Goal: Task Accomplishment & Management: Complete application form

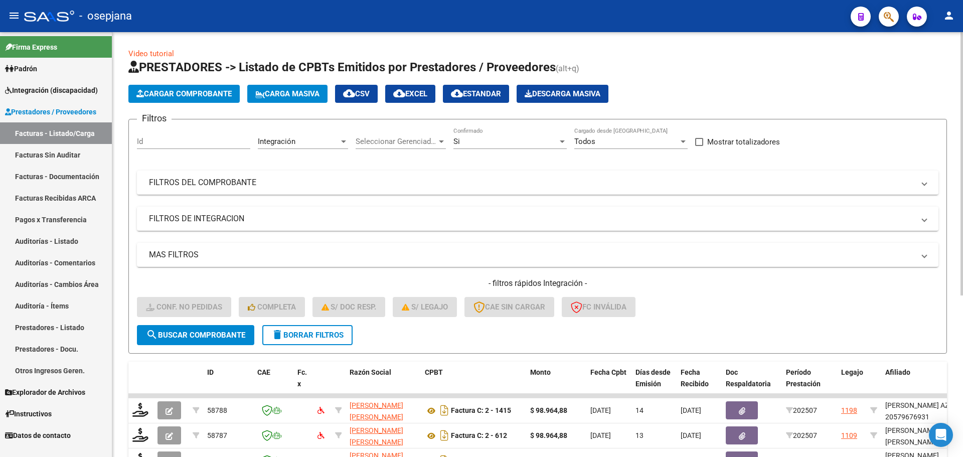
scroll to position [260, 0]
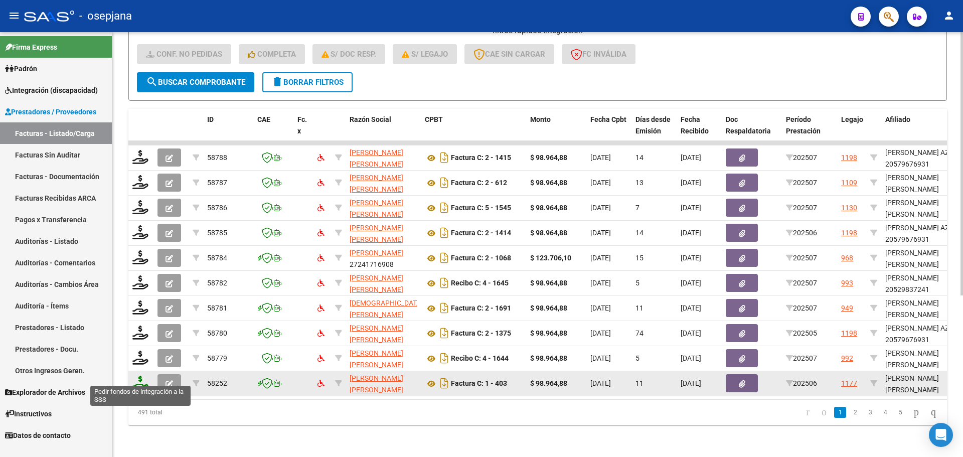
click at [139, 375] on icon at bounding box center [140, 382] width 16 height 14
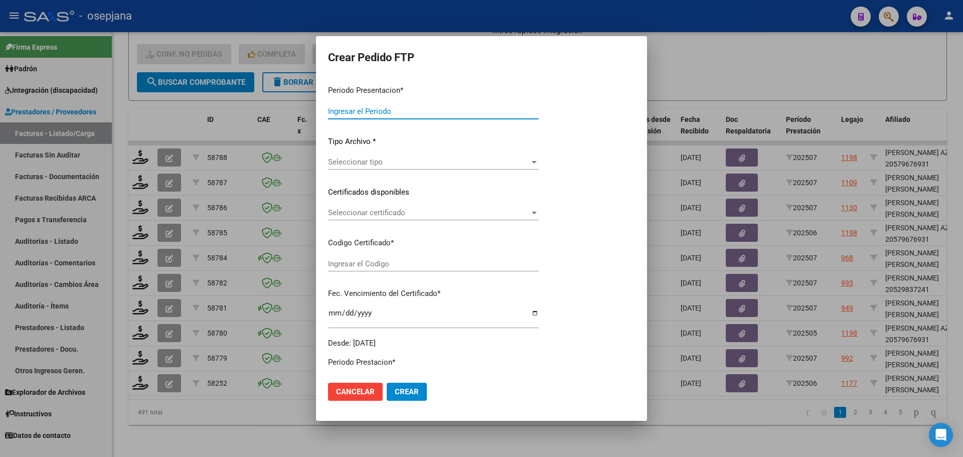
type input "202507"
type input "202506"
type input "$ 98.964,88"
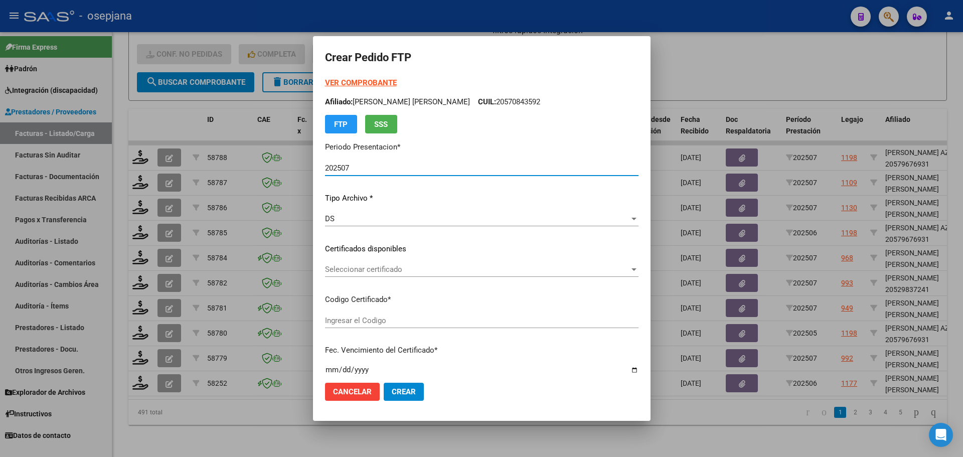
type input "ARG02000570843592024021920270219BUE376"
type input "[DATE]"
click at [413, 264] on div "Seleccionar certificado Seleccionar certificado" at bounding box center [481, 269] width 313 height 15
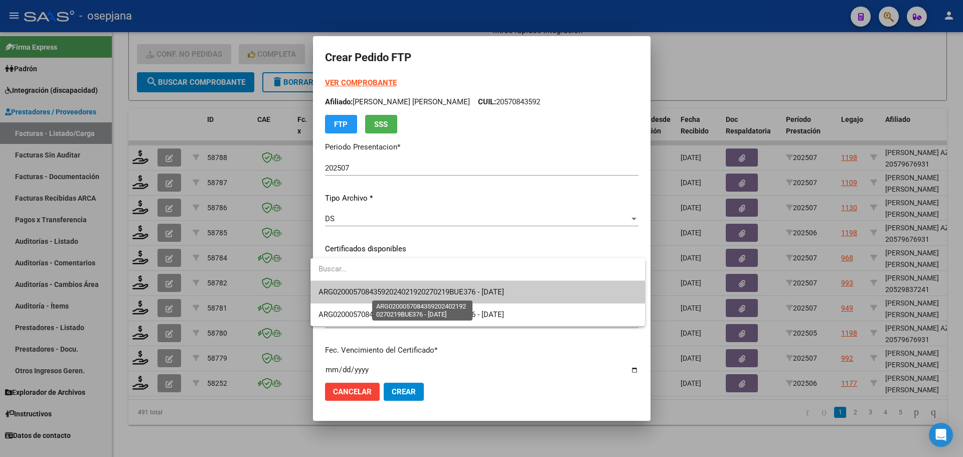
click at [411, 290] on span "ARG02000570843592024021920270219BUE376 - [DATE]" at bounding box center [410, 291] width 185 height 9
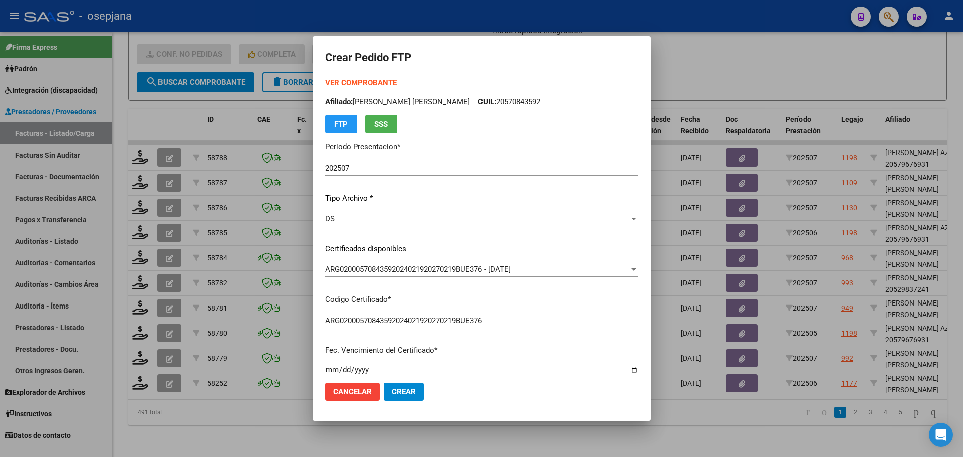
click at [374, 79] on strong "VER COMPROBANTE" at bounding box center [361, 82] width 72 height 9
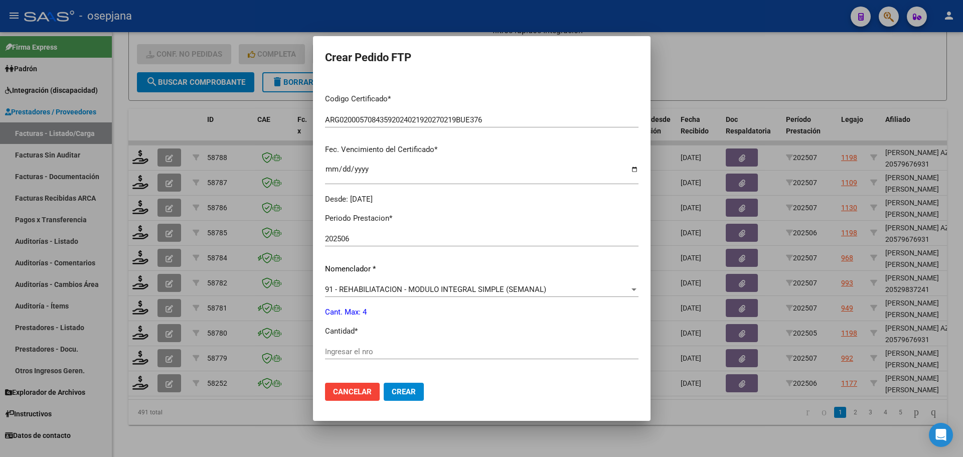
click at [337, 346] on div "Ingresar el nro" at bounding box center [481, 351] width 313 height 15
type input "4"
click at [406, 384] on button "Crear" at bounding box center [403, 391] width 40 height 18
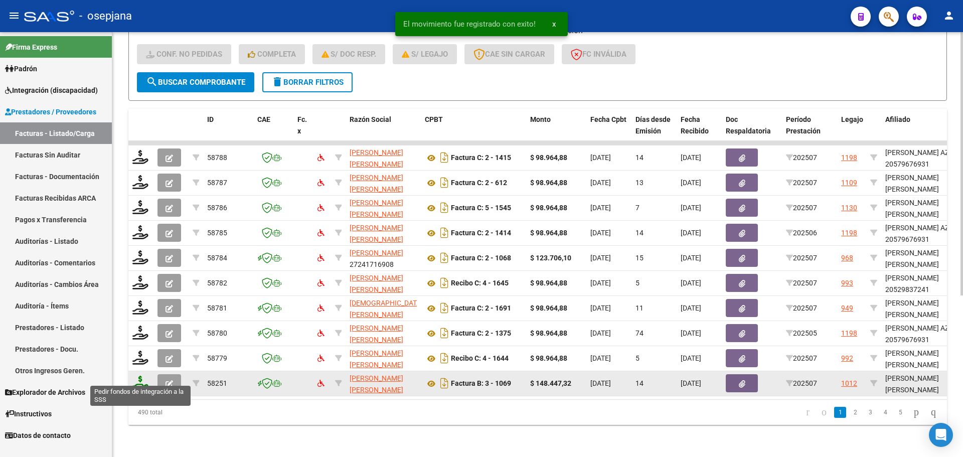
click at [138, 375] on icon at bounding box center [140, 382] width 16 height 14
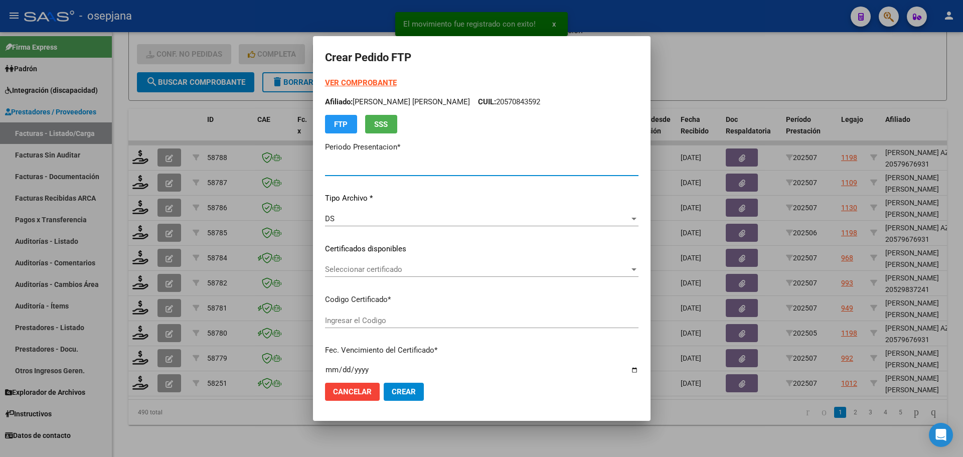
type input "202507"
type input "$ 148.447,32"
type input "ARG02000501422682019122320241223BSAS376"
type input "[DATE]"
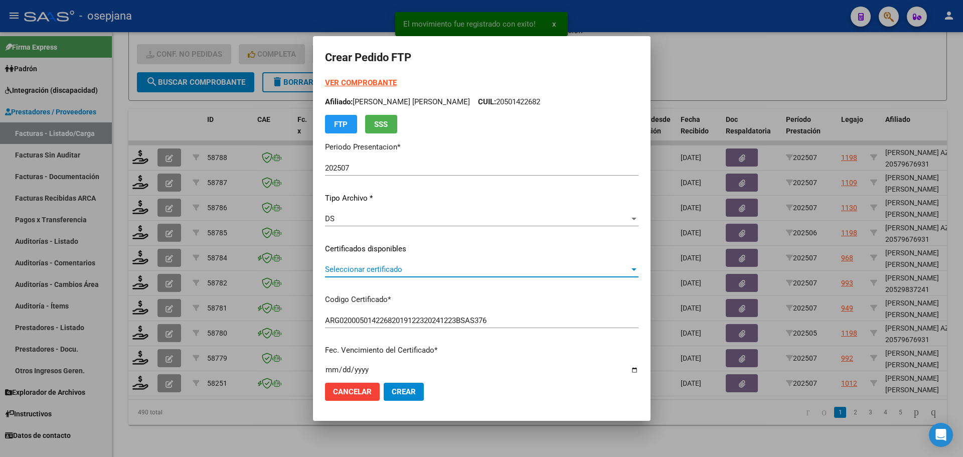
click at [350, 268] on span "Seleccionar certificado" at bounding box center [477, 269] width 304 height 9
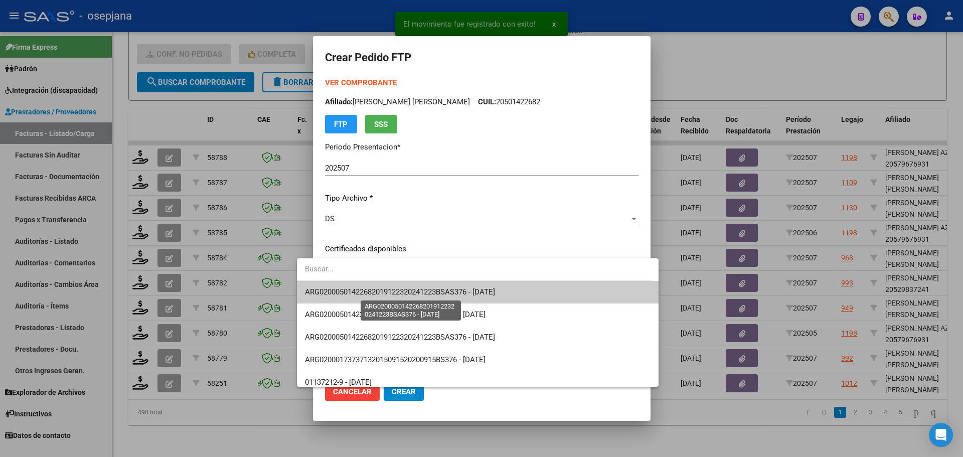
click at [358, 288] on span "ARG02000501422682019122320241223BSAS376 - [DATE]" at bounding box center [400, 291] width 190 height 9
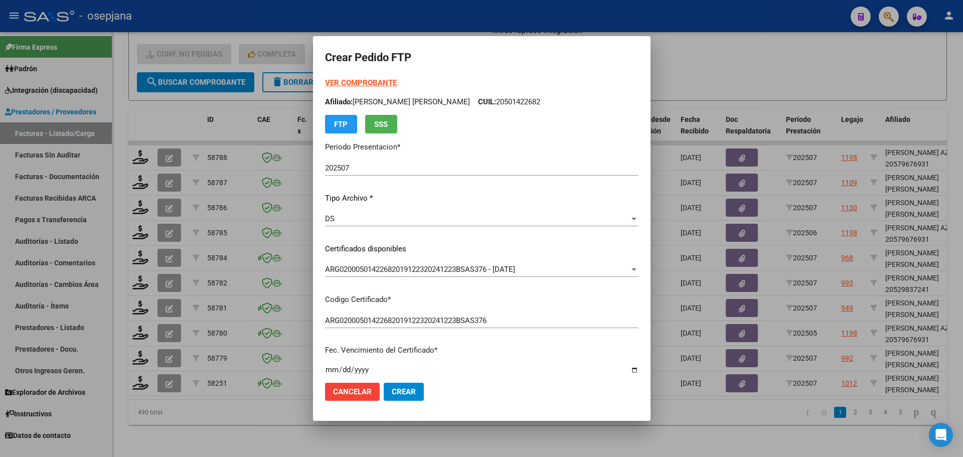
click at [337, 85] on strong "VER COMPROBANTE" at bounding box center [361, 82] width 72 height 9
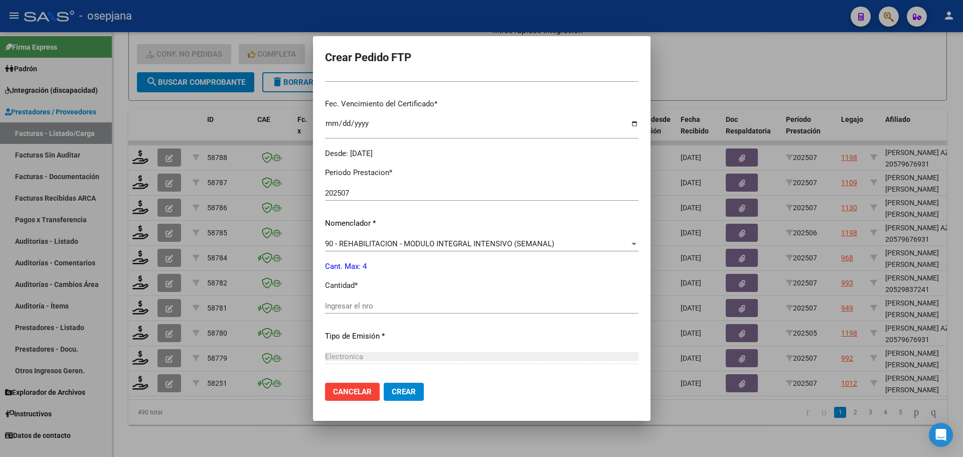
scroll to position [251, 0]
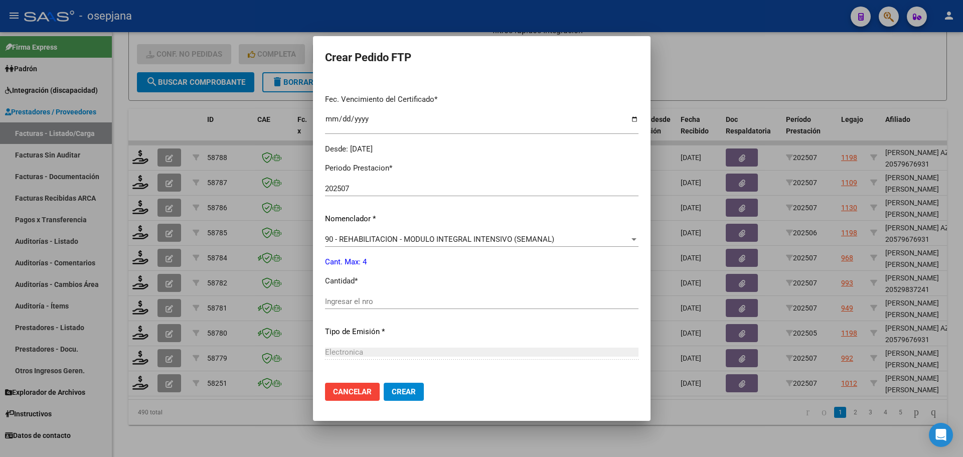
click at [338, 305] on input "Ingresar el nro" at bounding box center [481, 301] width 313 height 9
type input "4"
click at [393, 395] on span "Crear" at bounding box center [404, 391] width 24 height 9
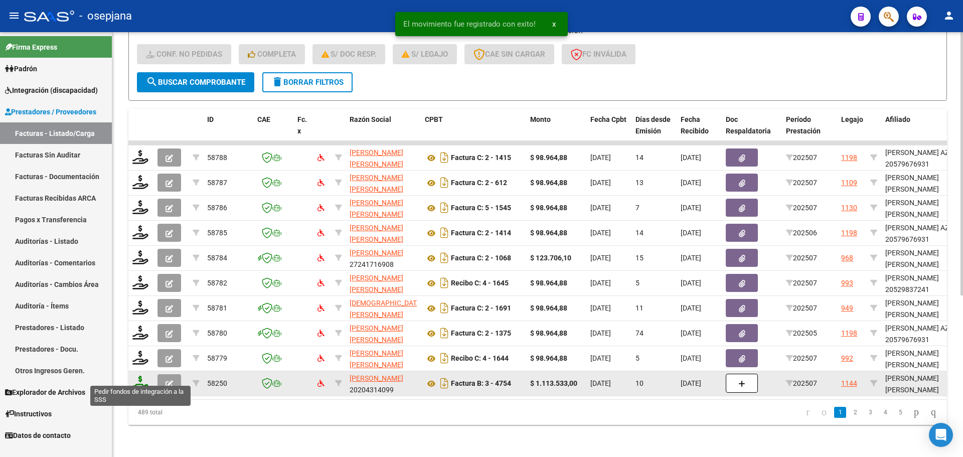
click at [136, 375] on icon at bounding box center [140, 382] width 16 height 14
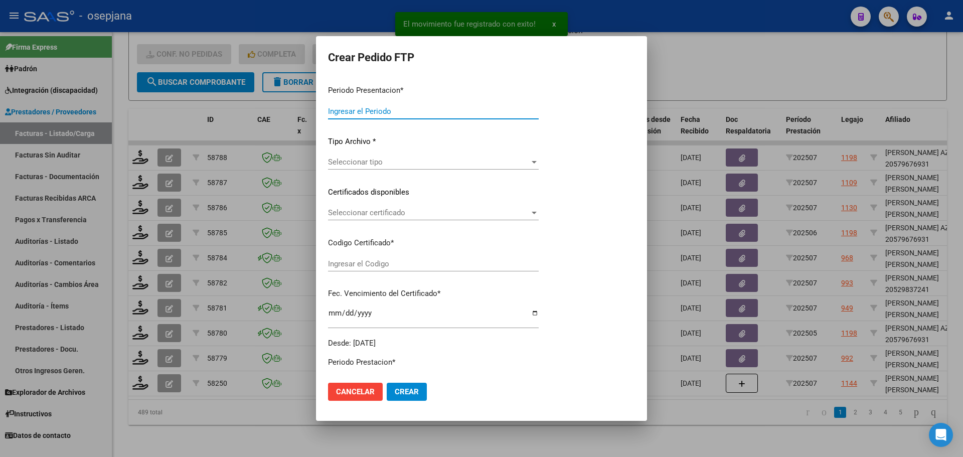
type input "202507"
type input "$ 1.113.533,00"
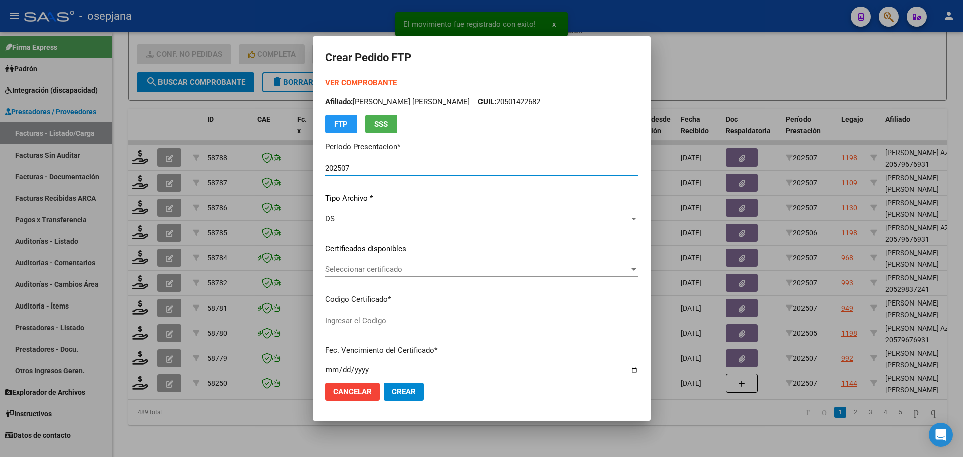
type input "ARG02000549604002022021820270218CND523"
type input "[DATE]"
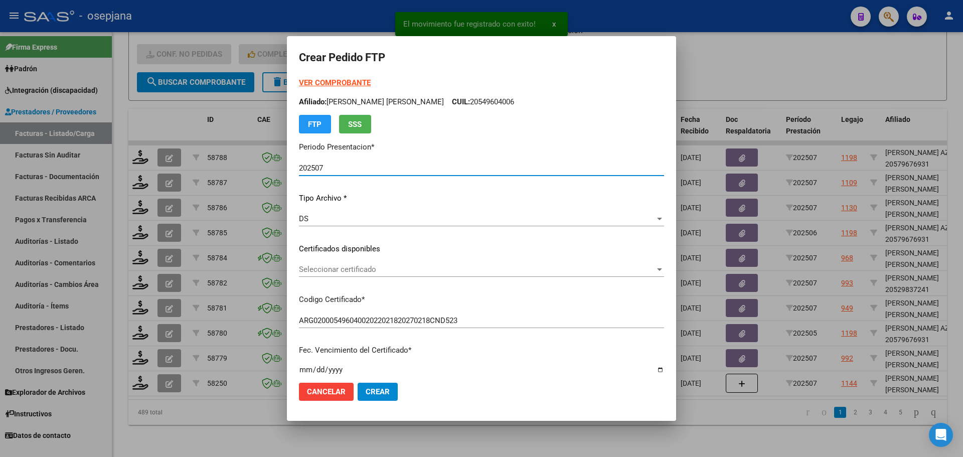
click at [413, 274] on div "Seleccionar certificado Seleccionar certificado" at bounding box center [481, 269] width 365 height 15
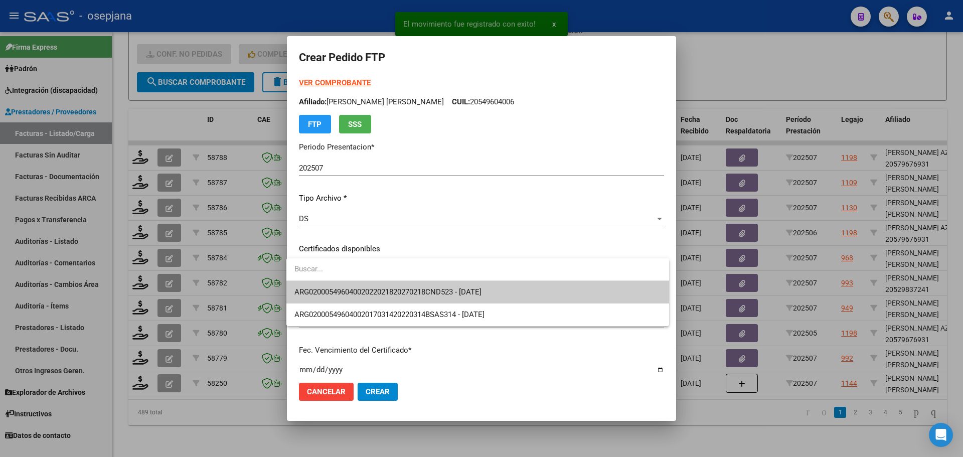
click at [419, 287] on span "ARG02000549604002022021820270218CND523 - [DATE]" at bounding box center [477, 292] width 366 height 23
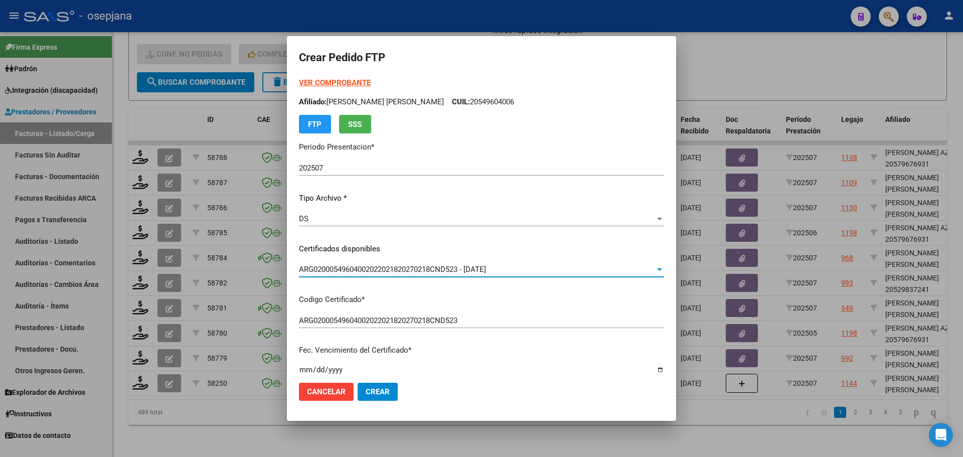
click at [353, 76] on form "Crear Pedido FTP VER COMPROBANTE ARCA [PERSON_NAME] Afiliado: [PERSON_NAME] [PE…" at bounding box center [481, 228] width 365 height 360
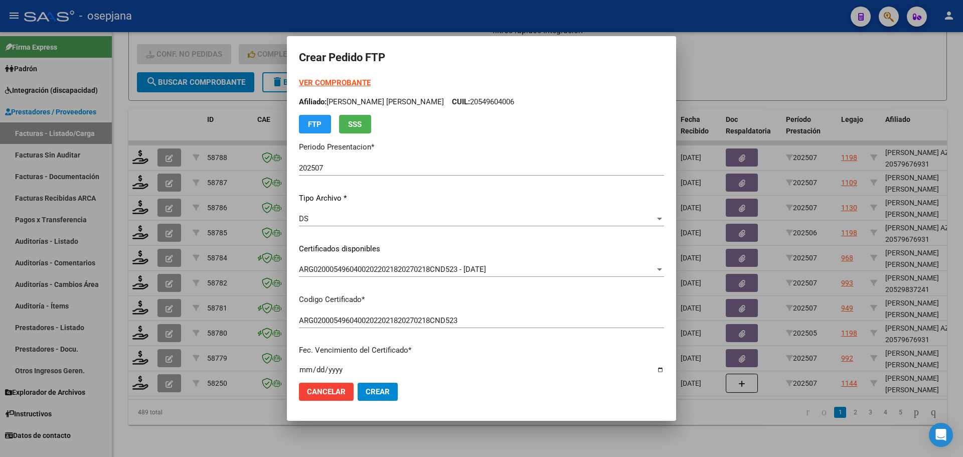
click at [352, 78] on strong "VER COMPROBANTE" at bounding box center [335, 82] width 72 height 9
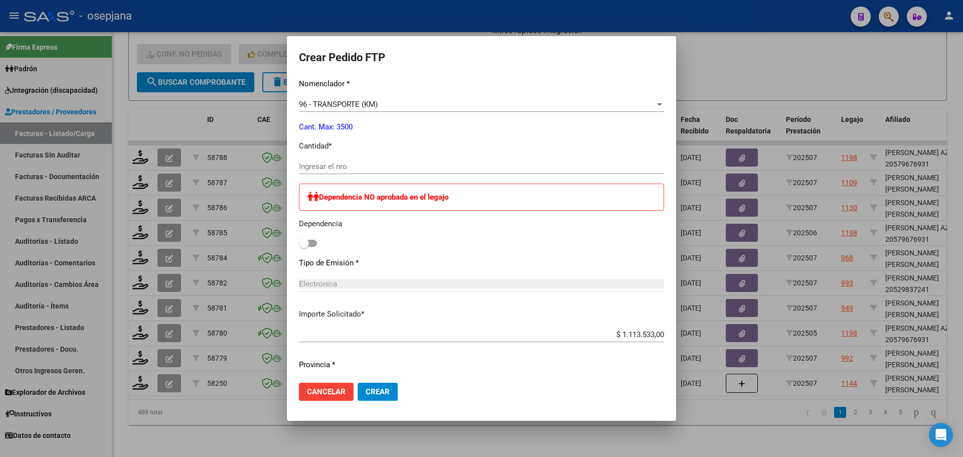
scroll to position [401, 0]
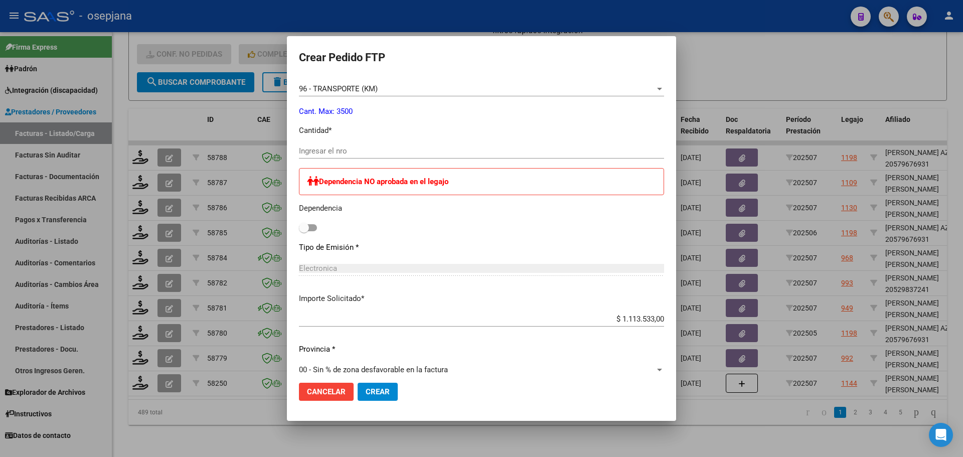
click at [401, 152] on input "Ingresar el nro" at bounding box center [481, 150] width 365 height 9
type input "9"
type input "1701"
click at [357, 389] on button "Crear" at bounding box center [377, 391] width 40 height 18
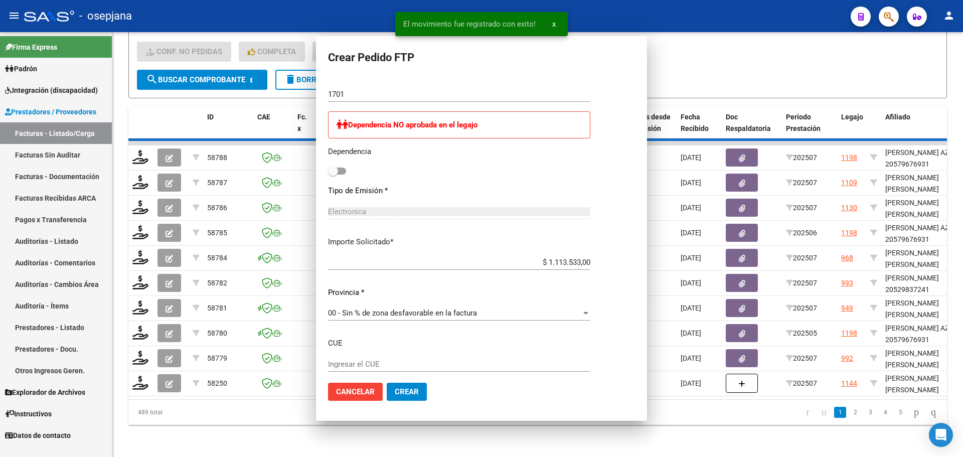
scroll to position [0, 0]
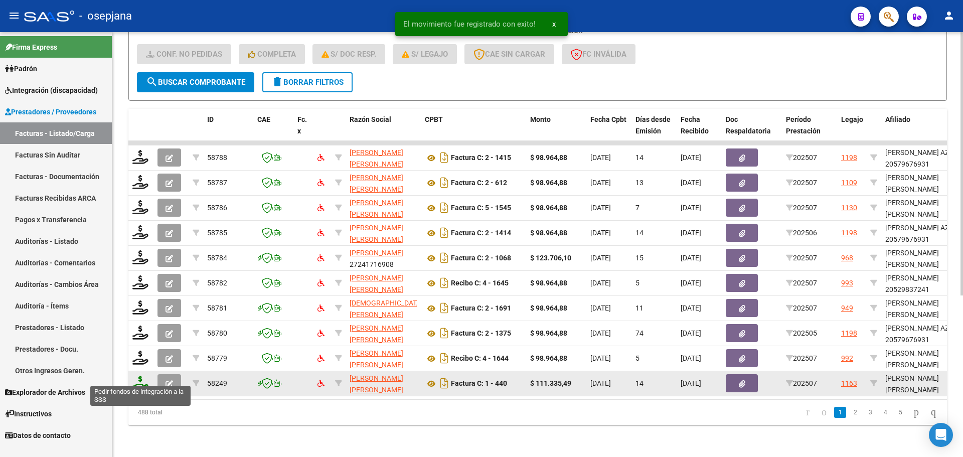
click at [139, 379] on icon at bounding box center [140, 382] width 16 height 14
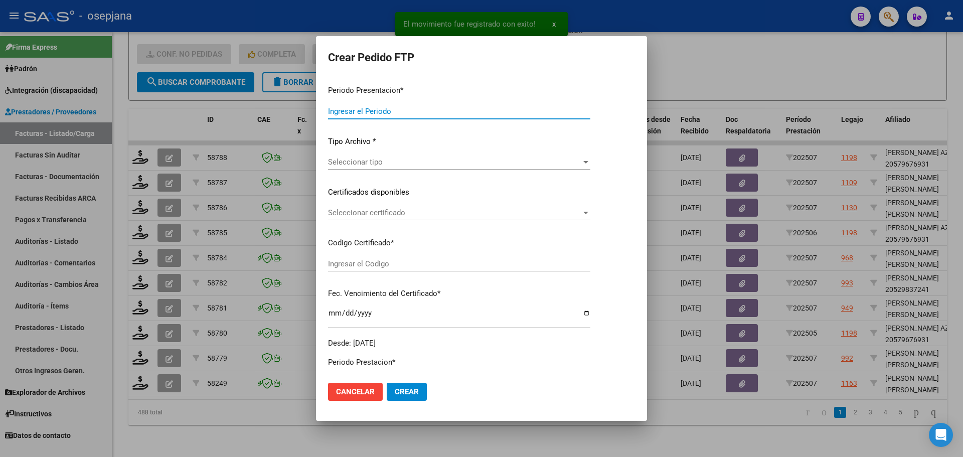
type input "202507"
type input "$ 111.335,49"
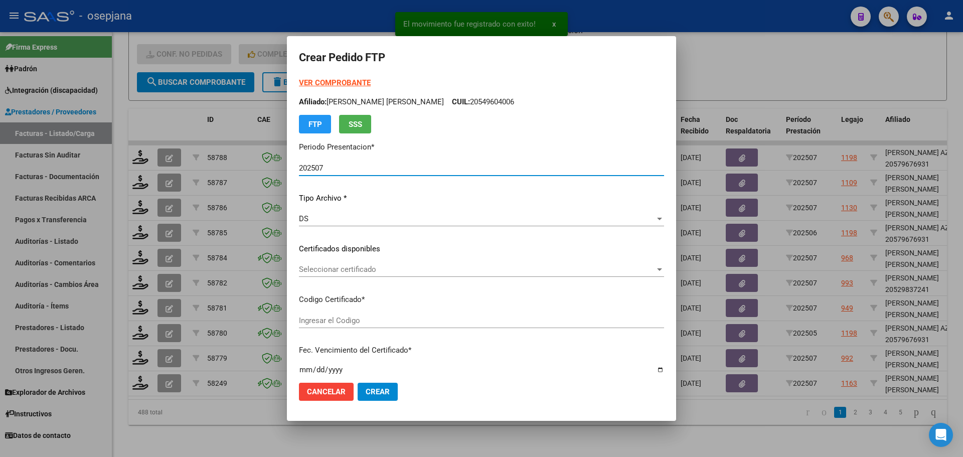
type input "ARG02000580723572023111720281117BS310"
type input "[DATE]"
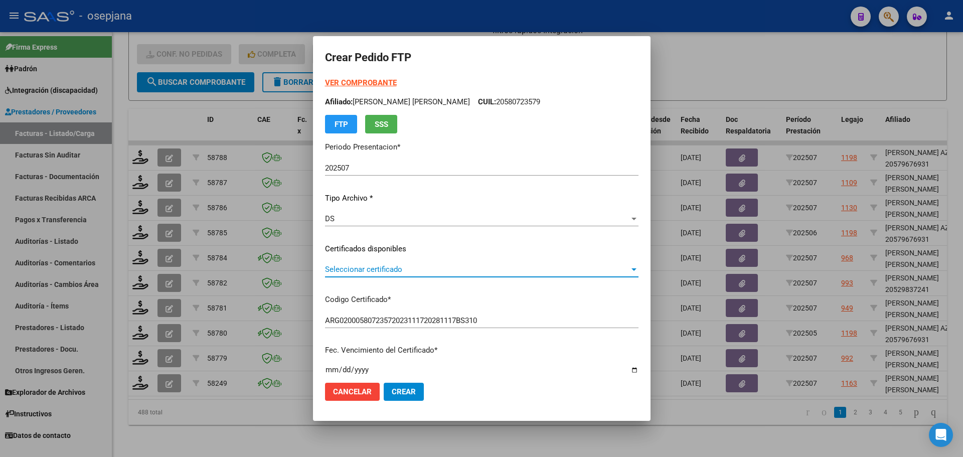
click at [408, 268] on span "Seleccionar certificado" at bounding box center [477, 269] width 304 height 9
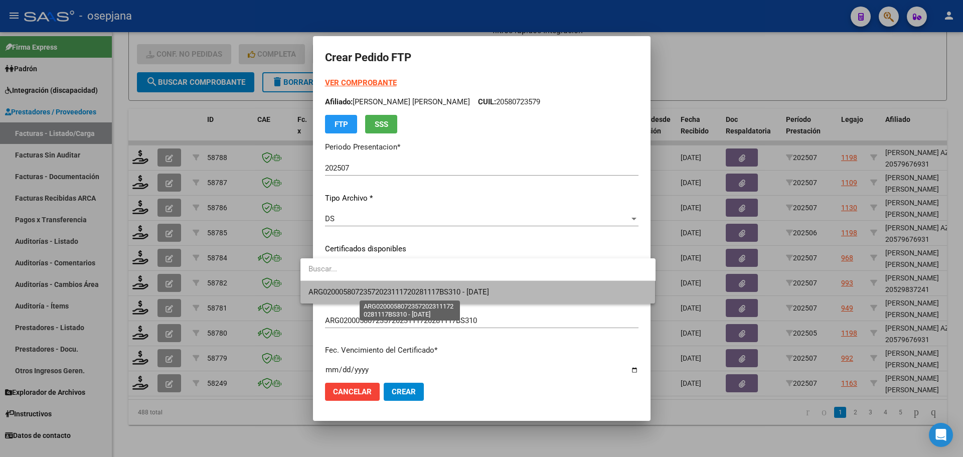
click at [407, 288] on span "ARG02000580723572023111720281117BS310 - [DATE]" at bounding box center [398, 291] width 180 height 9
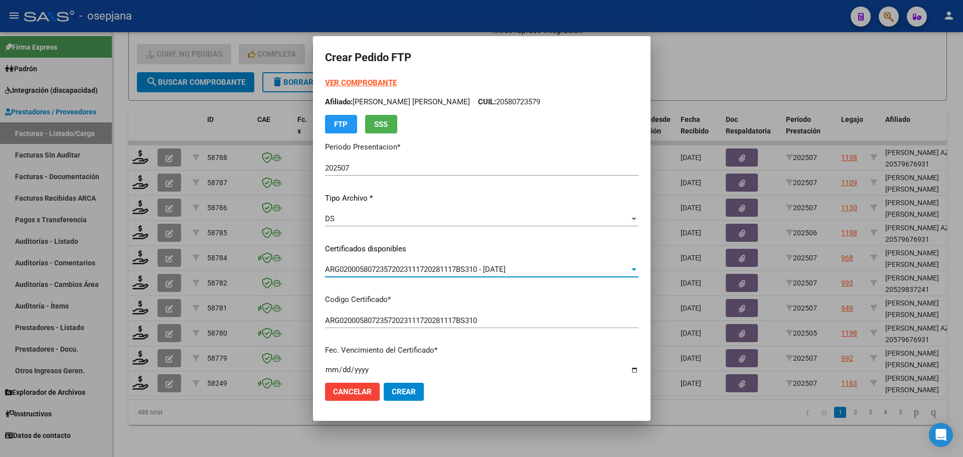
click at [351, 84] on strong "VER COMPROBANTE" at bounding box center [361, 82] width 72 height 9
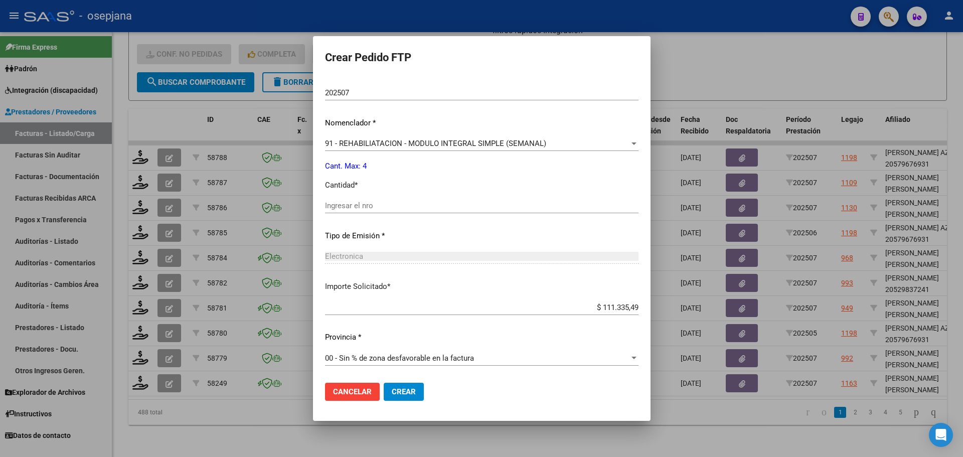
scroll to position [347, 0]
click at [367, 208] on input "Ingresar el nro" at bounding box center [481, 205] width 313 height 9
type input "4"
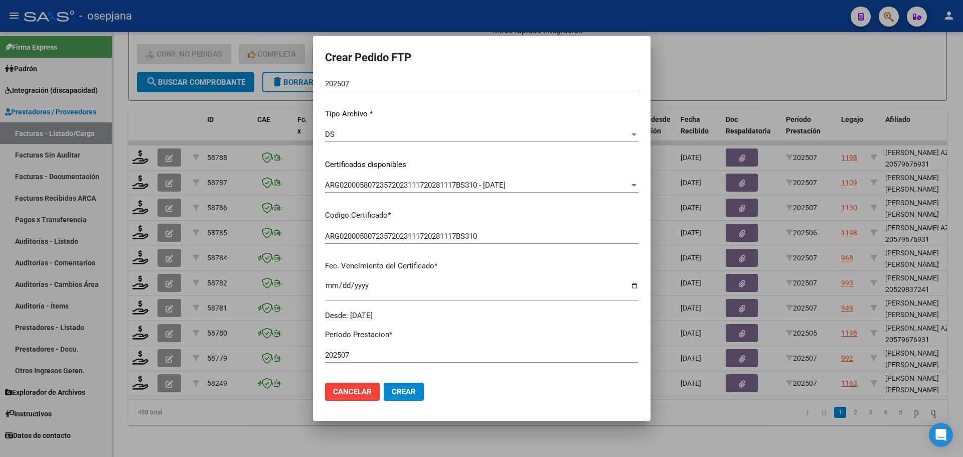
scroll to position [0, 0]
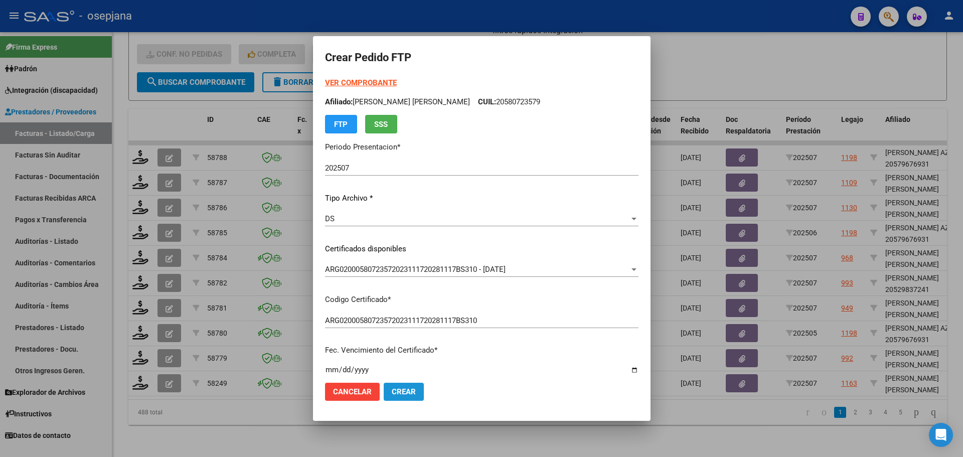
click at [399, 394] on span "Crear" at bounding box center [404, 391] width 24 height 9
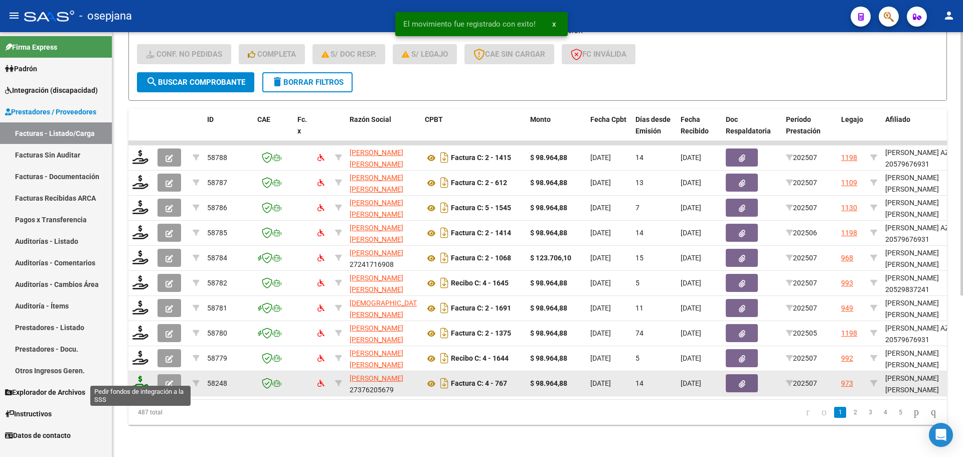
click at [137, 377] on icon at bounding box center [140, 382] width 16 height 14
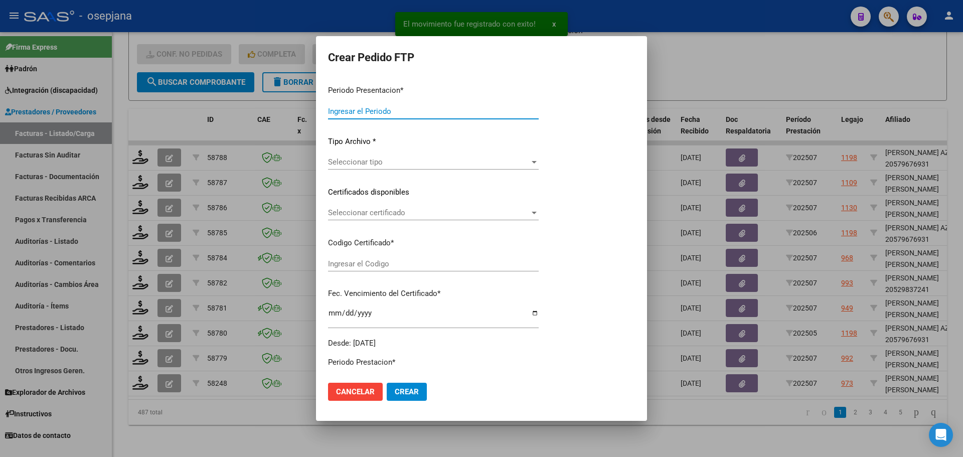
type input "202507"
type input "$ 98.964,88"
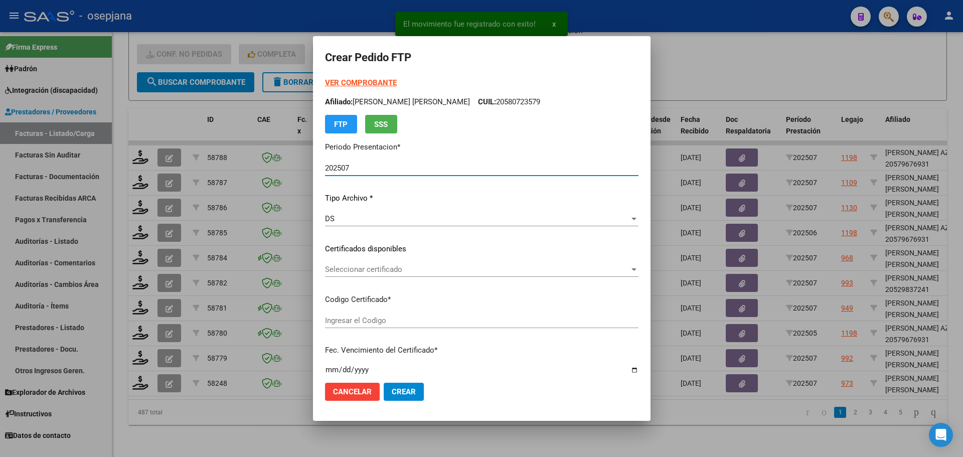
type input "ARG01000582965482023090620260906BS311"
type input "[DATE]"
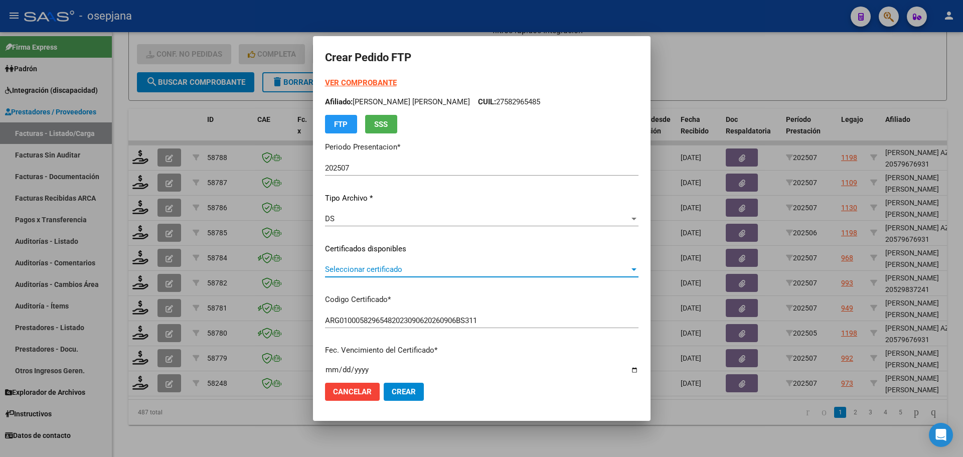
click at [360, 273] on span "Seleccionar certificado" at bounding box center [477, 269] width 304 height 9
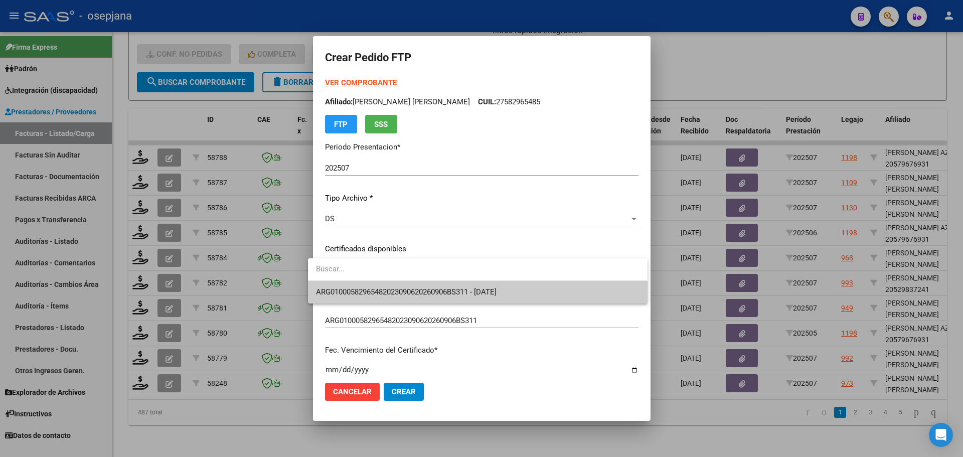
click at [362, 286] on span "ARG01000582965482023090620260906BS311 - [DATE]" at bounding box center [477, 292] width 323 height 23
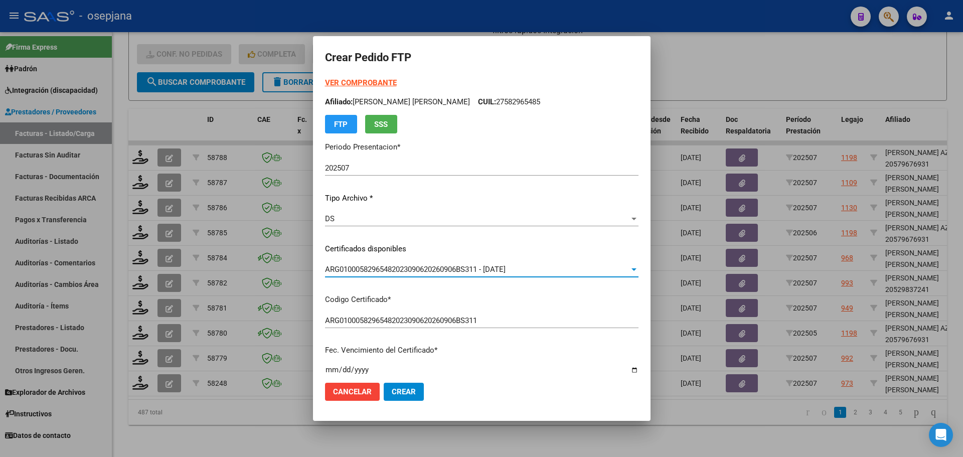
click at [357, 78] on strong "VER COMPROBANTE" at bounding box center [361, 82] width 72 height 9
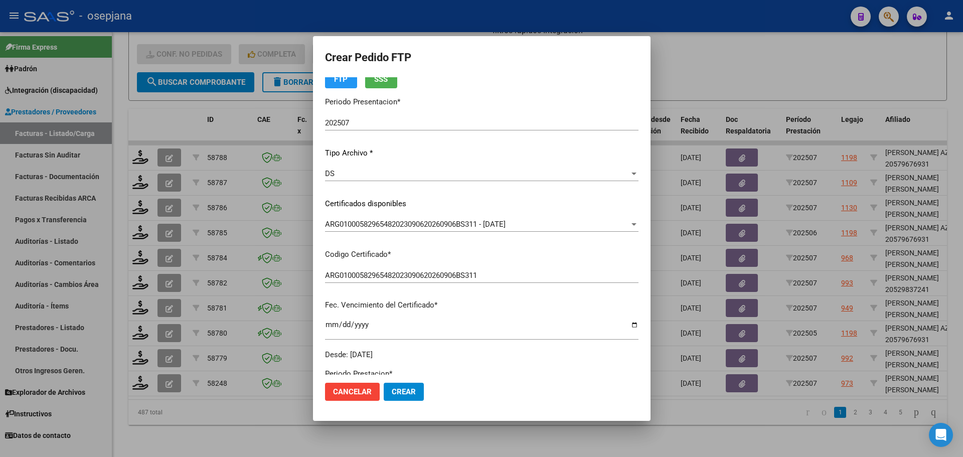
scroll to position [251, 0]
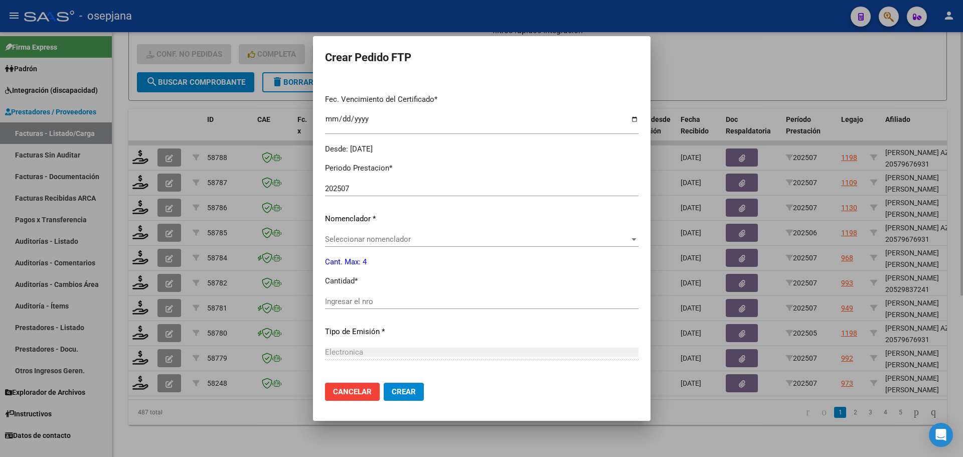
drag, startPoint x: 676, startPoint y: 55, endPoint x: 666, endPoint y: 63, distance: 12.5
click at [675, 57] on div at bounding box center [481, 228] width 963 height 457
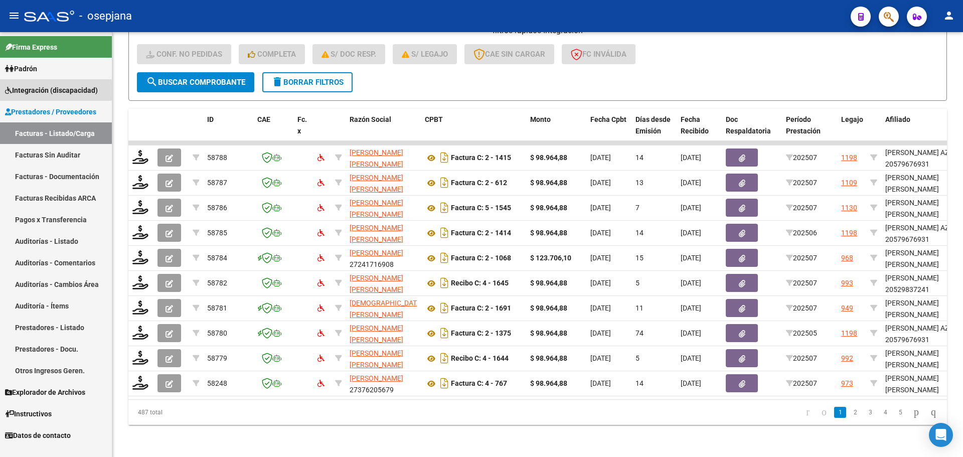
click at [31, 90] on span "Integración (discapacidad)" at bounding box center [51, 90] width 93 height 11
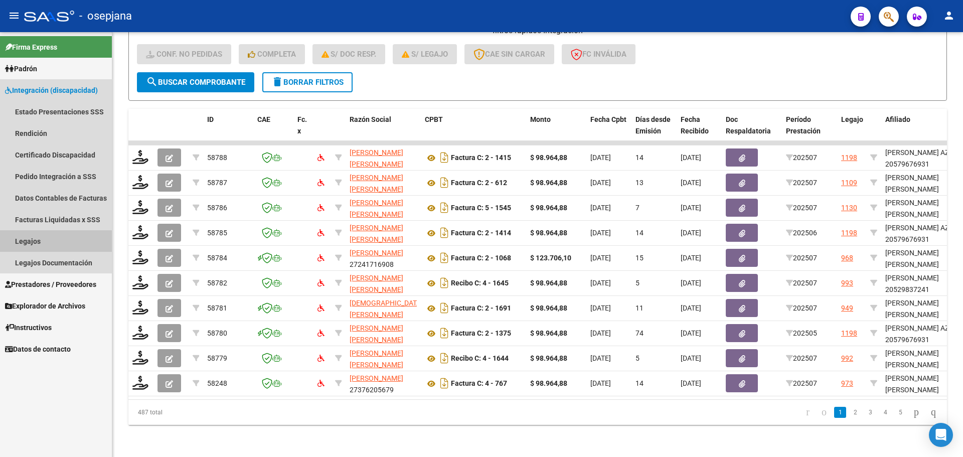
click at [33, 243] on link "Legajos" at bounding box center [56, 241] width 112 height 22
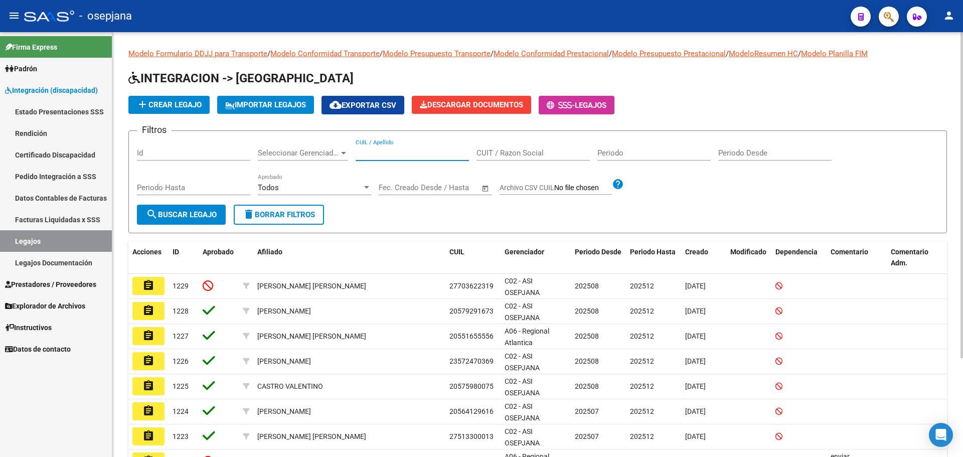
click at [391, 156] on input "CUIL / Apellido" at bounding box center [411, 152] width 113 height 9
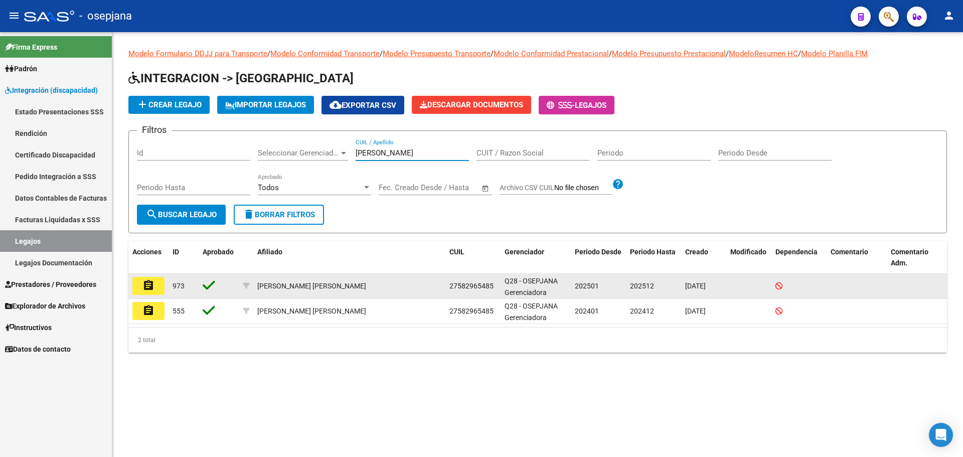
type input "[PERSON_NAME]"
click at [156, 283] on button "assignment" at bounding box center [148, 286] width 32 height 18
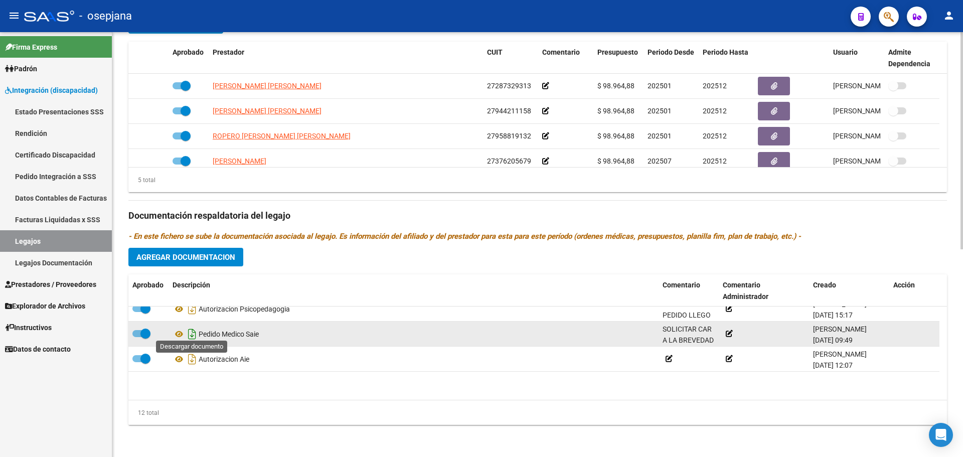
scroll to position [160, 0]
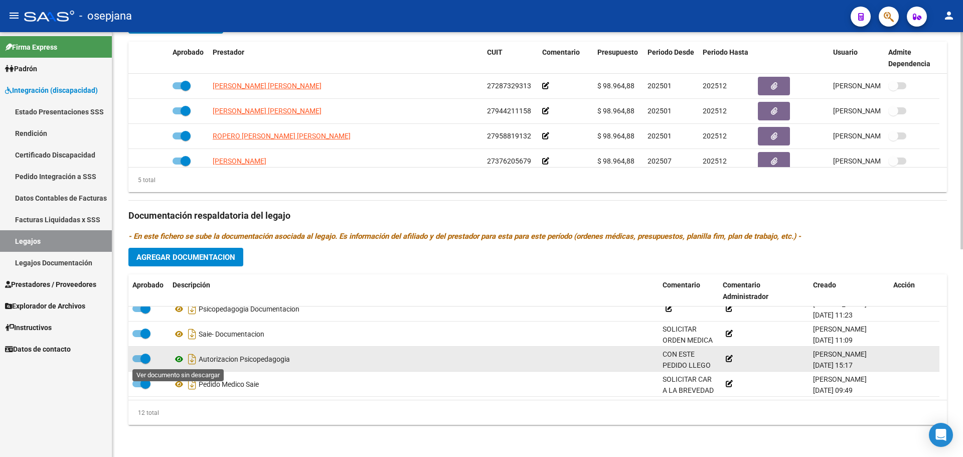
click at [179, 357] on icon at bounding box center [178, 359] width 13 height 12
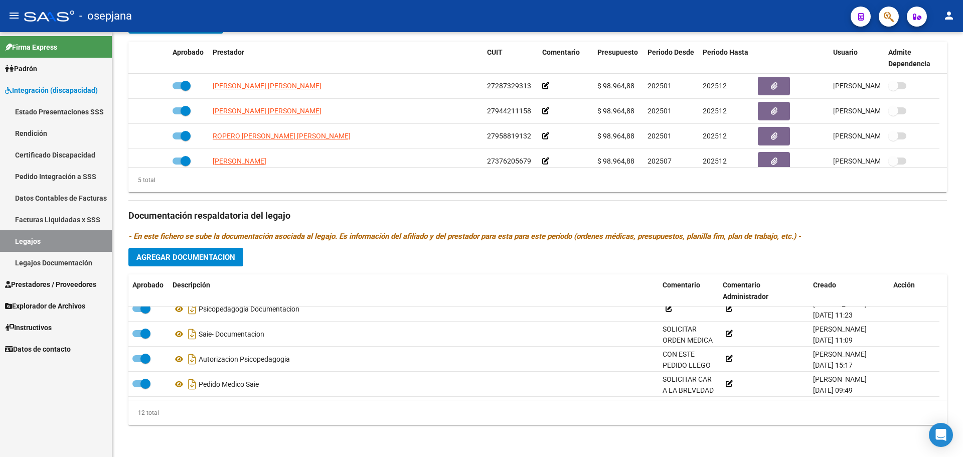
click at [41, 283] on span "Prestadores / Proveedores" at bounding box center [50, 284] width 91 height 11
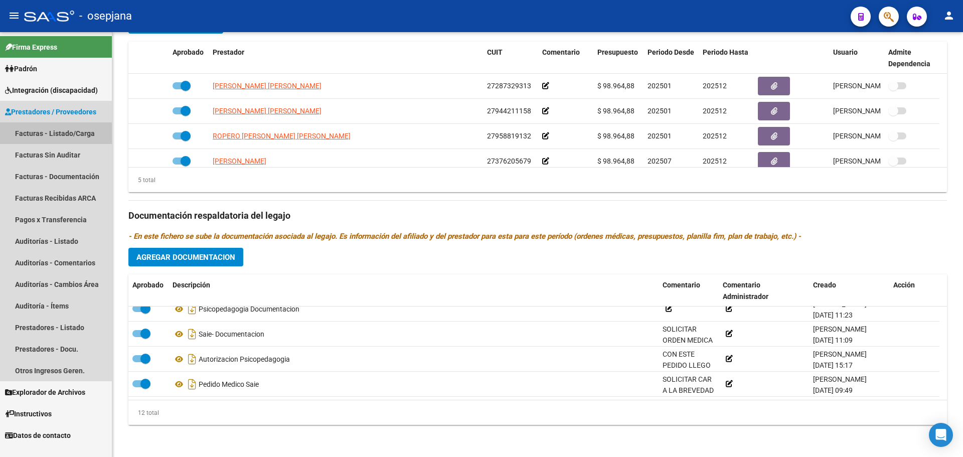
click at [35, 135] on link "Facturas - Listado/Carga" at bounding box center [56, 133] width 112 height 22
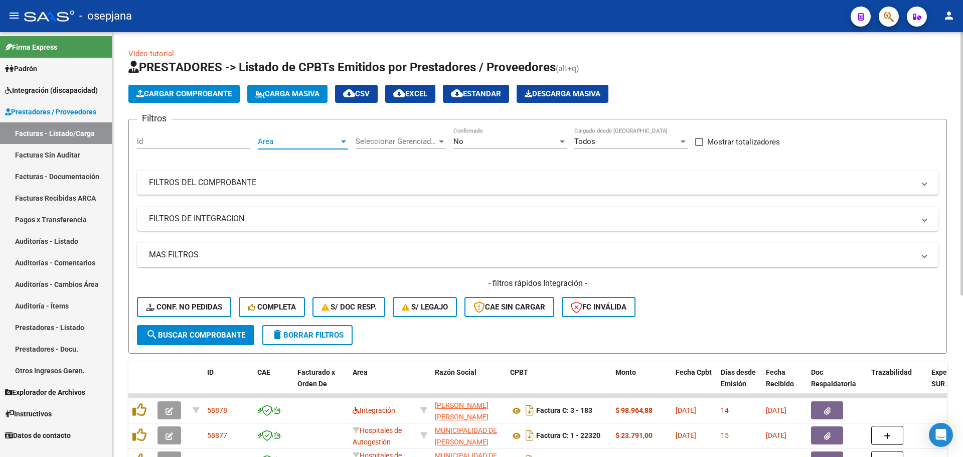
click at [268, 142] on span "Area" at bounding box center [298, 141] width 81 height 9
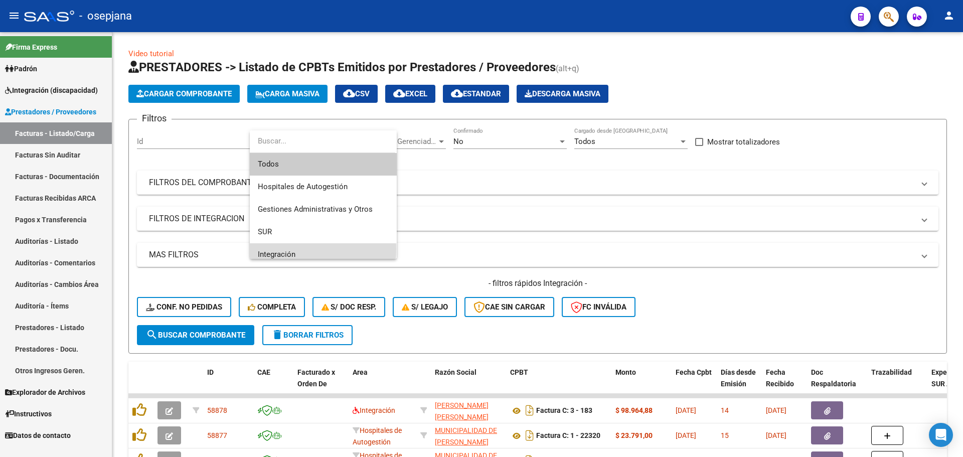
click at [269, 249] on span "Integración" at bounding box center [323, 254] width 131 height 23
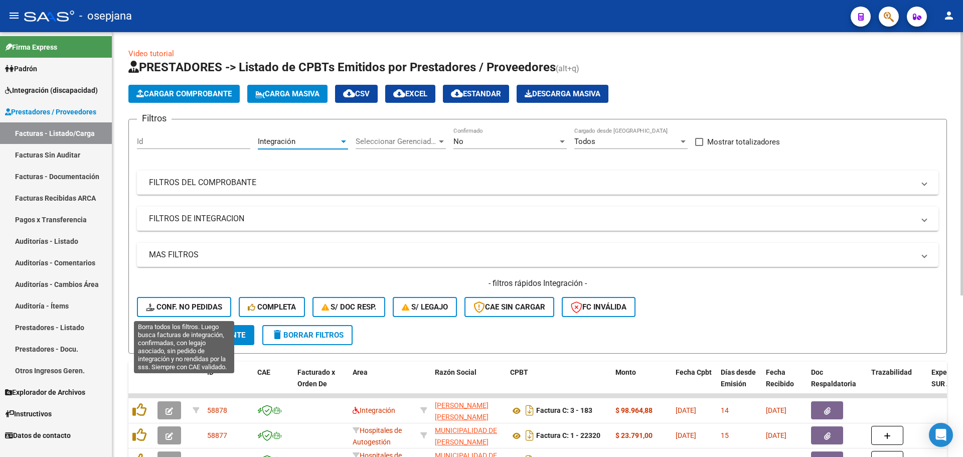
click at [200, 306] on span "Conf. no pedidas" at bounding box center [184, 306] width 76 height 9
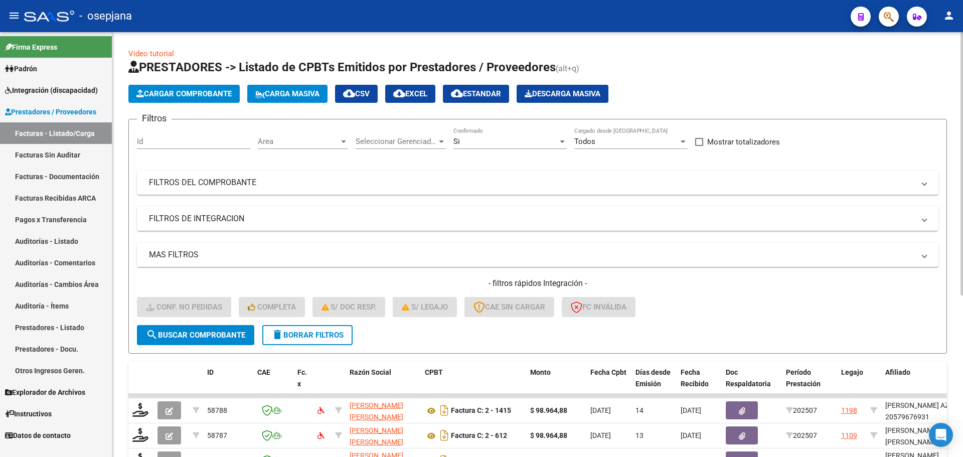
scroll to position [260, 0]
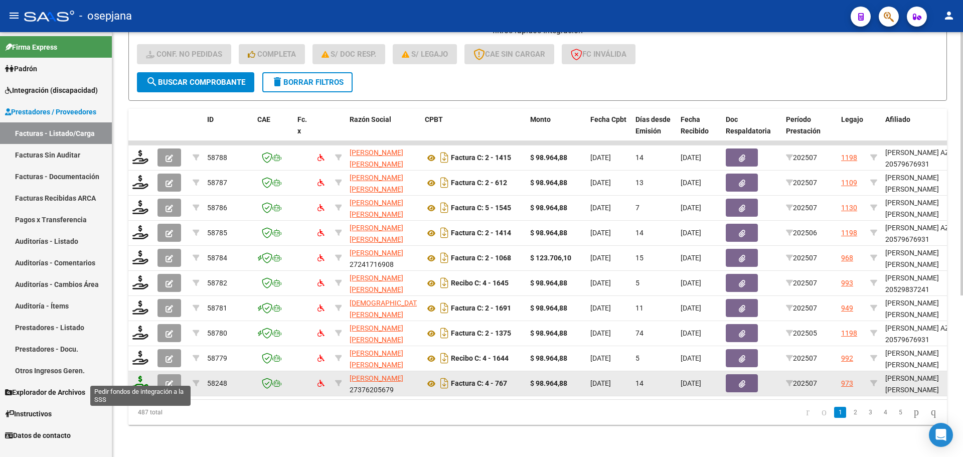
click at [136, 375] on icon at bounding box center [140, 382] width 16 height 14
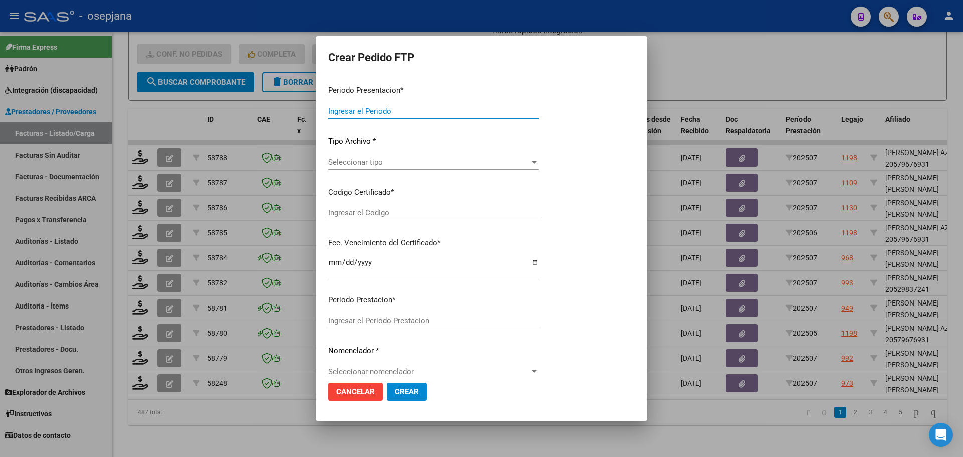
type input "202507"
type input "$ 98.964,88"
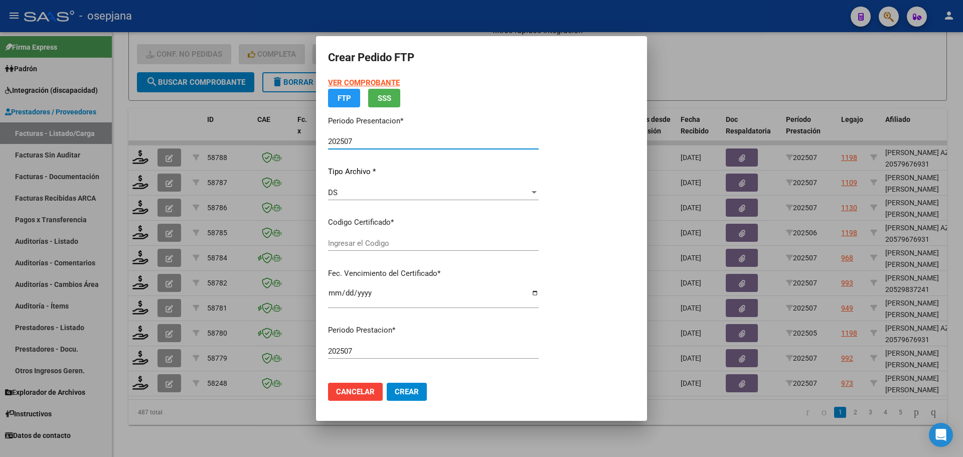
type input "ARG01000582965482023090620260906BS311"
type input "[DATE]"
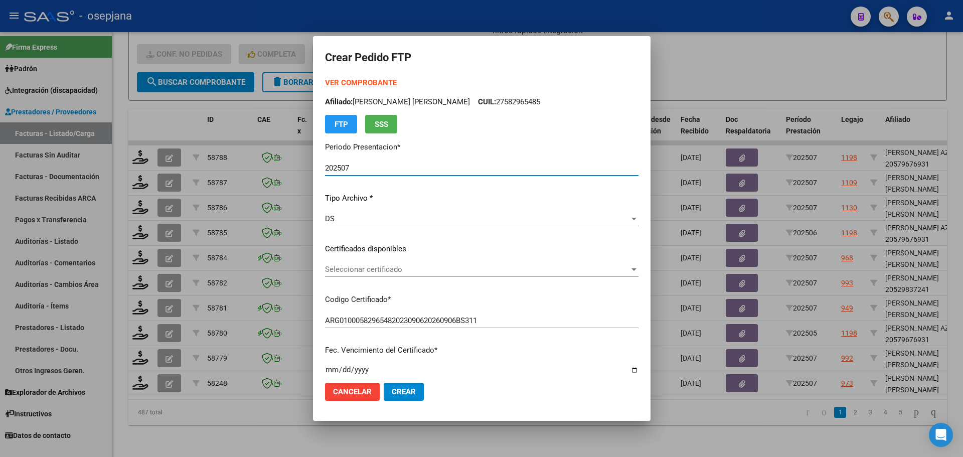
click at [396, 273] on span "Seleccionar certificado" at bounding box center [477, 269] width 304 height 9
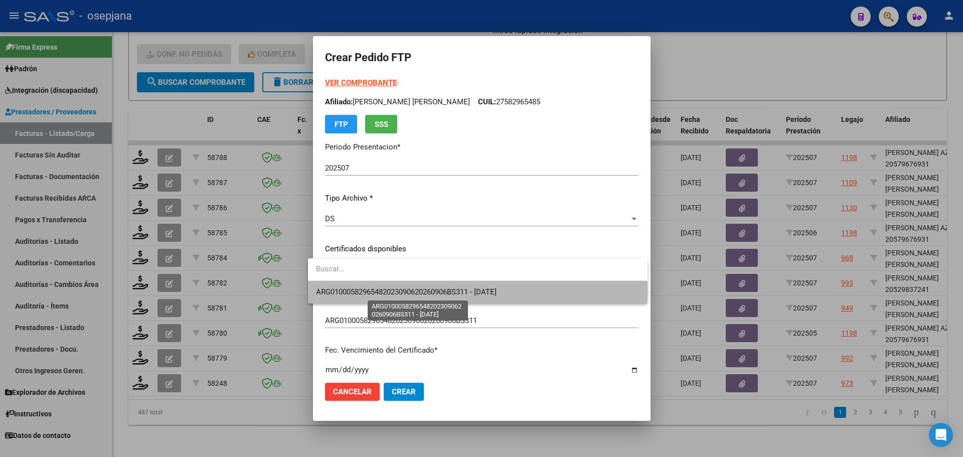
click at [398, 289] on span "ARG01000582965482023090620260906BS311 - [DATE]" at bounding box center [406, 291] width 180 height 9
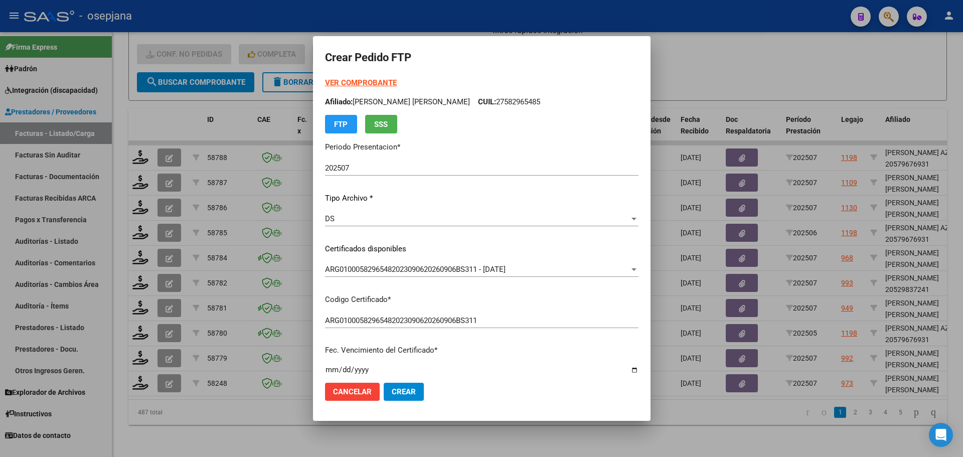
click at [375, 79] on strong "VER COMPROBANTE" at bounding box center [361, 82] width 72 height 9
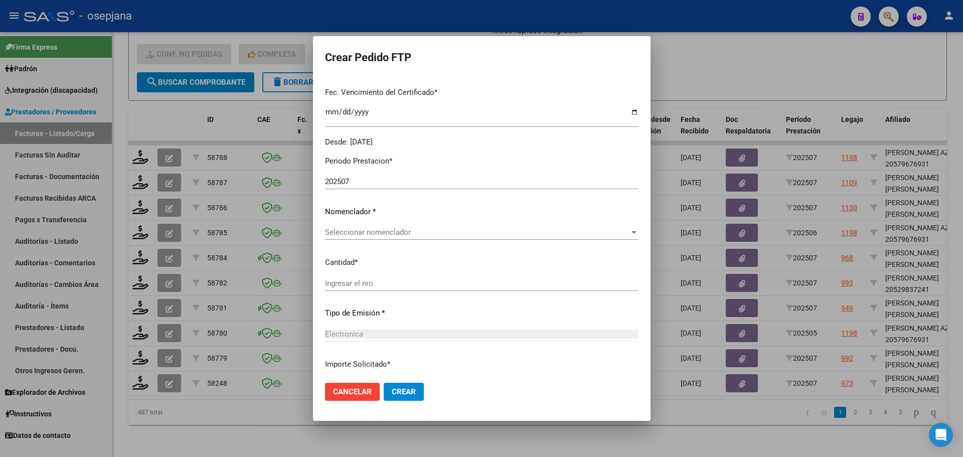
scroll to position [301, 0]
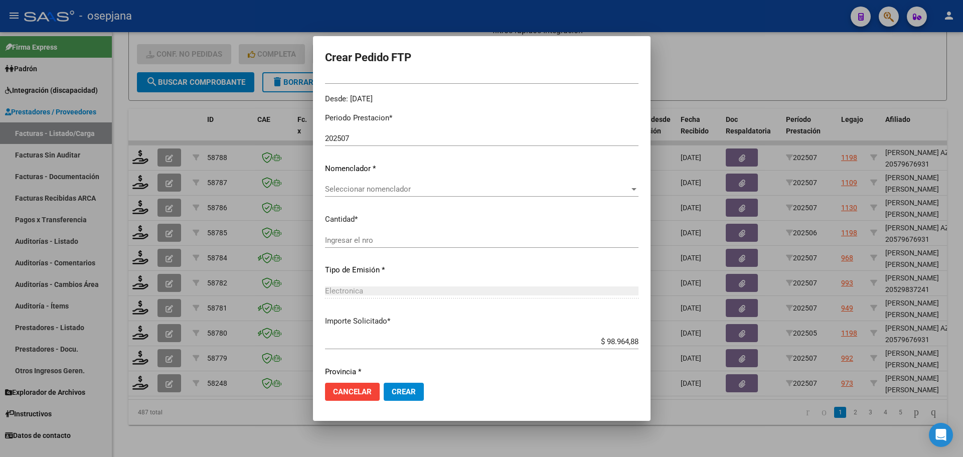
click at [359, 186] on span "Seleccionar nomenclador" at bounding box center [477, 188] width 304 height 9
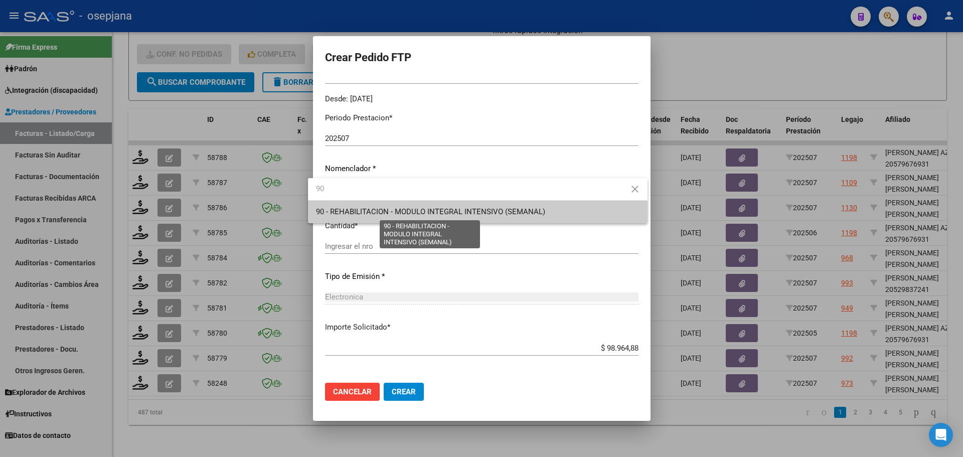
type input "90"
click at [376, 213] on span "90 - REHABILITACION - MODULO INTEGRAL INTENSIVO (SEMANAL)" at bounding box center [430, 211] width 229 height 9
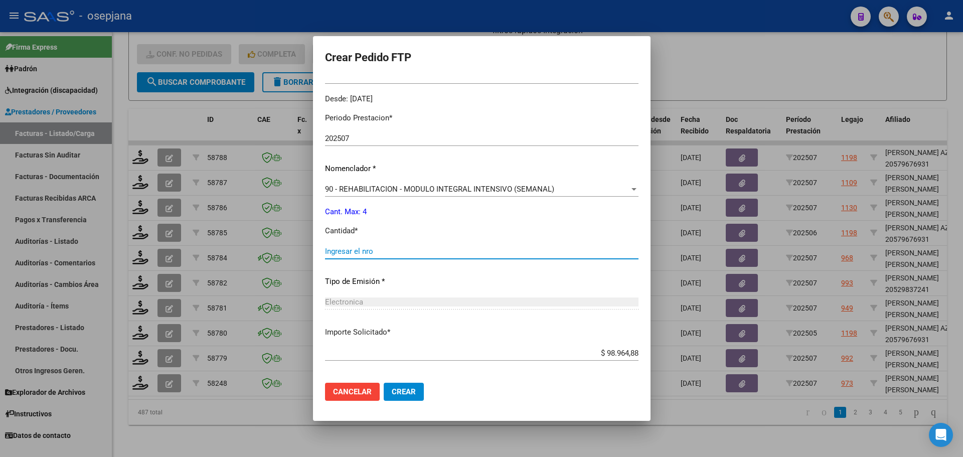
click at [362, 254] on input "Ingresar el nro" at bounding box center [481, 251] width 313 height 9
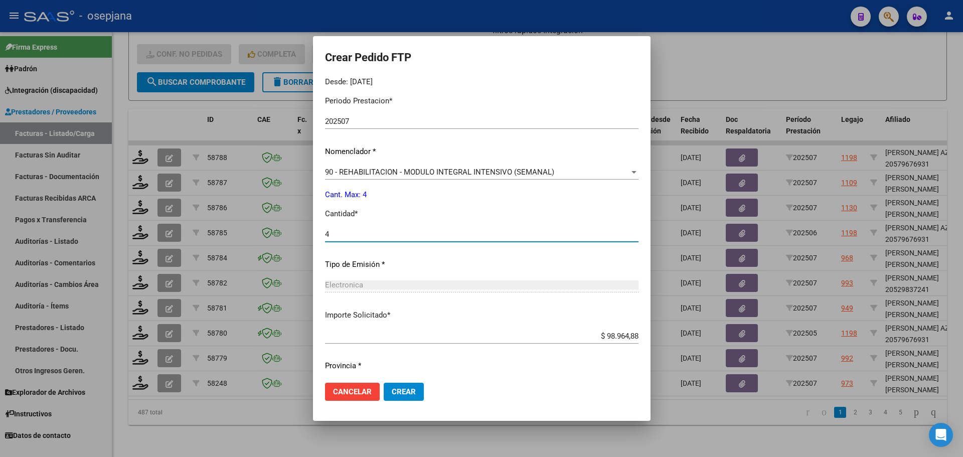
scroll to position [347, 0]
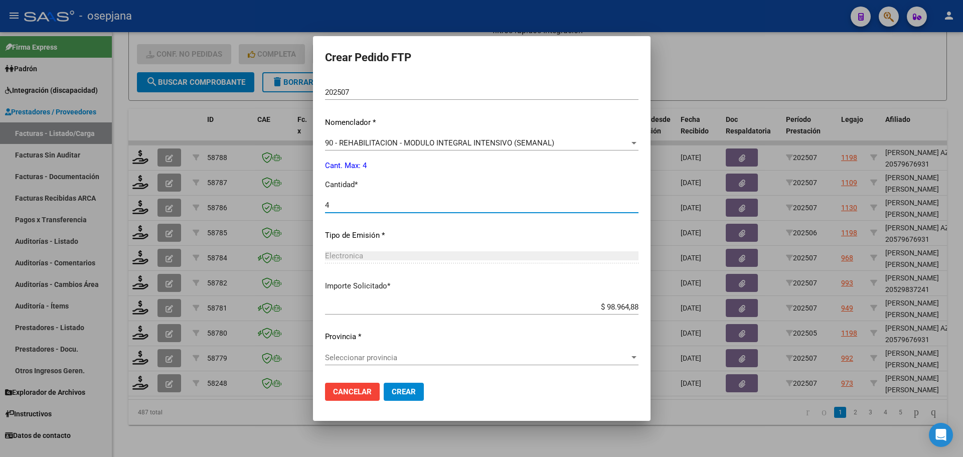
type input "4"
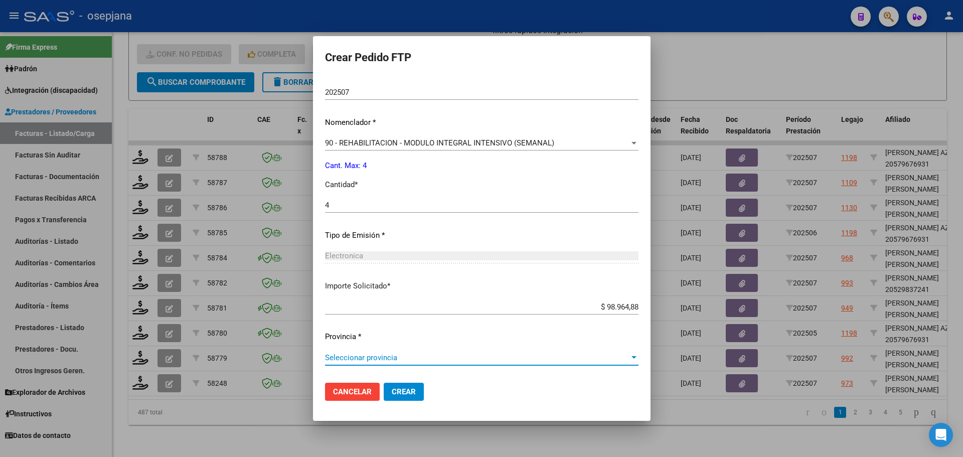
click at [379, 358] on span "Seleccionar provincia" at bounding box center [477, 357] width 304 height 9
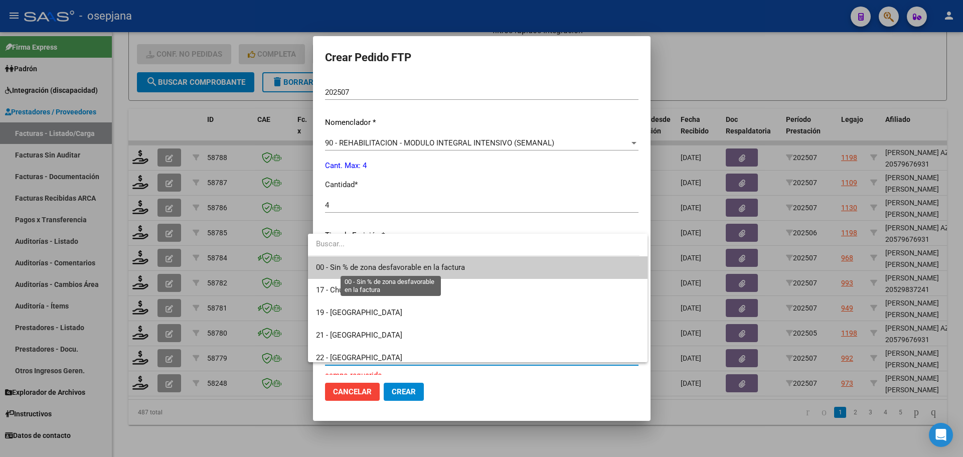
click at [388, 266] on span "00 - Sin % de zona desfavorable en la factura" at bounding box center [390, 267] width 149 height 9
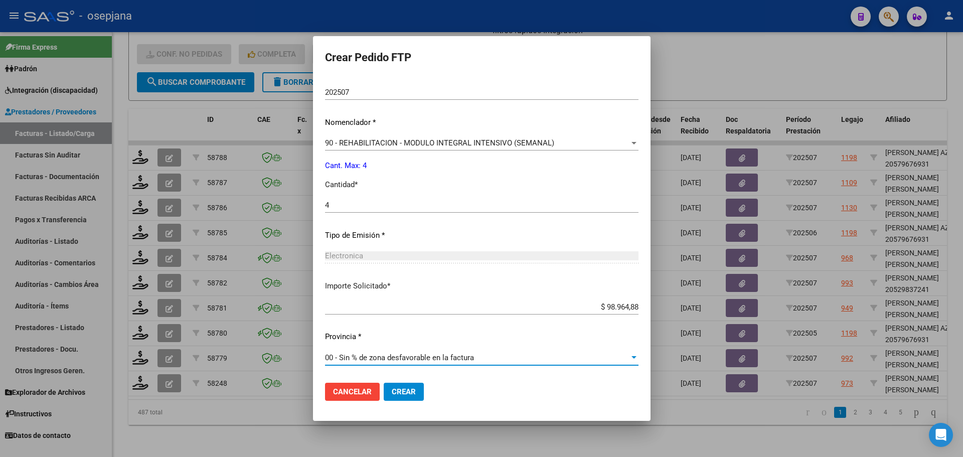
click at [393, 396] on span "Crear" at bounding box center [404, 391] width 24 height 9
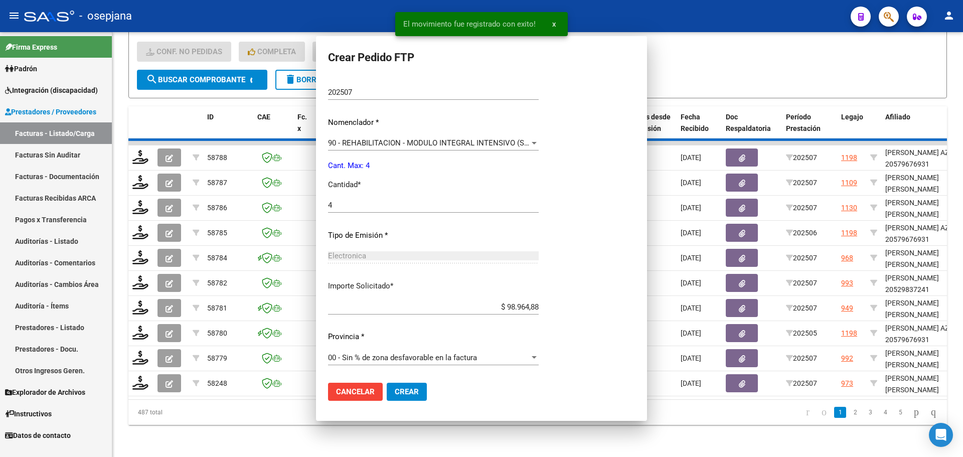
scroll to position [0, 0]
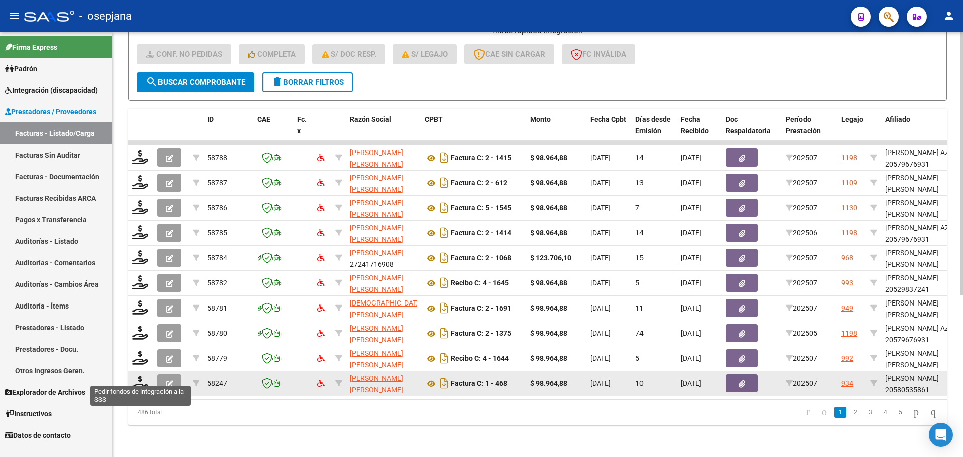
click at [137, 371] on datatable-body-cell at bounding box center [140, 383] width 25 height 25
click at [139, 375] on icon at bounding box center [140, 382] width 16 height 14
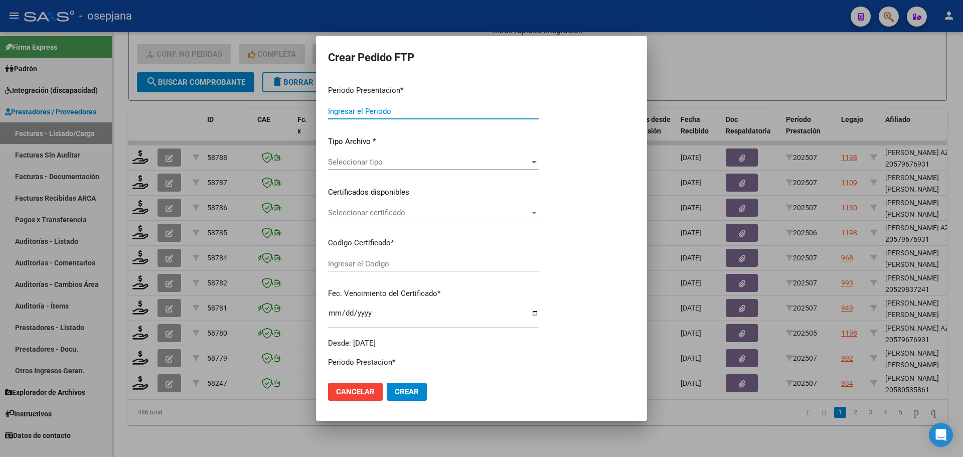
type input "202507"
type input "$ 98.964,88"
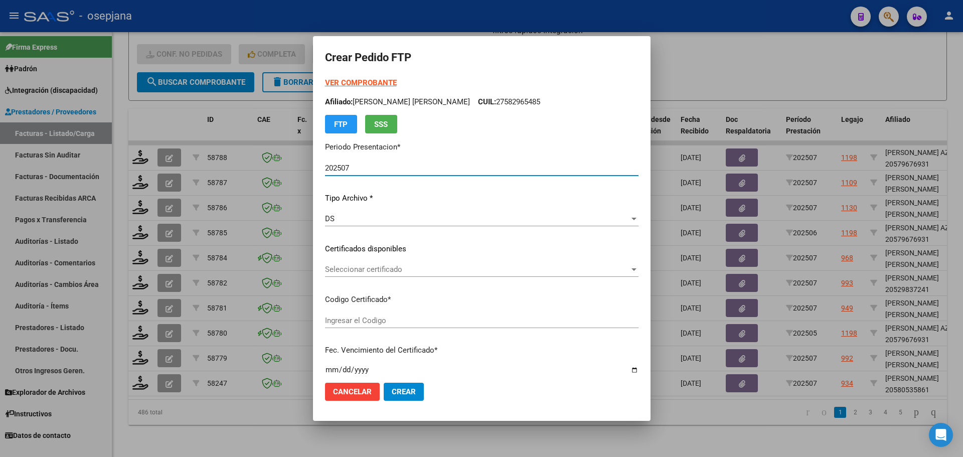
type input "ARG02000580535862022090620270906BS376"
type input "[DATE]"
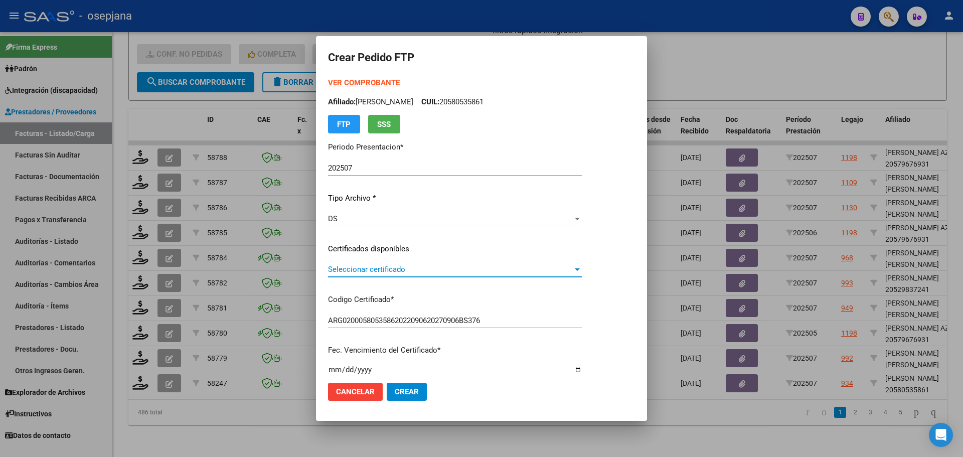
click at [363, 265] on span "Seleccionar certificado" at bounding box center [450, 269] width 245 height 9
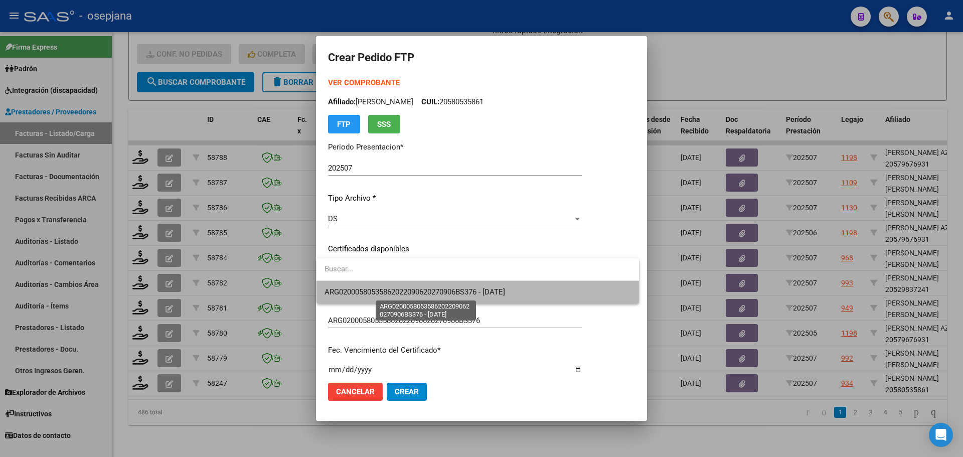
click at [379, 292] on span "ARG02000580535862022090620270906BS376 - [DATE]" at bounding box center [414, 291] width 180 height 9
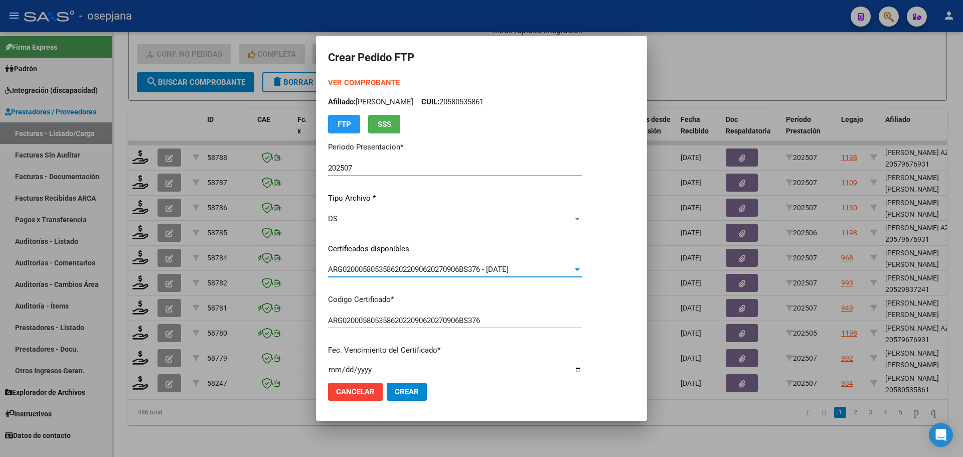
click at [380, 84] on strong "VER COMPROBANTE" at bounding box center [364, 82] width 72 height 9
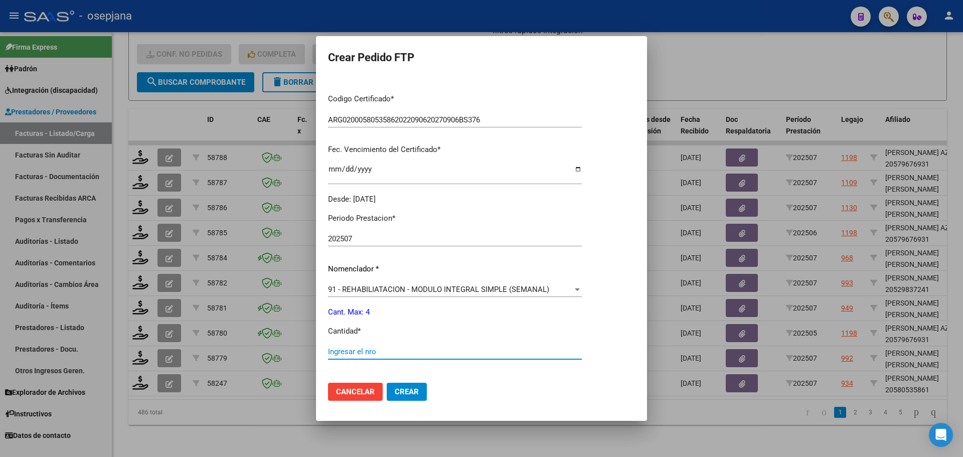
click at [346, 356] on input "Ingresar el nro" at bounding box center [455, 351] width 254 height 9
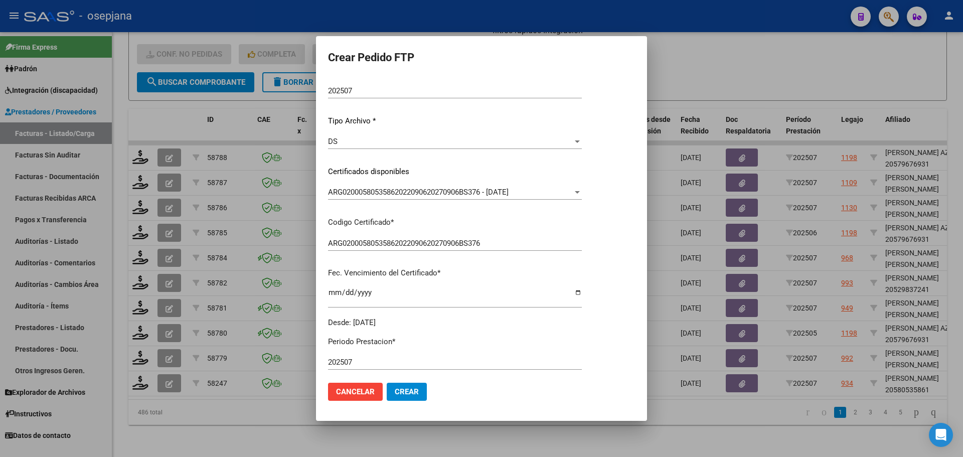
scroll to position [0, 0]
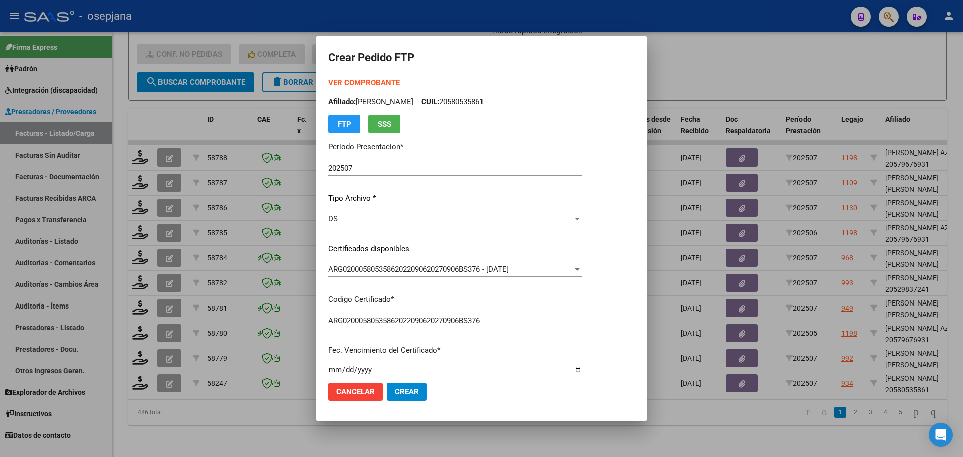
type input "4"
click at [412, 390] on span "Crear" at bounding box center [407, 391] width 24 height 9
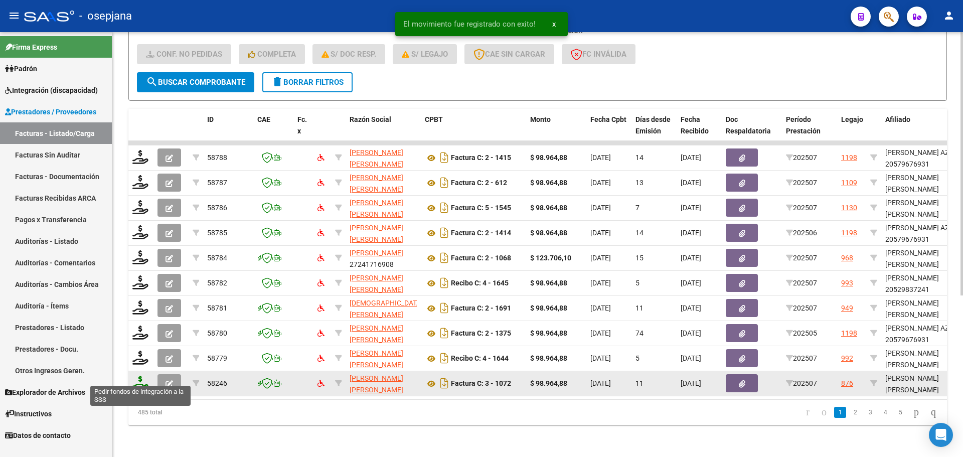
click at [142, 375] on icon at bounding box center [140, 382] width 16 height 14
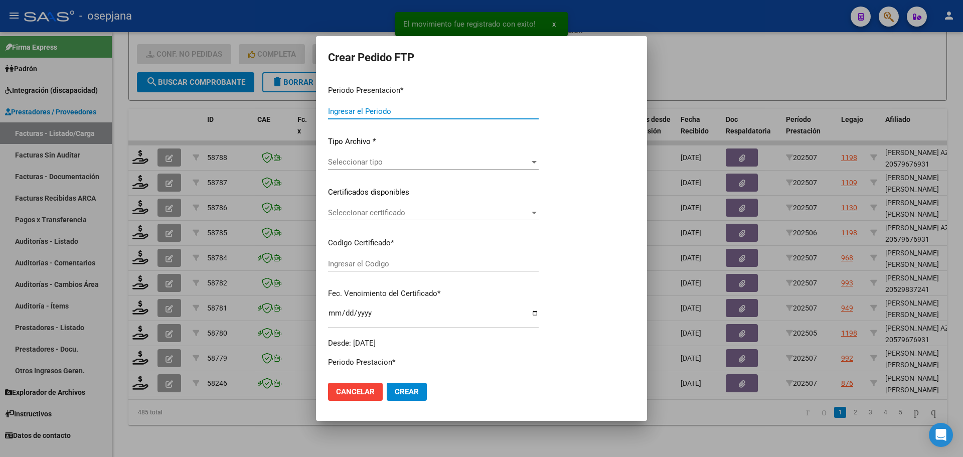
type input "202507"
type input "$ 98.964,88"
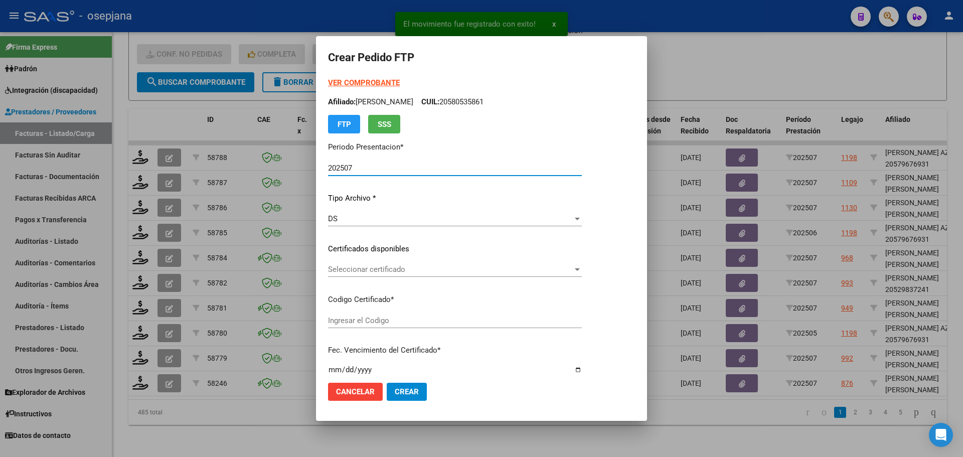
type input "ARG01000533696232022071520270715BS436"
type input "[DATE]"
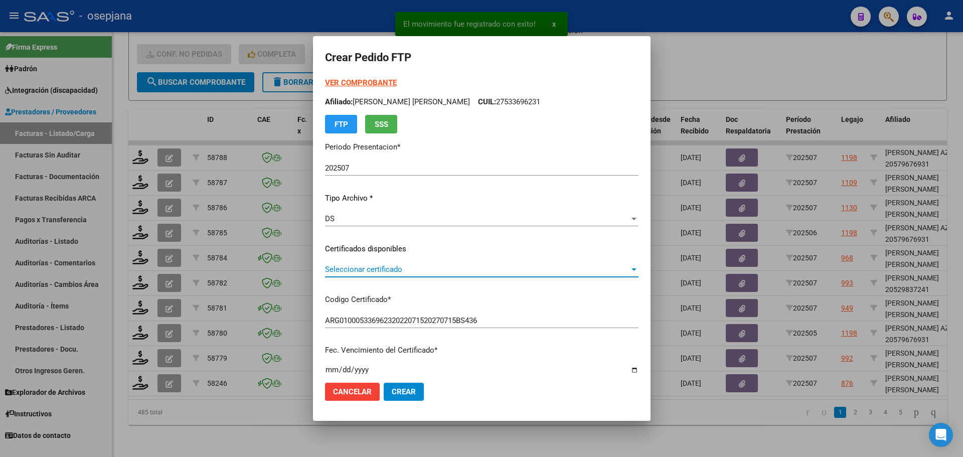
click at [376, 265] on span "Seleccionar certificado" at bounding box center [477, 269] width 304 height 9
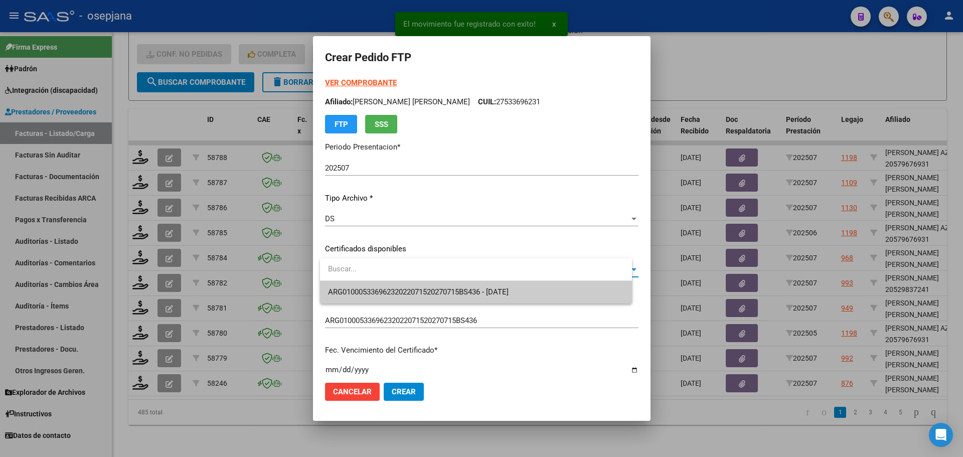
click at [380, 288] on span "ARG01000533696232022071520270715BS436 - [DATE]" at bounding box center [418, 291] width 180 height 9
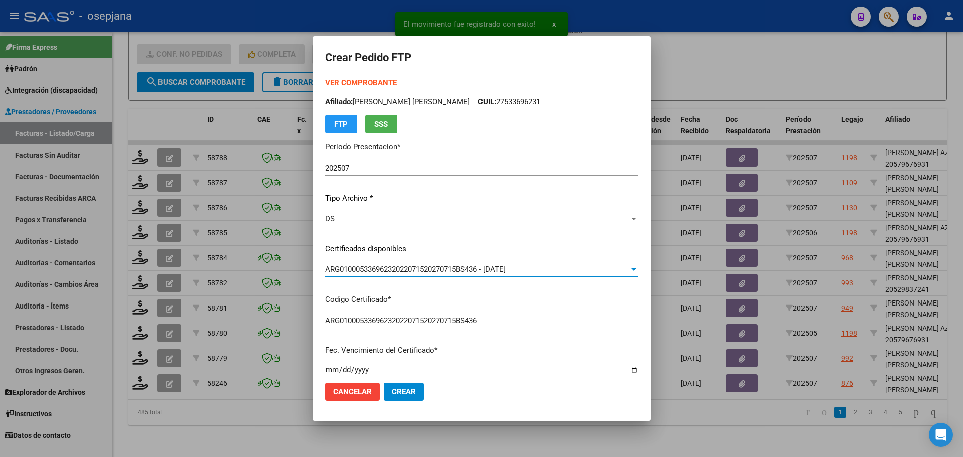
click at [382, 78] on strong "VER COMPROBANTE" at bounding box center [361, 82] width 72 height 9
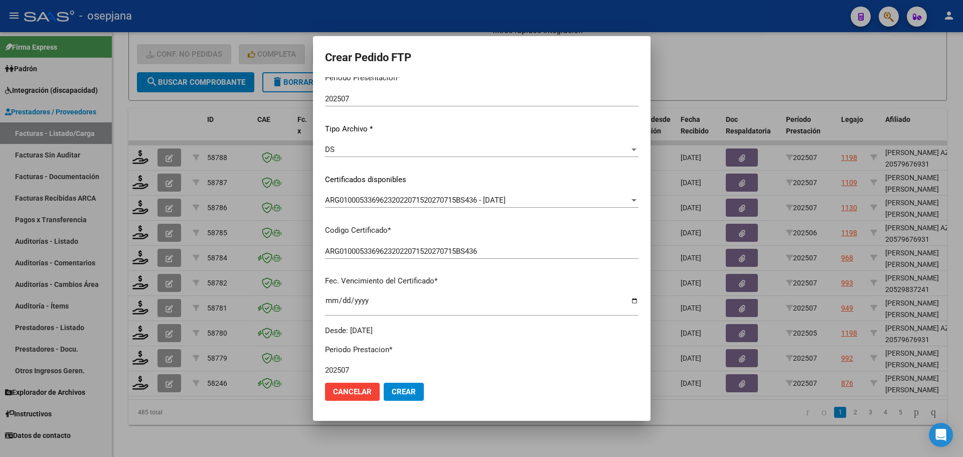
scroll to position [201, 0]
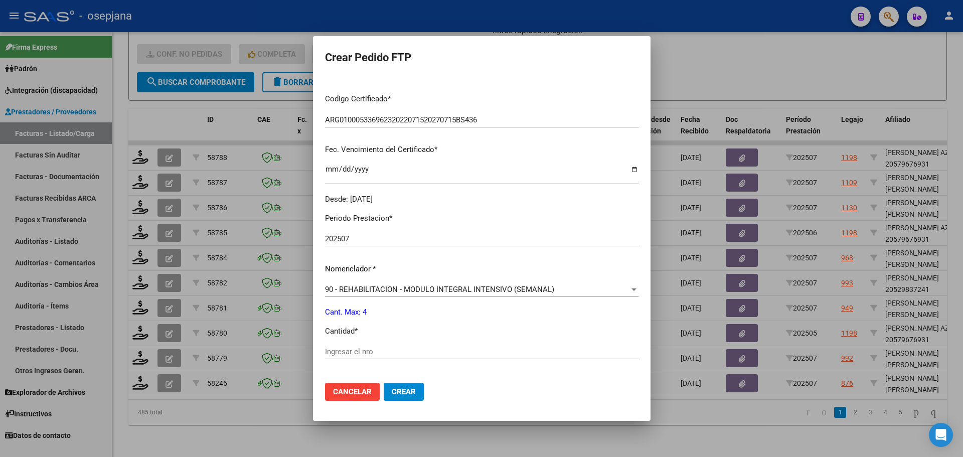
click at [359, 348] on input "Ingresar el nro" at bounding box center [481, 351] width 313 height 9
type input "4"
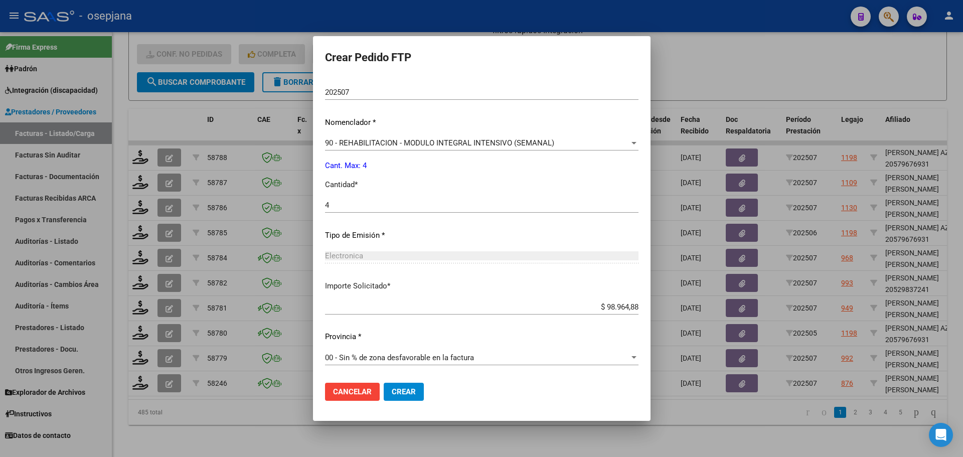
click at [410, 394] on span "Crear" at bounding box center [404, 391] width 24 height 9
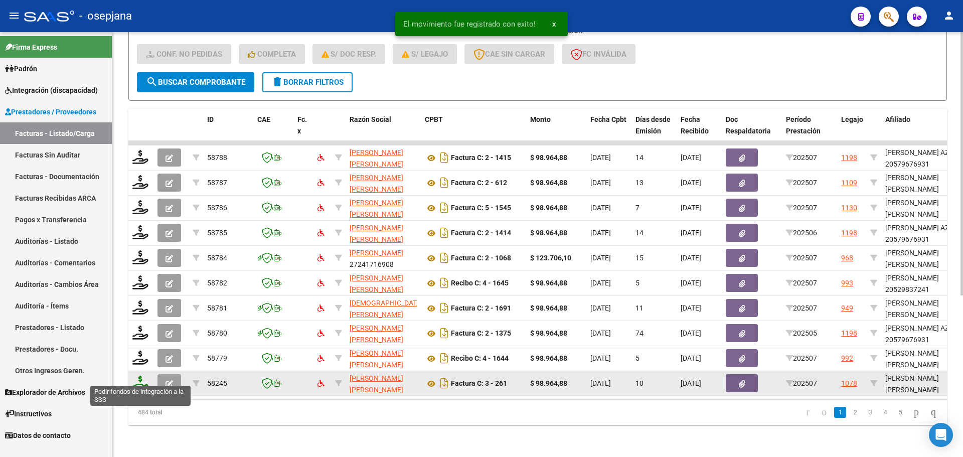
click at [140, 376] on icon at bounding box center [140, 382] width 16 height 14
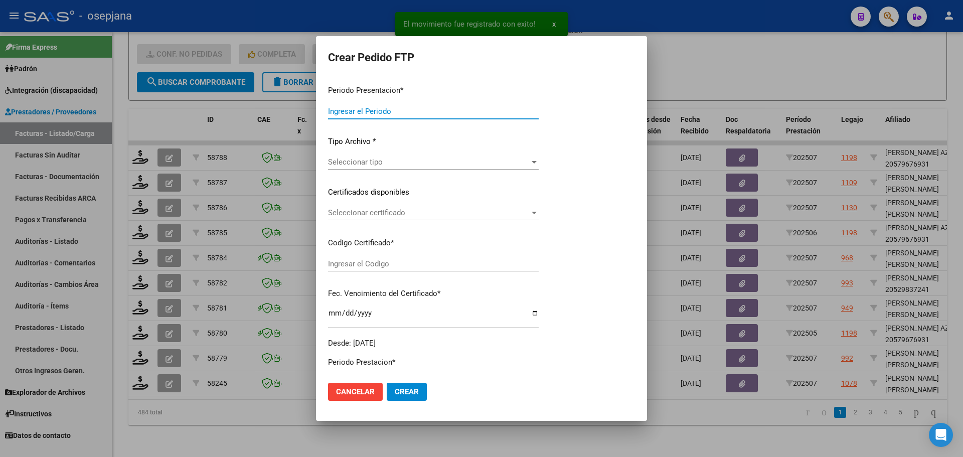
type input "202507"
type input "$ 98.964,88"
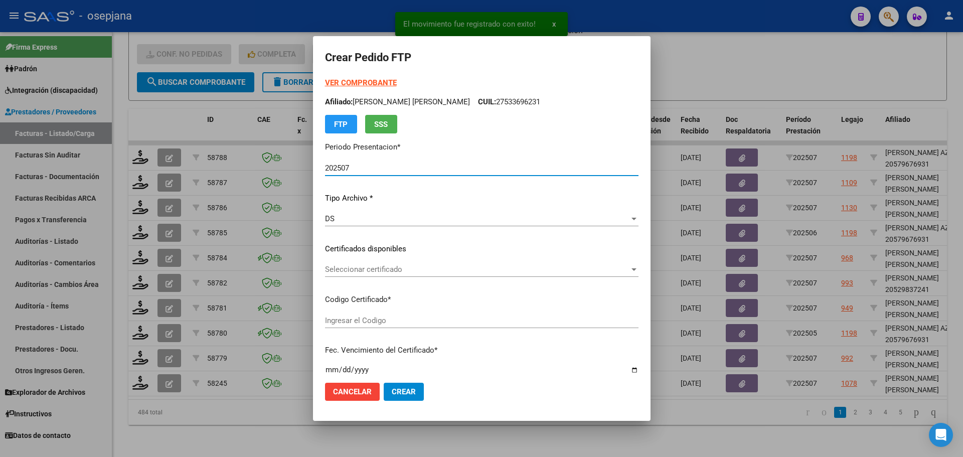
type input "ARG02000524115492024061920270619BSAS342"
type input "[DATE]"
click at [411, 262] on div "Seleccionar certificado Seleccionar certificado" at bounding box center [481, 269] width 313 height 15
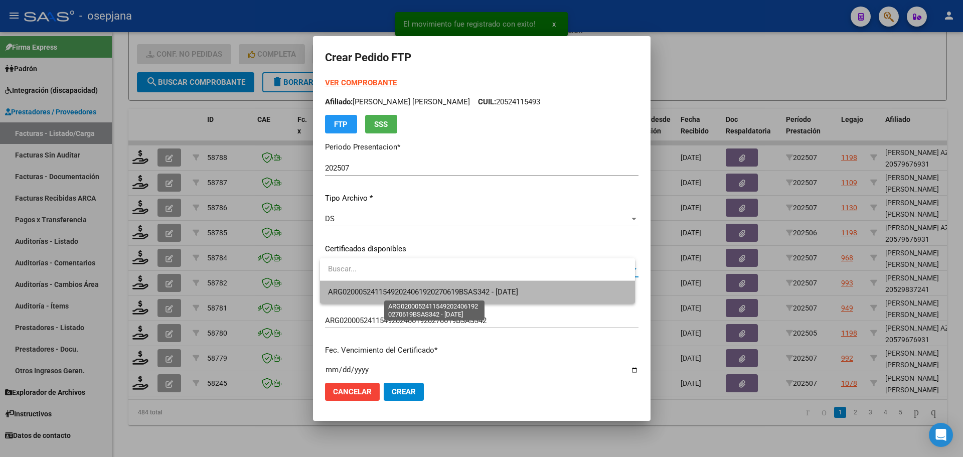
click at [416, 287] on span "ARG02000524115492024061920270619BSAS342 - [DATE]" at bounding box center [423, 291] width 190 height 9
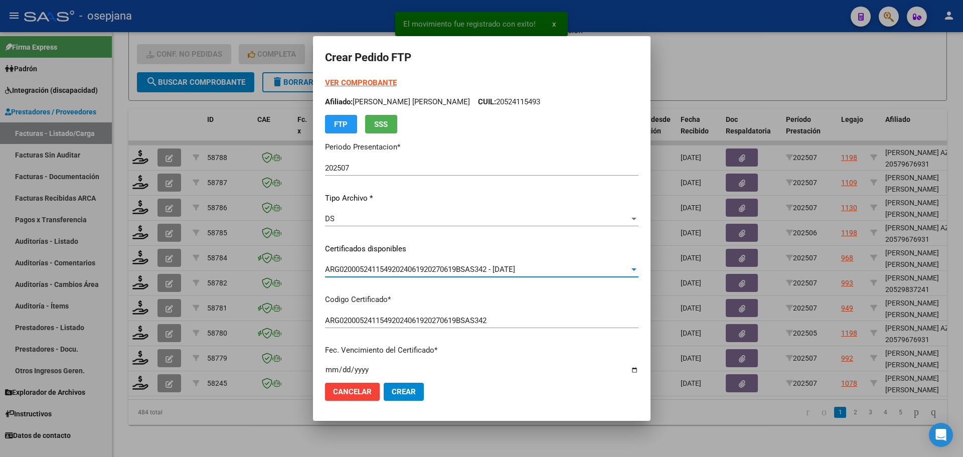
click at [383, 82] on strong "VER COMPROBANTE" at bounding box center [361, 82] width 72 height 9
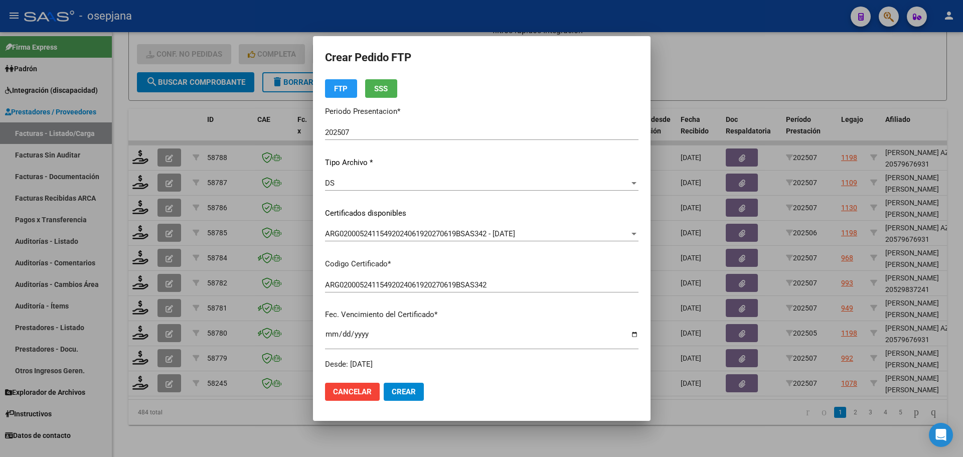
scroll to position [251, 0]
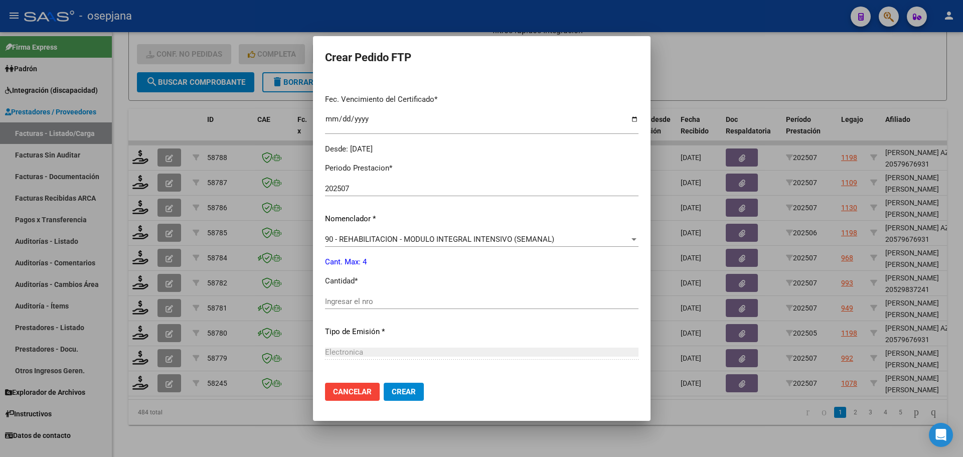
click at [359, 299] on input "Ingresar el nro" at bounding box center [481, 301] width 313 height 9
type input "4"
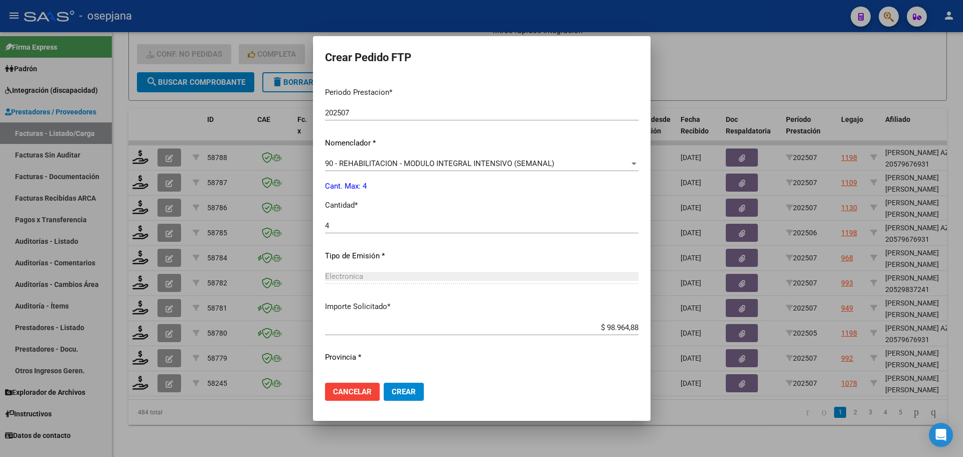
scroll to position [347, 0]
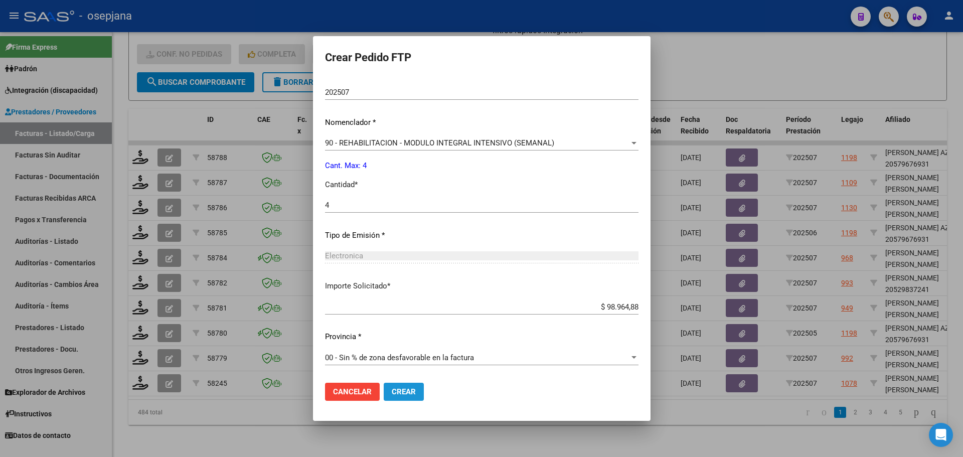
click at [411, 391] on span "Crear" at bounding box center [404, 391] width 24 height 9
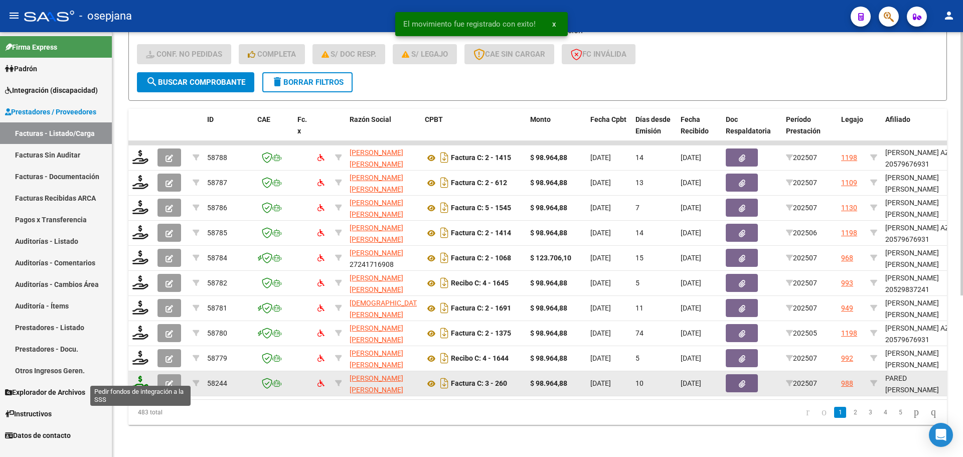
click at [140, 376] on icon at bounding box center [140, 382] width 16 height 14
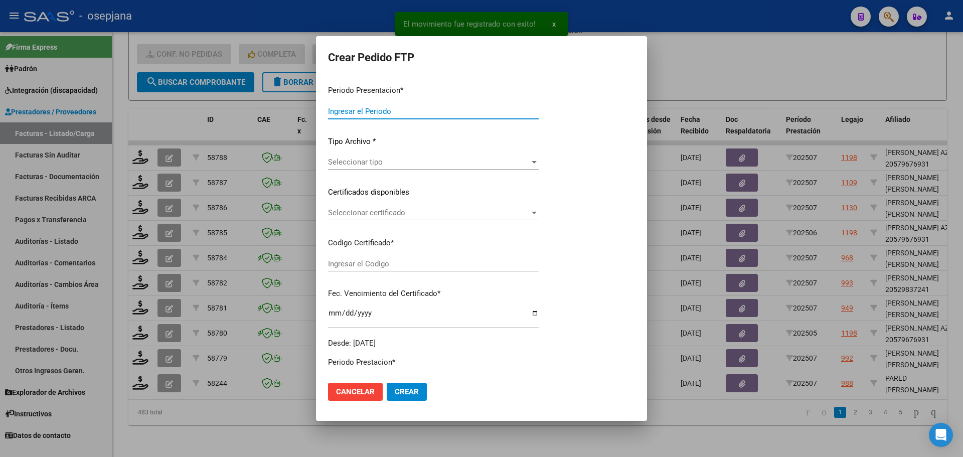
type input "202507"
type input "$ 98.964,88"
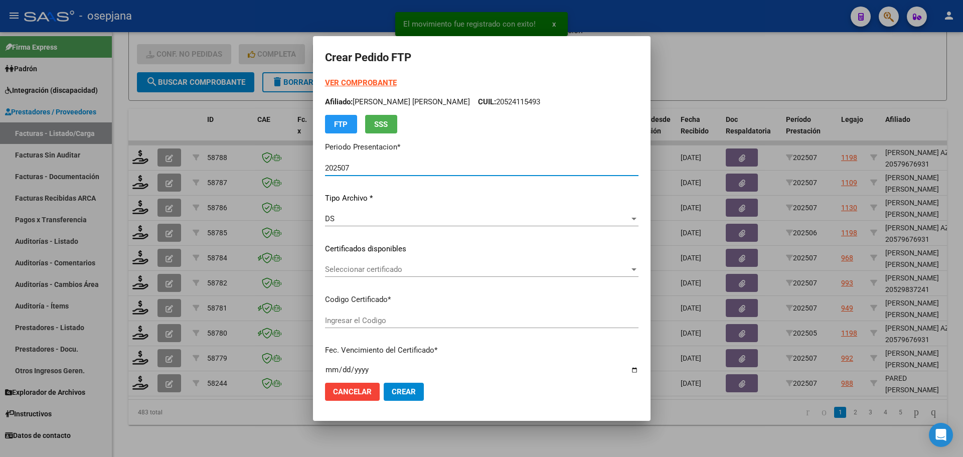
type input "ARG02000552700112022081020270810ANDIS105"
type input "[DATE]"
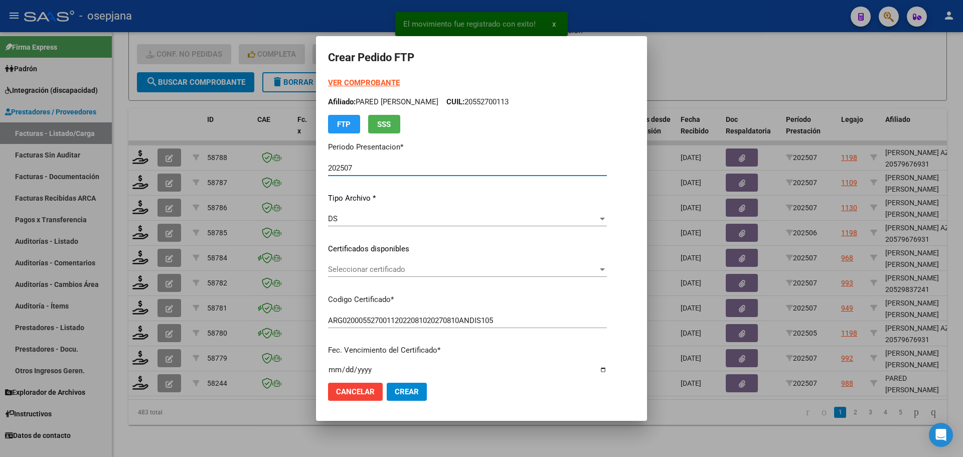
click at [368, 268] on span "Seleccionar certificado" at bounding box center [463, 269] width 270 height 9
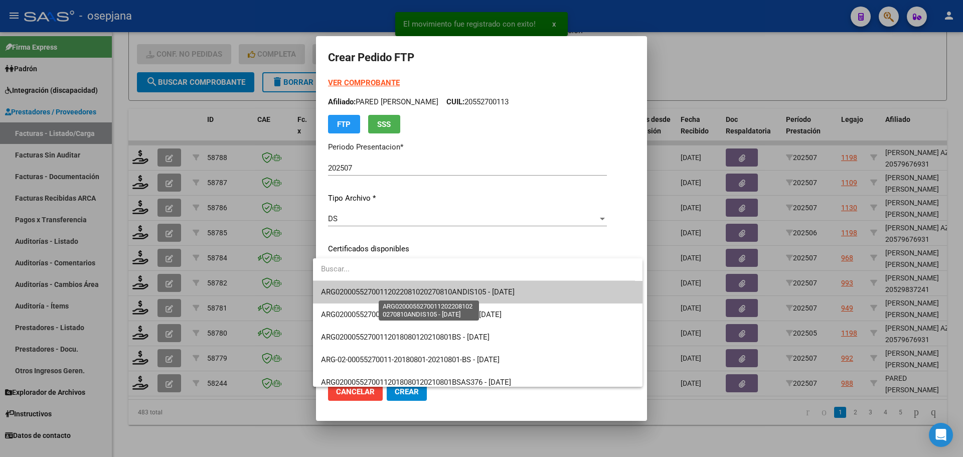
click at [369, 289] on span "ARG02000552700112022081020270810ANDIS105 - [DATE]" at bounding box center [418, 291] width 194 height 9
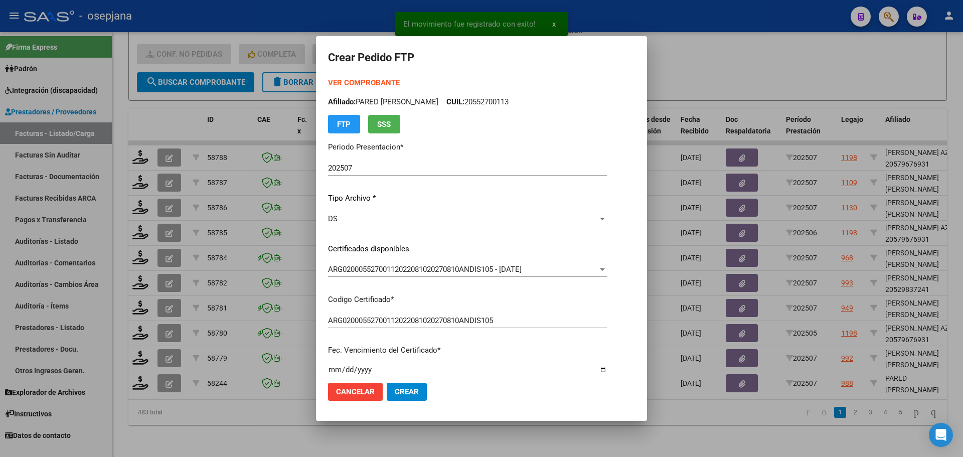
click at [353, 82] on strong "VER COMPROBANTE" at bounding box center [364, 82] width 72 height 9
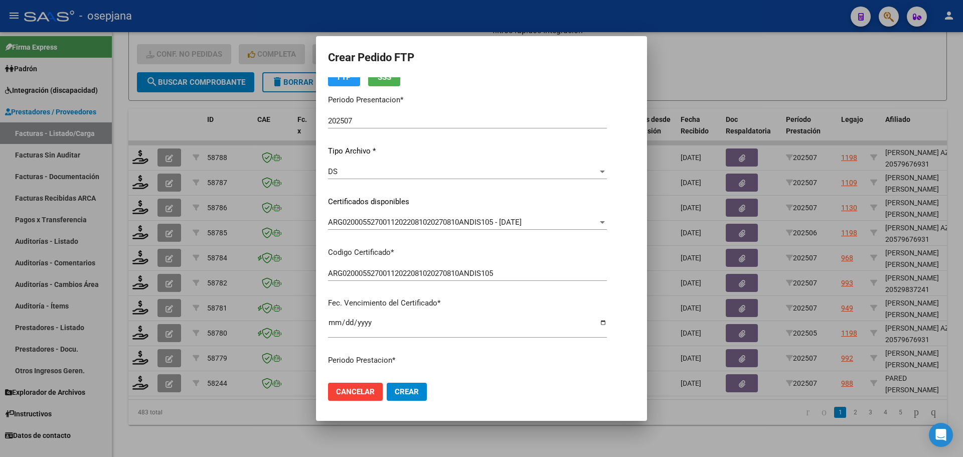
scroll to position [335, 0]
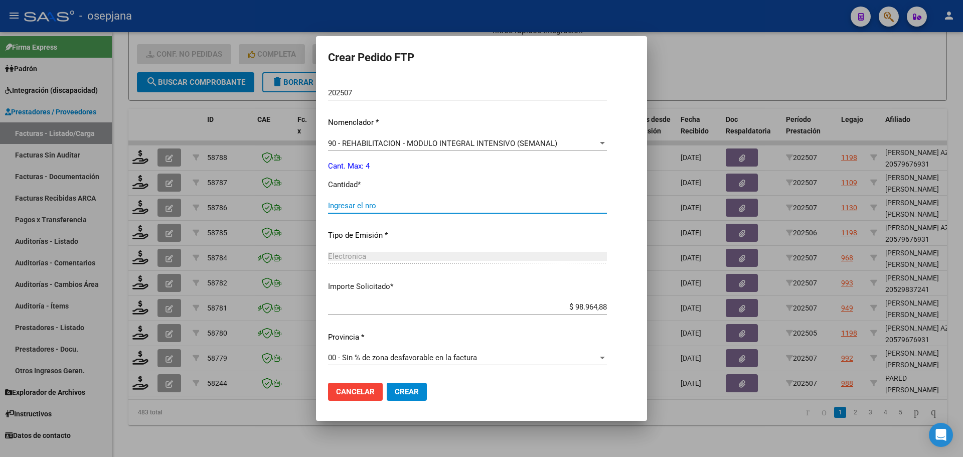
click at [350, 209] on input "Ingresar el nro" at bounding box center [467, 205] width 279 height 9
type input "4"
click at [405, 389] on span "Crear" at bounding box center [407, 391] width 24 height 9
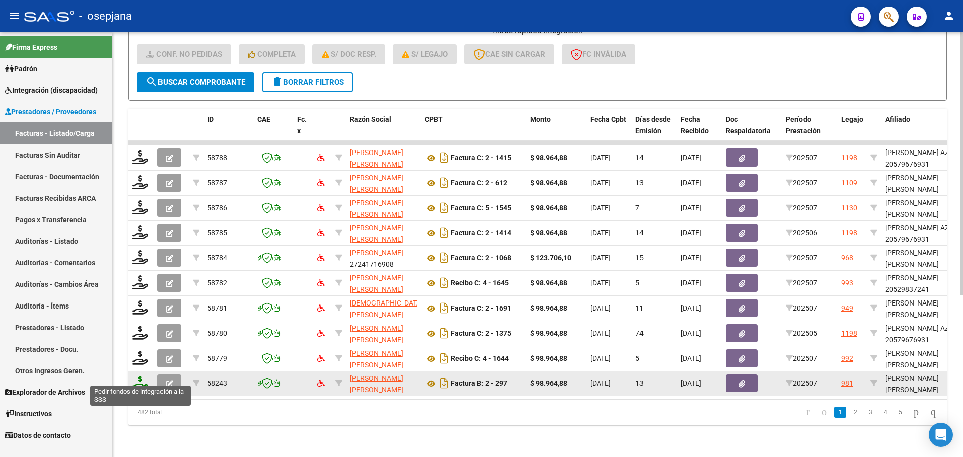
click at [140, 379] on icon at bounding box center [140, 382] width 16 height 14
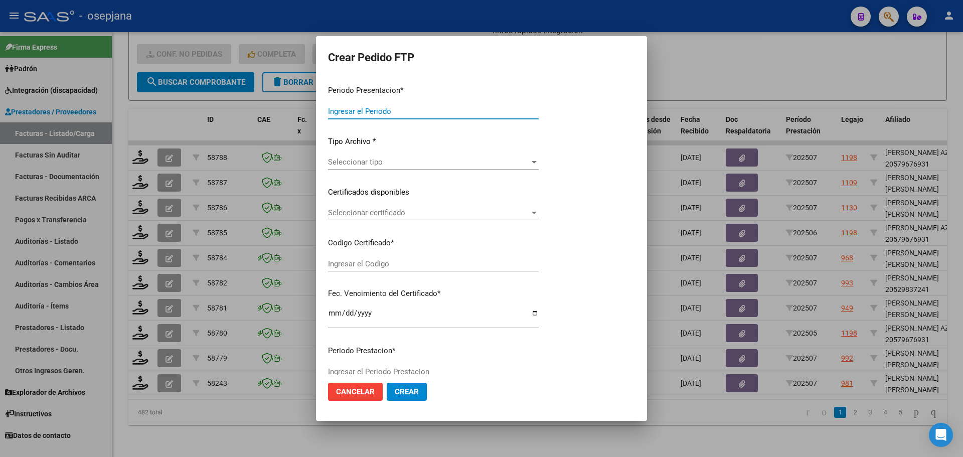
type input "202507"
type input "$ 98.964,88"
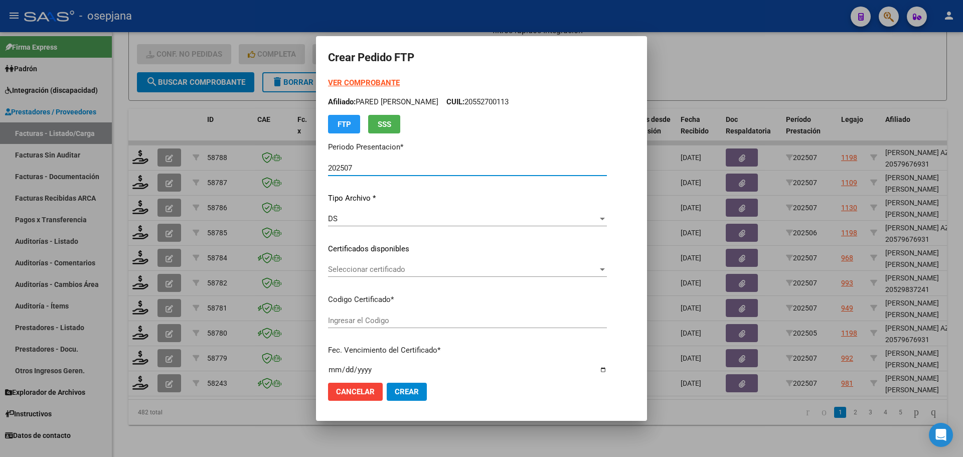
type input "ARG02000589257292024052320270523BSAS265"
type input "[DATE]"
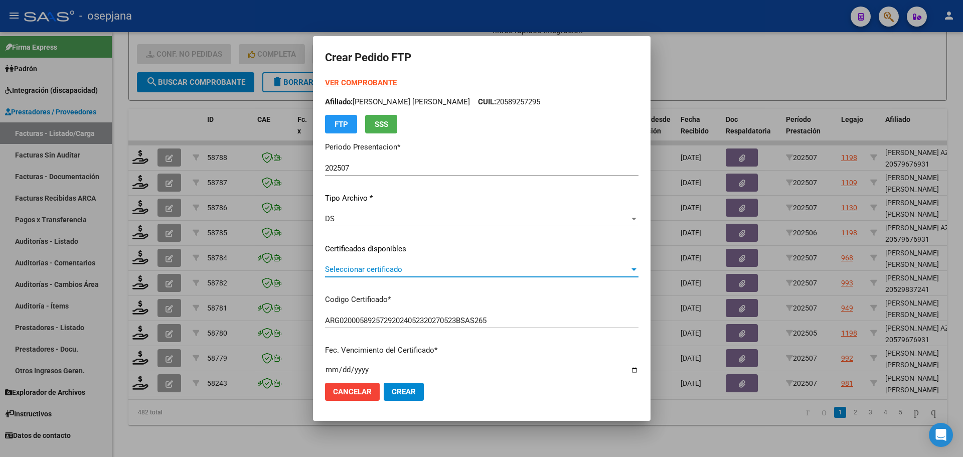
click at [419, 270] on span "Seleccionar certificado" at bounding box center [477, 269] width 304 height 9
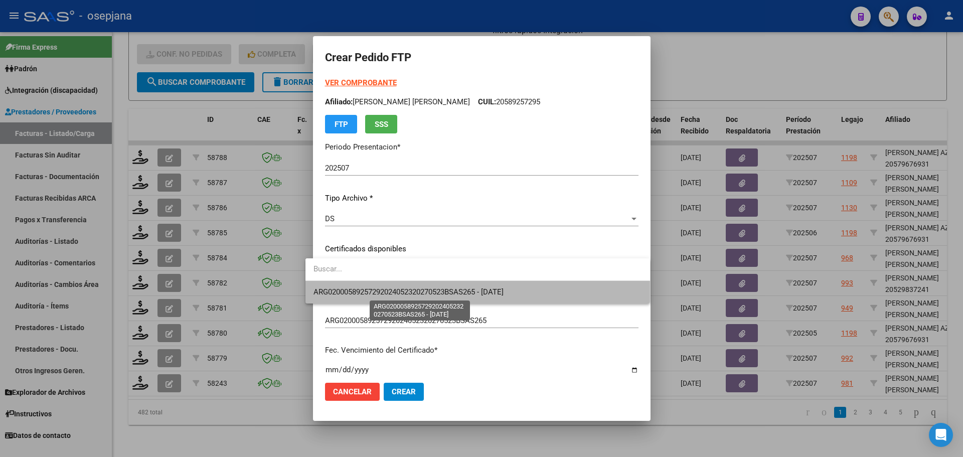
click at [415, 289] on span "ARG02000589257292024052320270523BSAS265 - [DATE]" at bounding box center [408, 291] width 190 height 9
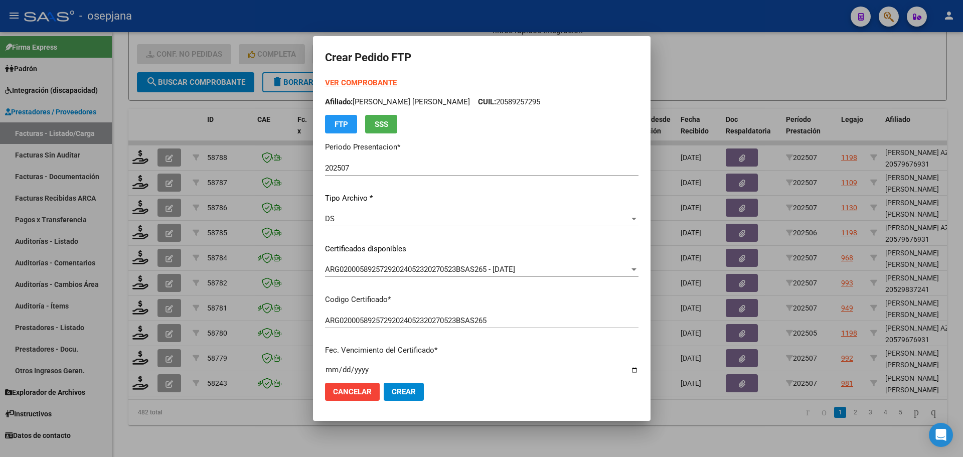
click at [356, 80] on strong "VER COMPROBANTE" at bounding box center [361, 82] width 72 height 9
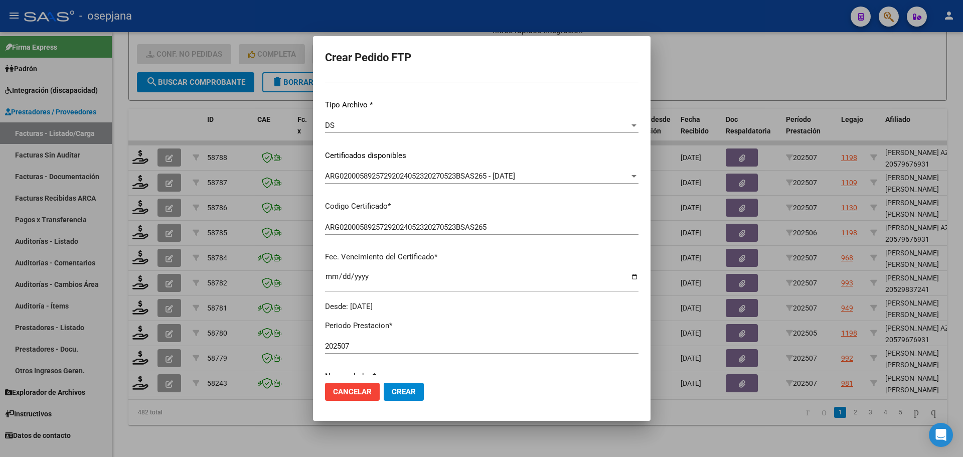
scroll to position [301, 0]
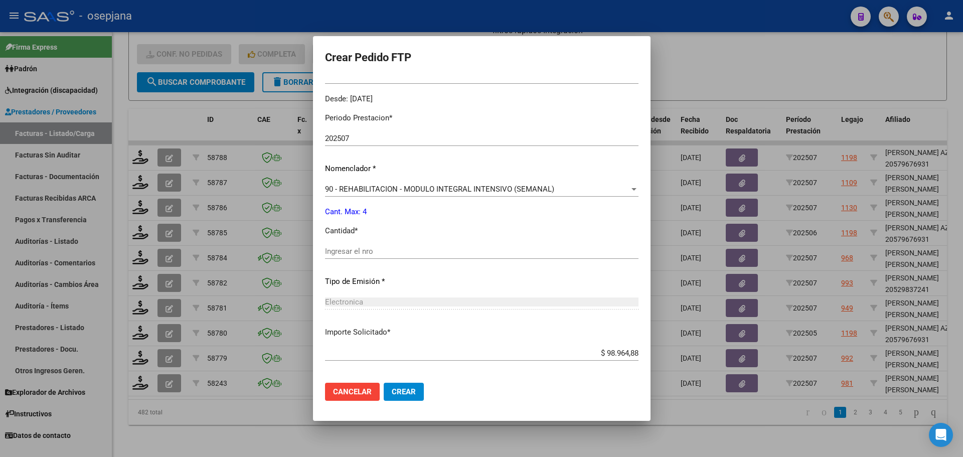
click at [355, 244] on div "Ingresar el nro" at bounding box center [481, 251] width 313 height 15
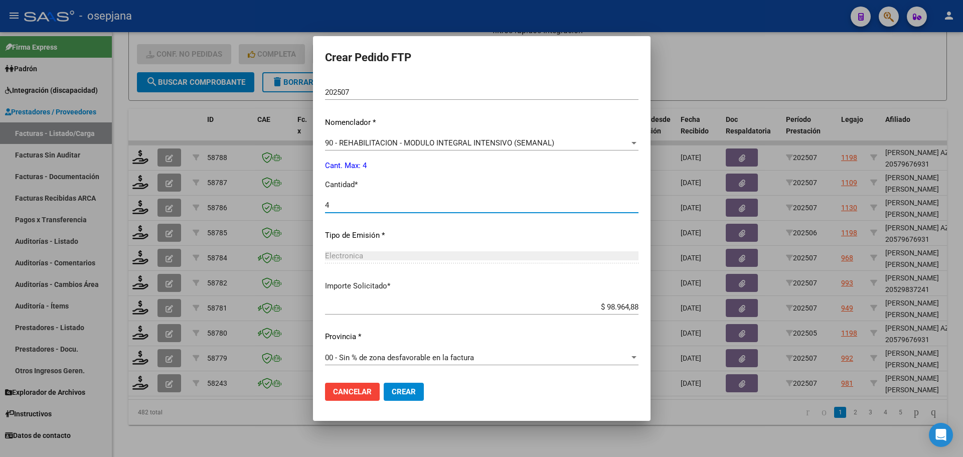
type input "4"
click at [390, 382] on button "Crear" at bounding box center [403, 391] width 40 height 18
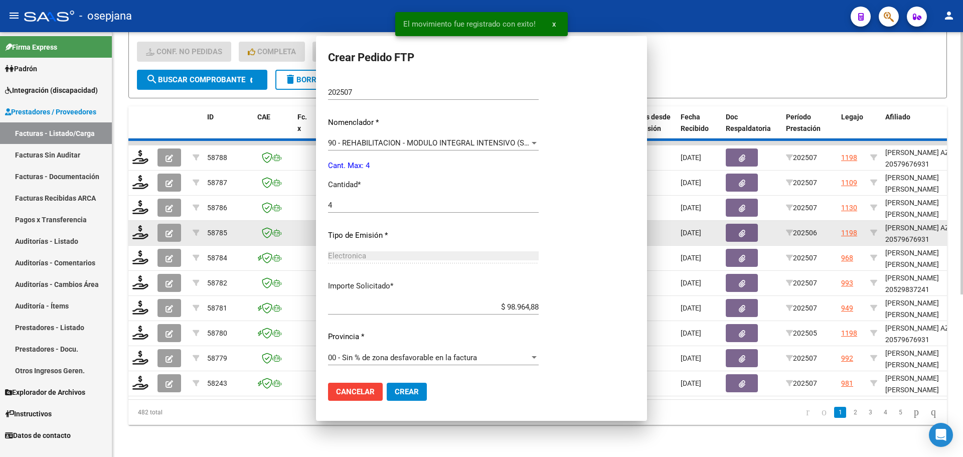
scroll to position [0, 0]
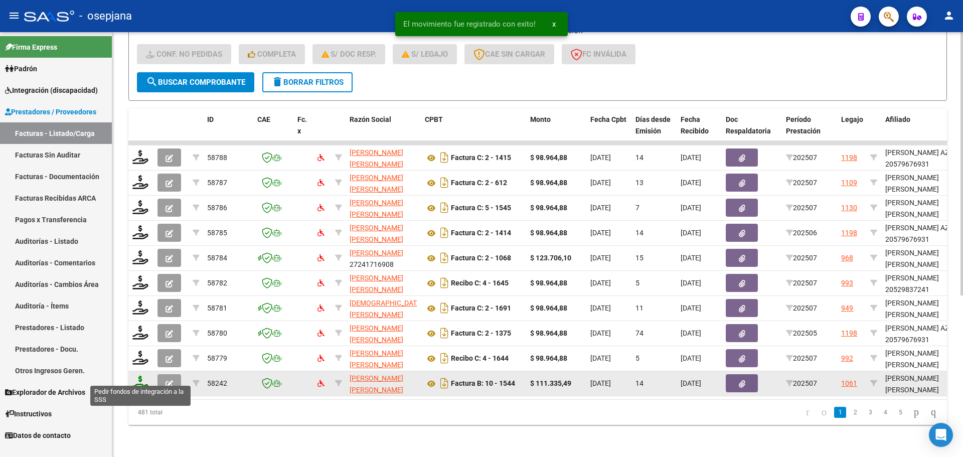
click at [141, 375] on icon at bounding box center [140, 382] width 16 height 14
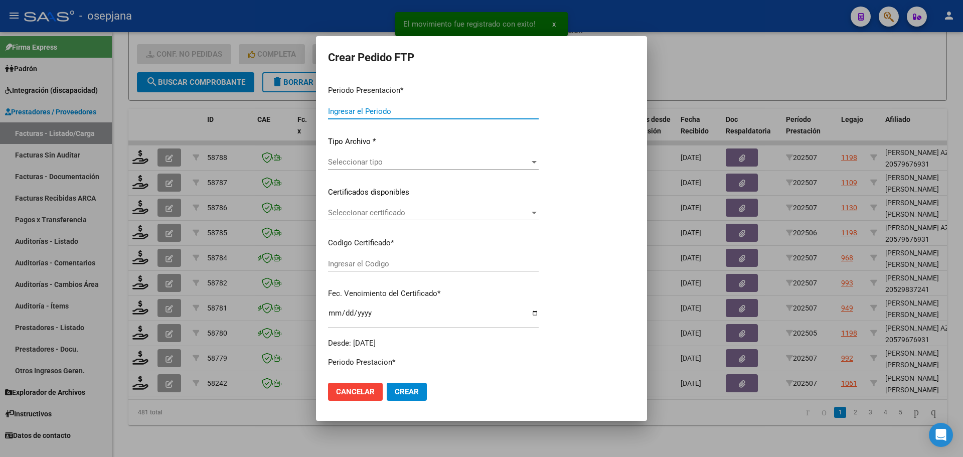
type input "202507"
type input "$ 111.335,49"
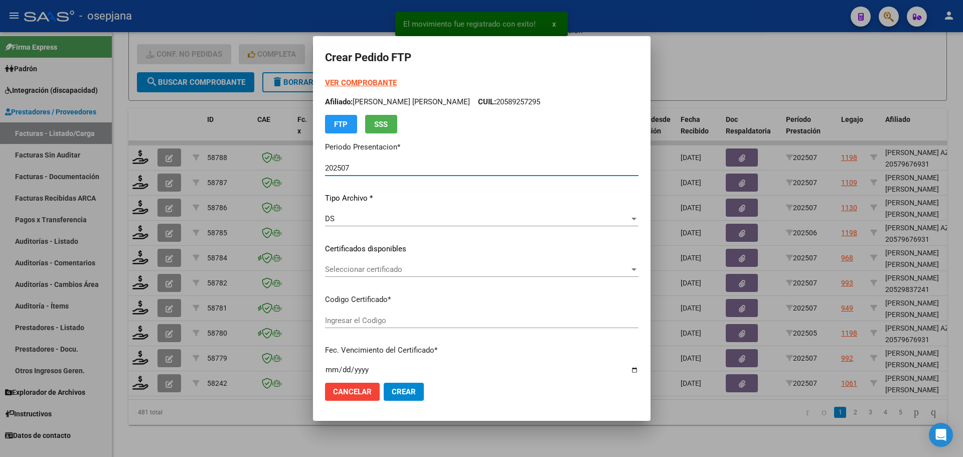
type input "ARG01000565543182023070420280704AND109"
type input "[DATE]"
click at [400, 262] on div "Seleccionar certificado Seleccionar certificado" at bounding box center [481, 269] width 313 height 15
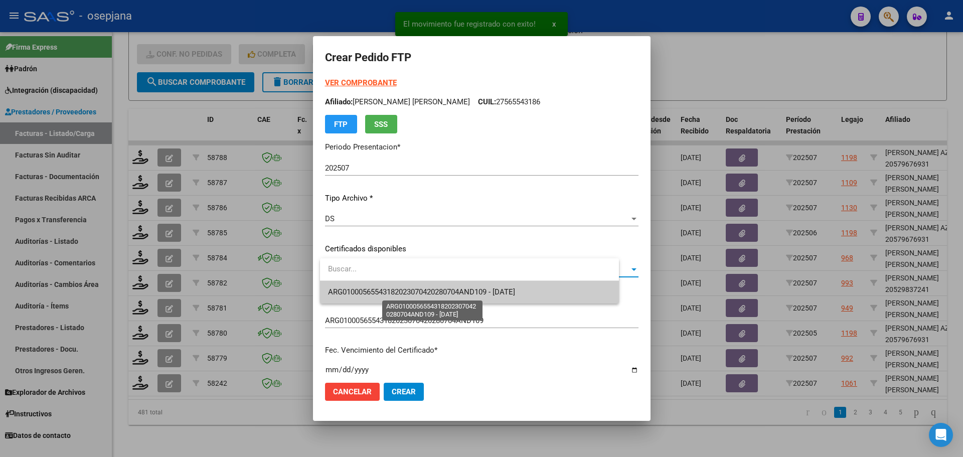
click at [403, 290] on span "ARG01000565543182023070420280704AND109 - [DATE]" at bounding box center [421, 291] width 187 height 9
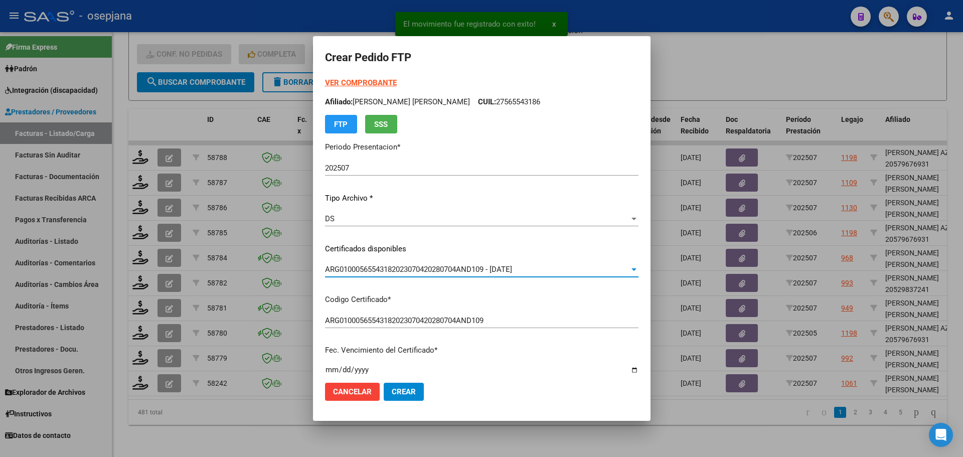
click at [370, 80] on strong "VER COMPROBANTE" at bounding box center [361, 82] width 72 height 9
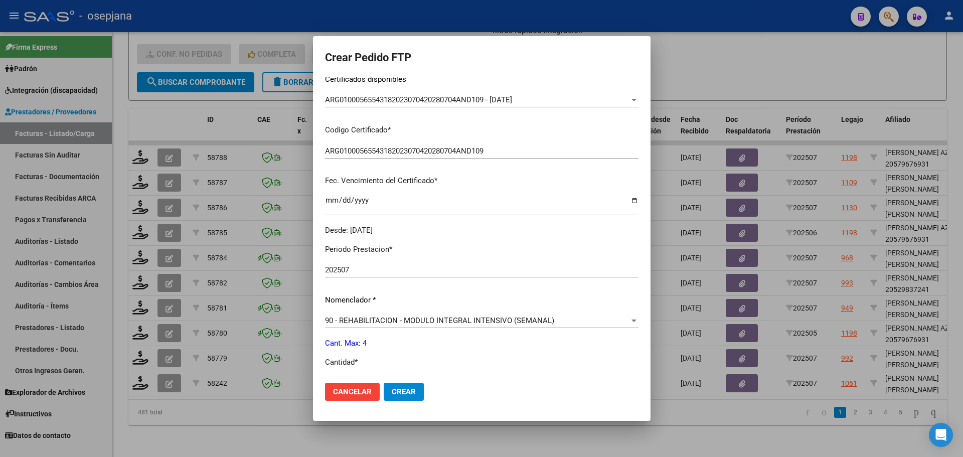
scroll to position [251, 0]
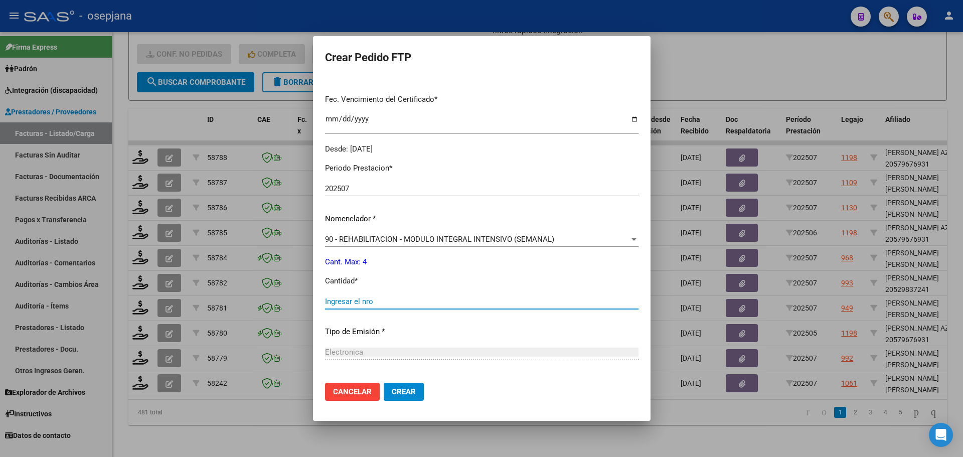
click at [353, 303] on input "Ingresar el nro" at bounding box center [481, 301] width 313 height 9
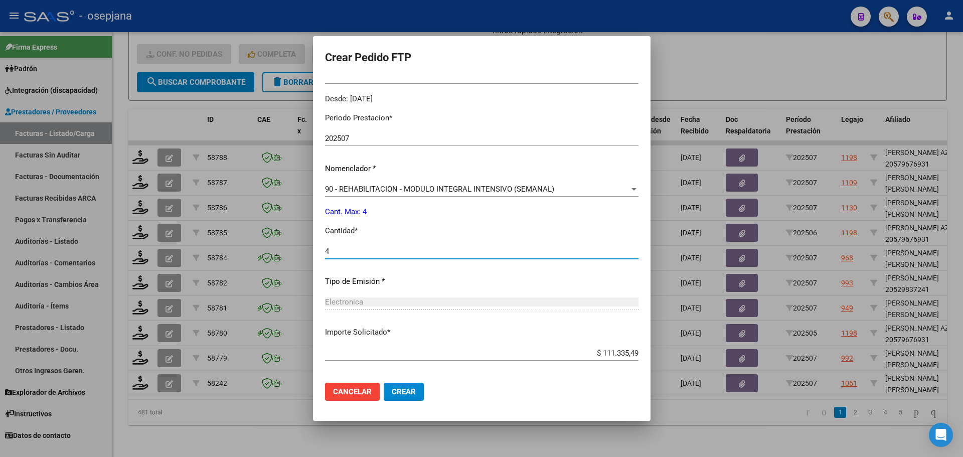
scroll to position [347, 0]
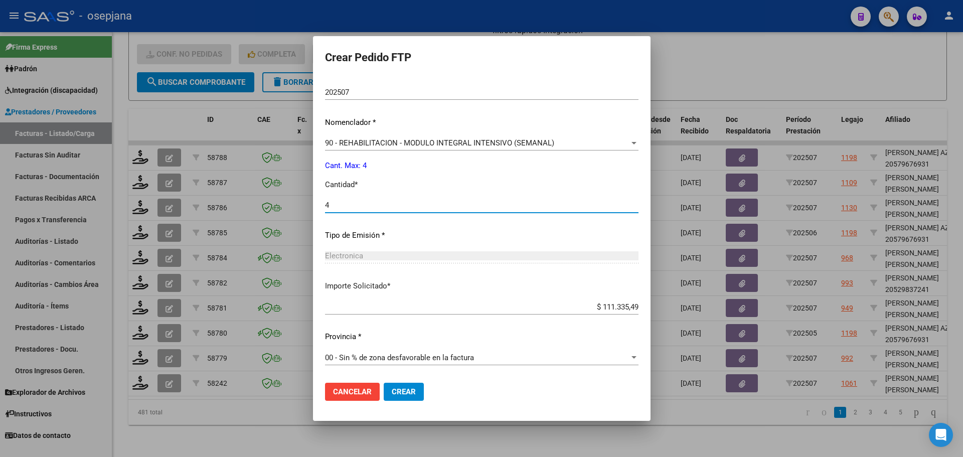
type input "4"
click at [406, 384] on button "Crear" at bounding box center [403, 391] width 40 height 18
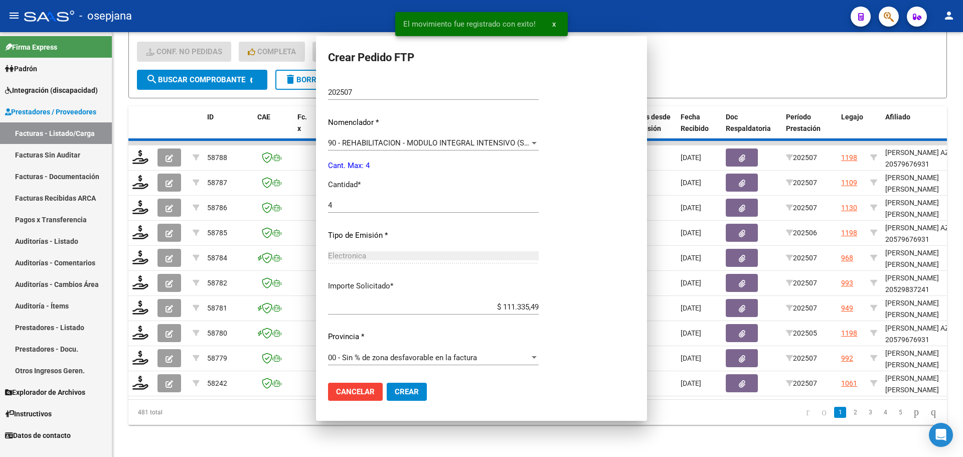
scroll to position [0, 0]
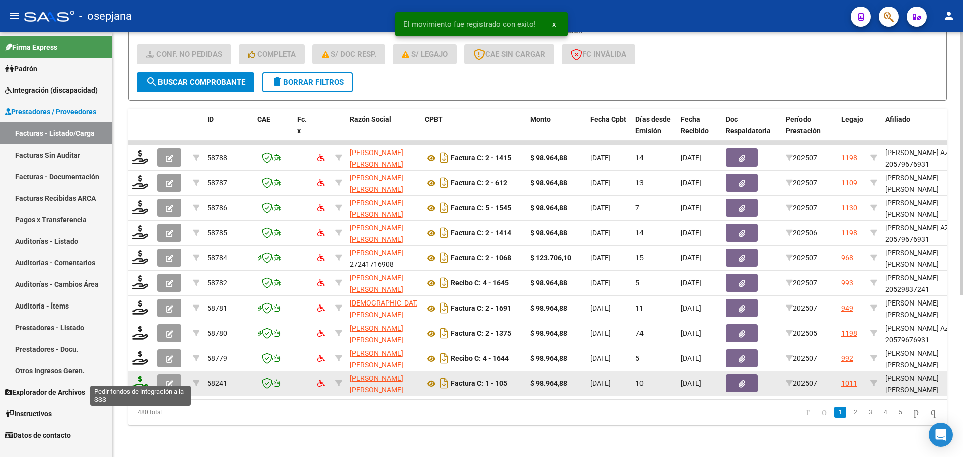
click at [140, 378] on icon at bounding box center [140, 382] width 16 height 14
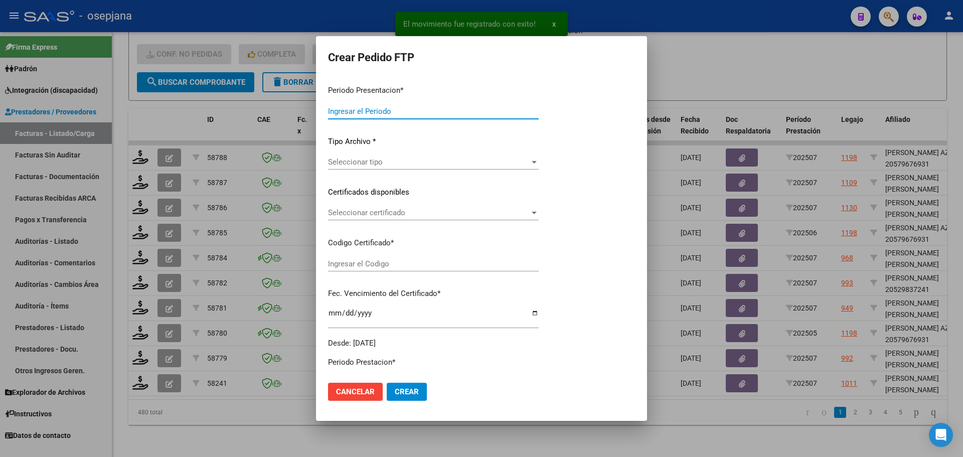
type input "202507"
type input "$ 98.964,88"
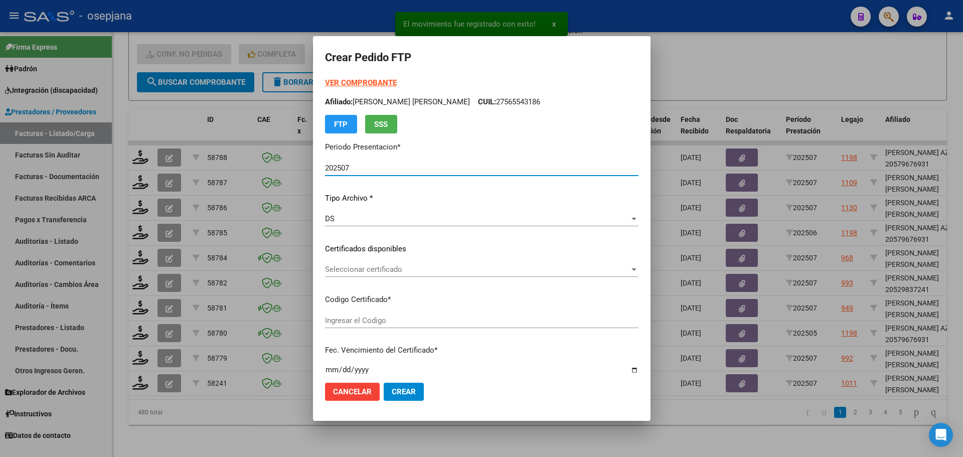
type input "RG02000548851132024021520290215BSAS436"
type input "[DATE]"
click at [422, 272] on span "Seleccionar certificado" at bounding box center [477, 269] width 304 height 9
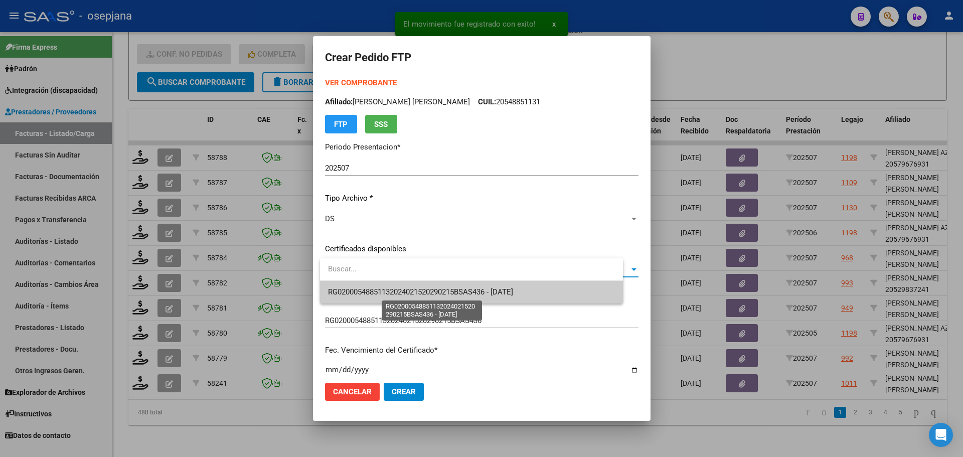
click at [420, 294] on span "RG02000548851132024021520290215BSAS436 - [DATE]" at bounding box center [420, 291] width 185 height 9
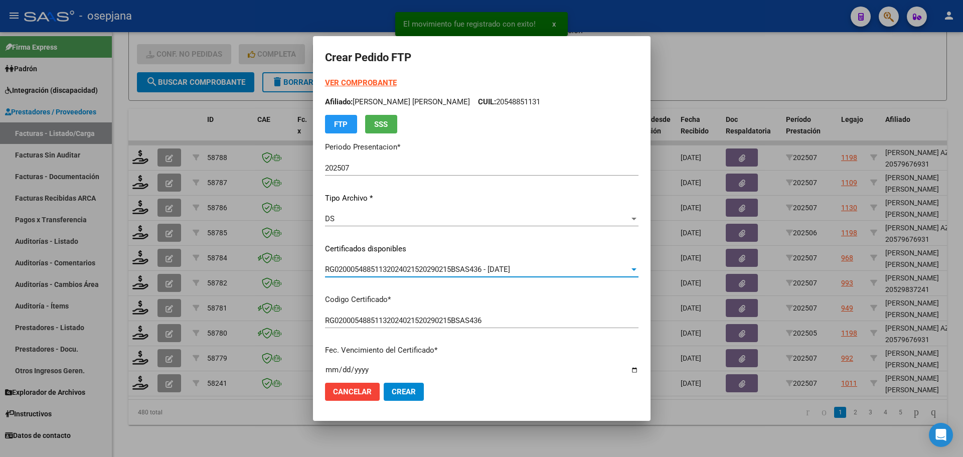
click at [377, 90] on div "VER COMPROBANTE ARCA [PERSON_NAME] Afiliado: [PERSON_NAME] [PERSON_NAME] CUIL: …" at bounding box center [481, 105] width 313 height 56
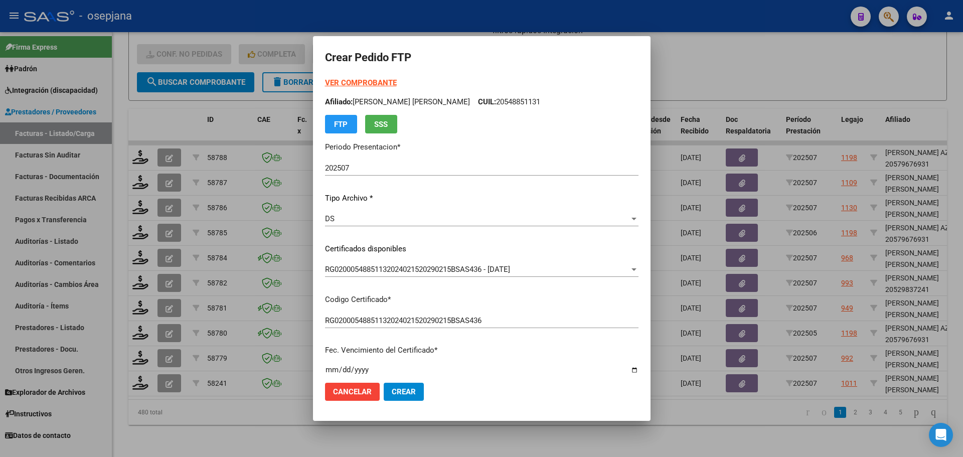
click at [377, 87] on strong "VER COMPROBANTE" at bounding box center [361, 82] width 72 height 9
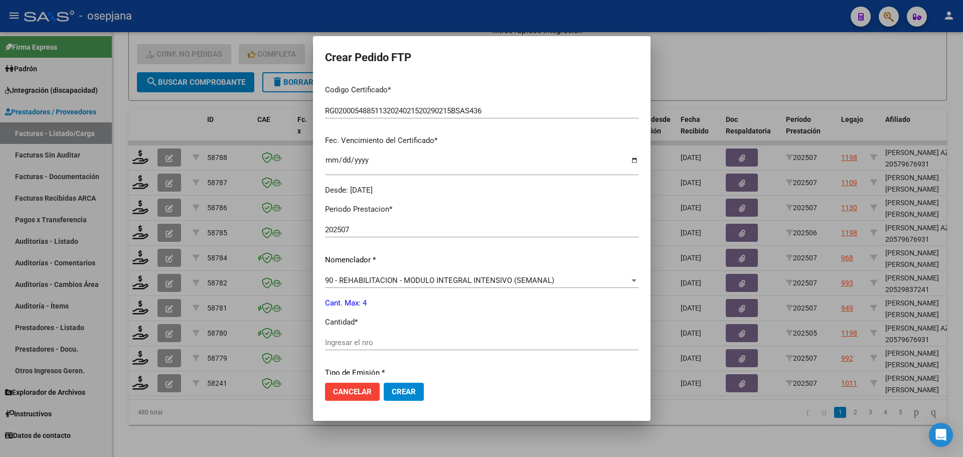
scroll to position [301, 0]
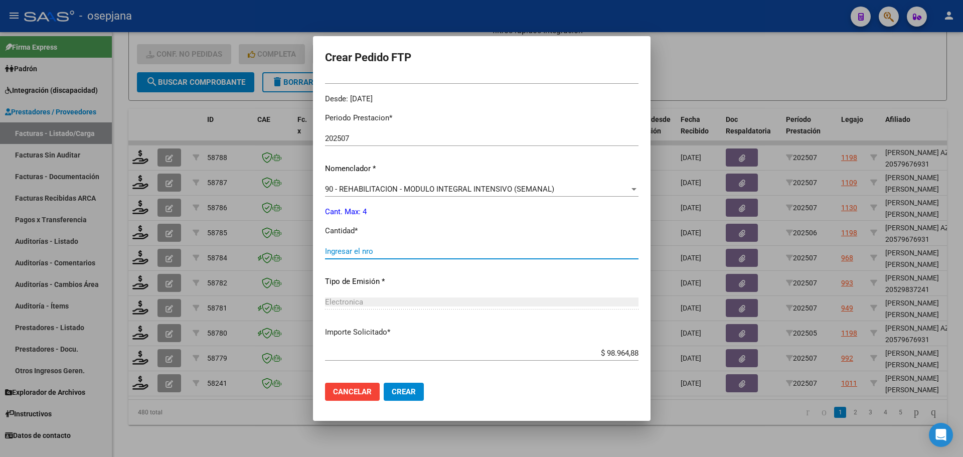
click at [358, 252] on input "Ingresar el nro" at bounding box center [481, 251] width 313 height 9
type input "4"
click at [412, 382] on button "Crear" at bounding box center [403, 391] width 40 height 18
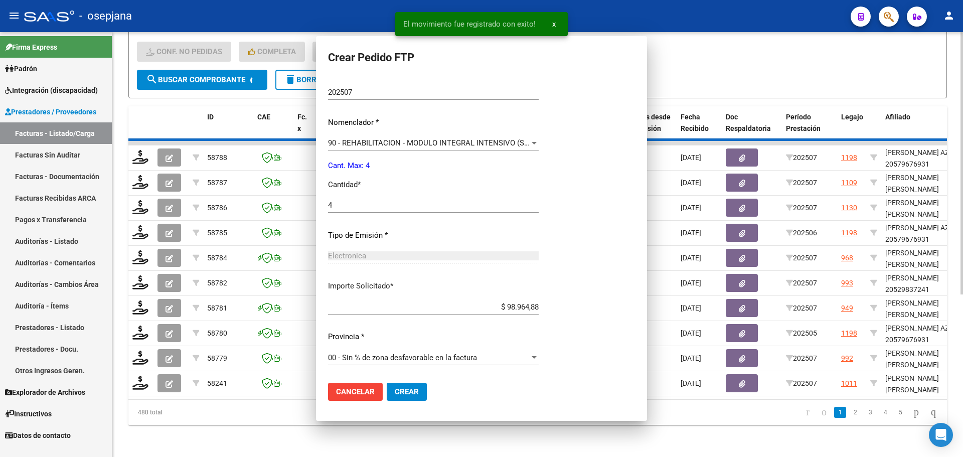
scroll to position [244, 0]
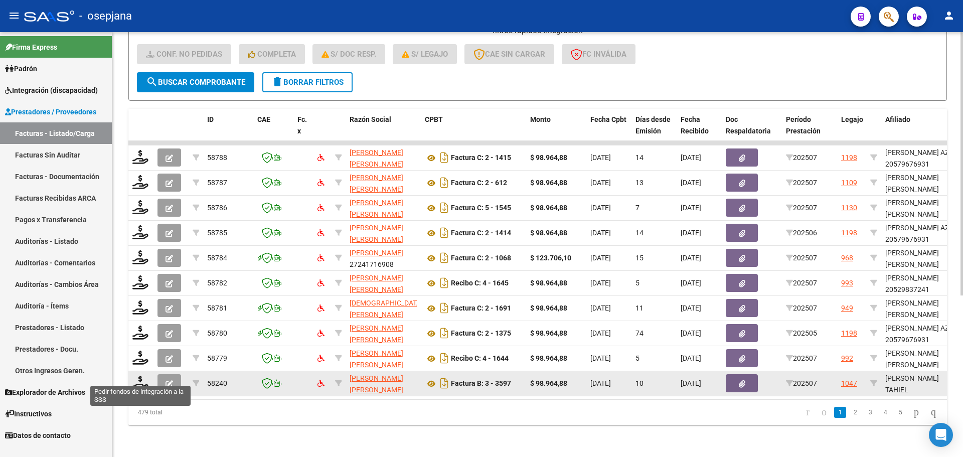
click at [131, 374] on datatable-body-cell at bounding box center [140, 383] width 25 height 25
click at [140, 375] on icon at bounding box center [140, 382] width 16 height 14
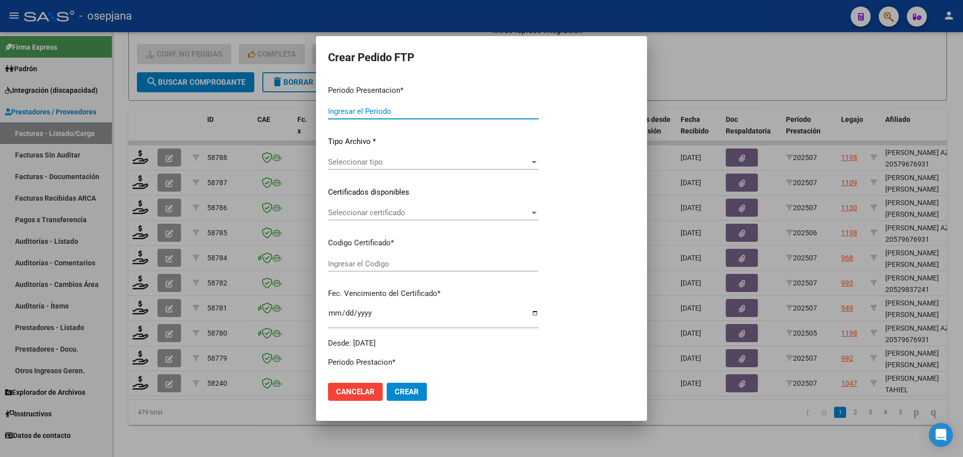
type input "202507"
type input "$ 98.964,88"
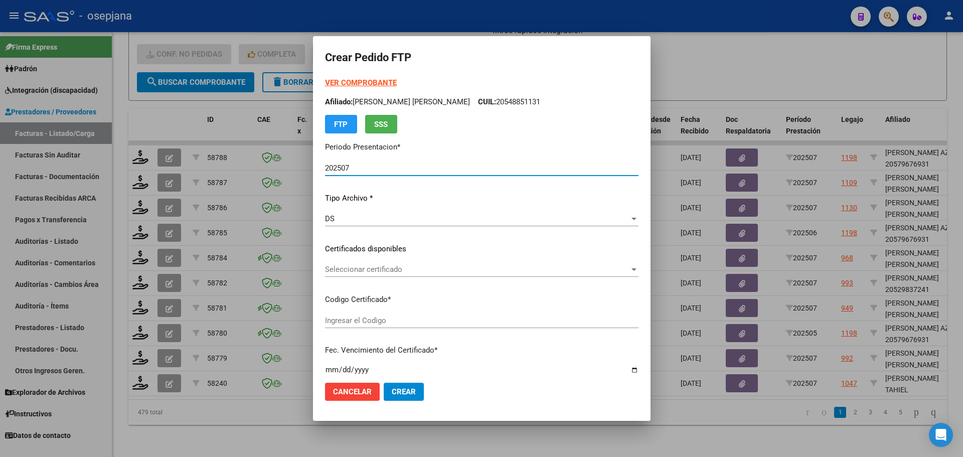
type input "E/T"
type input "[DATE]"
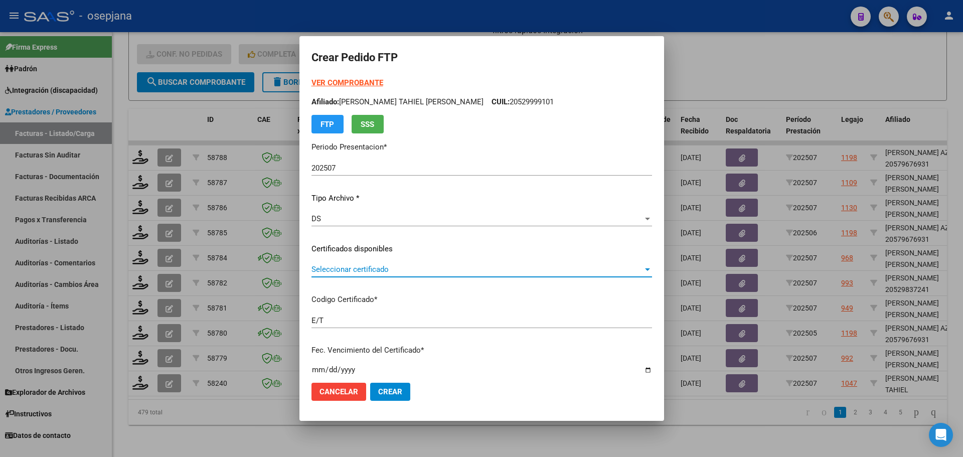
click at [400, 270] on span "Seleccionar certificado" at bounding box center [476, 269] width 331 height 9
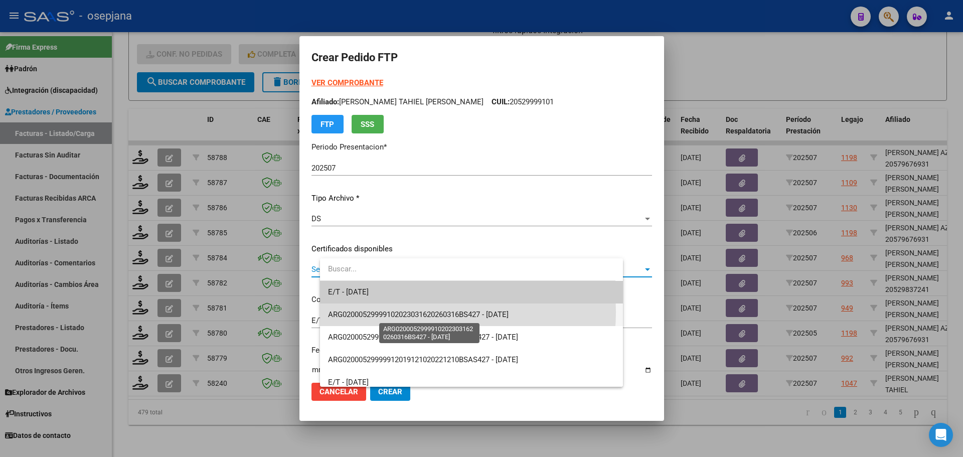
click at [409, 312] on span "ARG02000529999102023031620260316BS427 - [DATE]" at bounding box center [418, 314] width 180 height 9
type input "ARG02000529999102023031620260316BS427"
type input "[DATE]"
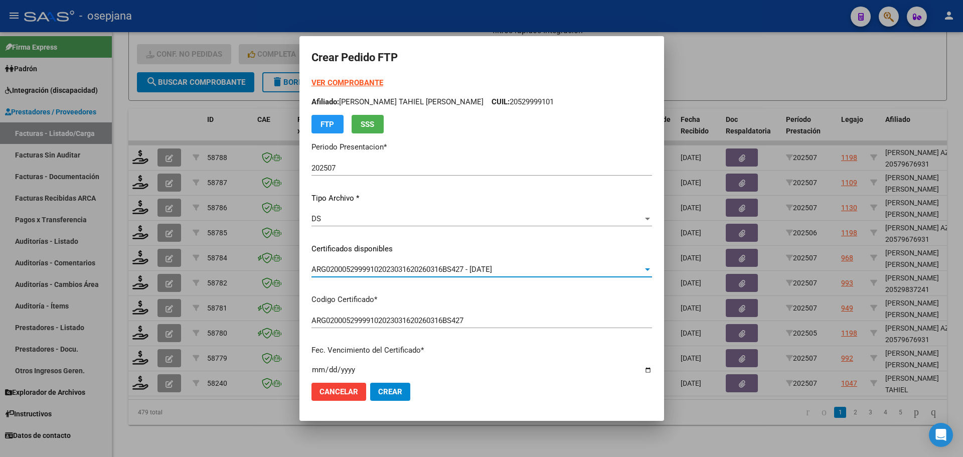
click at [370, 85] on strong "VER COMPROBANTE" at bounding box center [347, 82] width 72 height 9
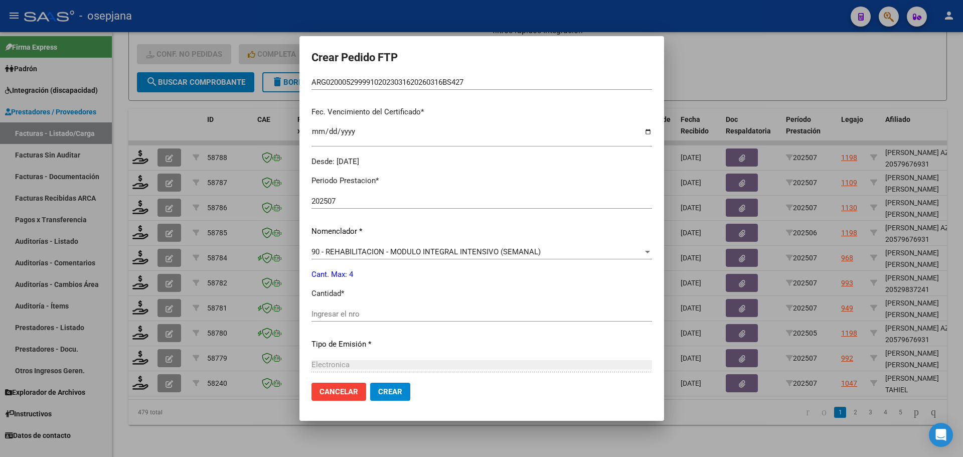
scroll to position [251, 0]
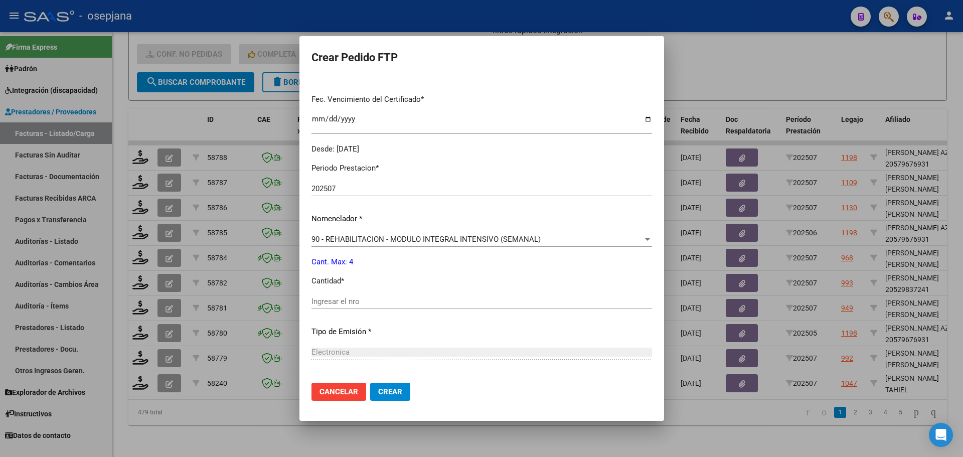
click at [346, 291] on div "Periodo Prestacion * 202507 Ingresar el Periodo Prestacion Nomenclador * 90 - R…" at bounding box center [481, 313] width 340 height 316
click at [349, 303] on input "Ingresar el nro" at bounding box center [481, 301] width 340 height 9
type input "4"
click at [402, 390] on span "Crear" at bounding box center [390, 391] width 24 height 9
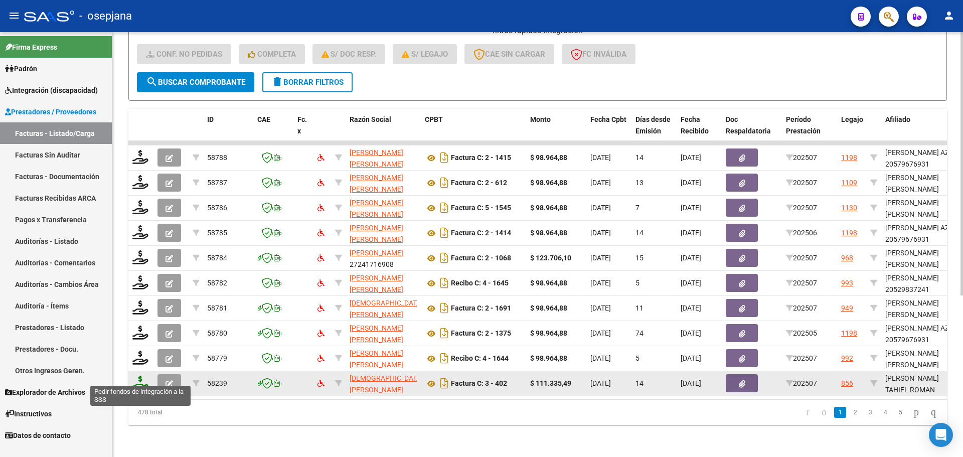
click at [141, 375] on icon at bounding box center [140, 382] width 16 height 14
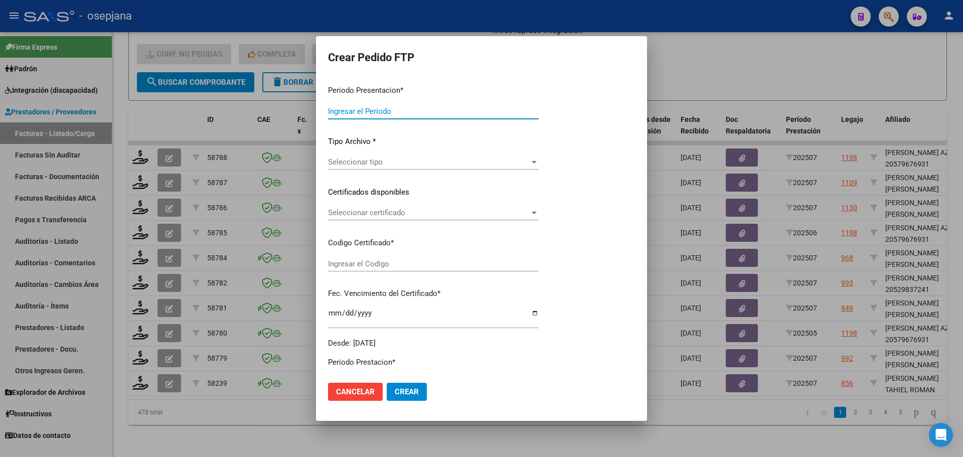
type input "202507"
type input "$ 111.335,49"
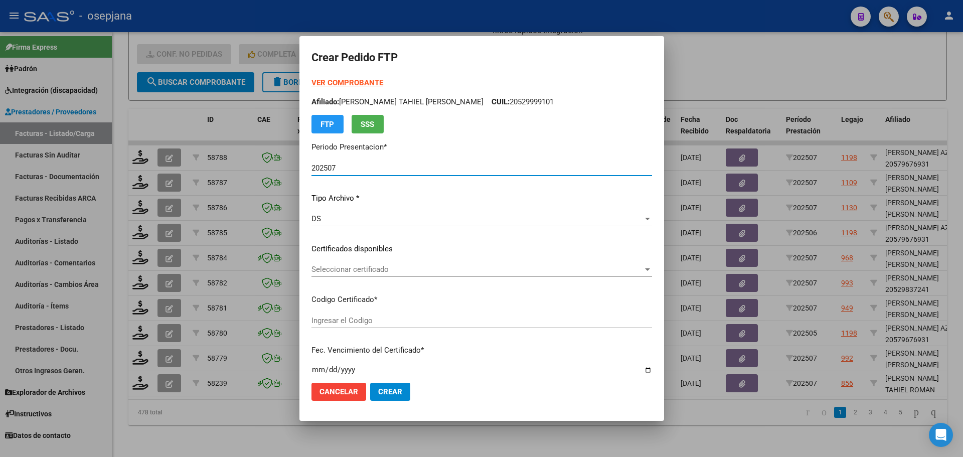
type input "ARG02000563330792022120120251201AND105"
type input "[DATE]"
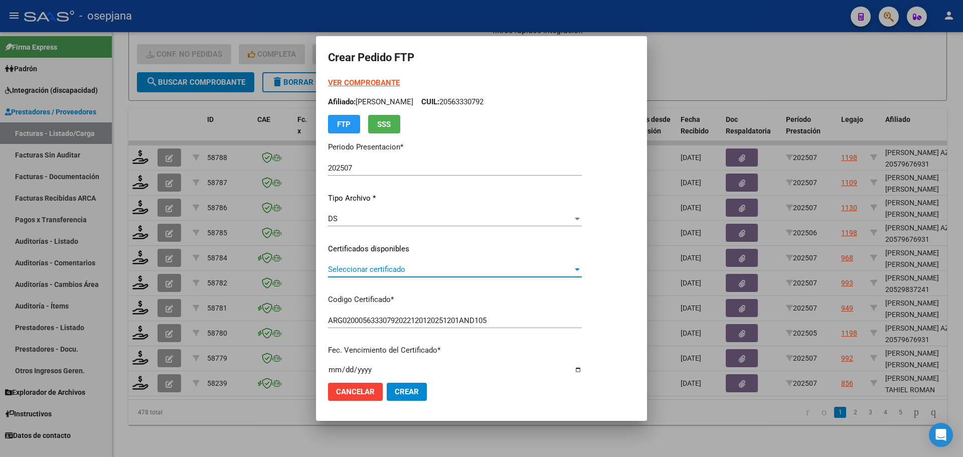
click at [384, 265] on span "Seleccionar certificado" at bounding box center [450, 269] width 245 height 9
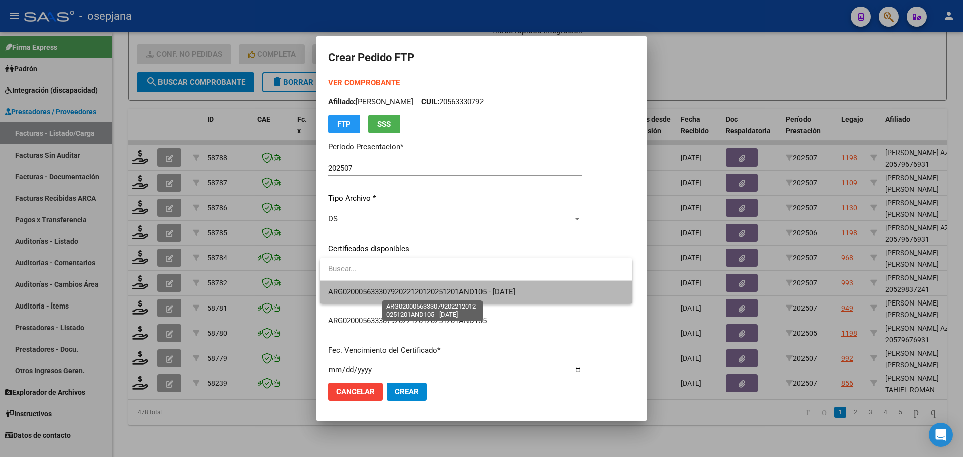
click at [395, 294] on span "ARG02000563330792022120120251201AND105 - [DATE]" at bounding box center [421, 291] width 187 height 9
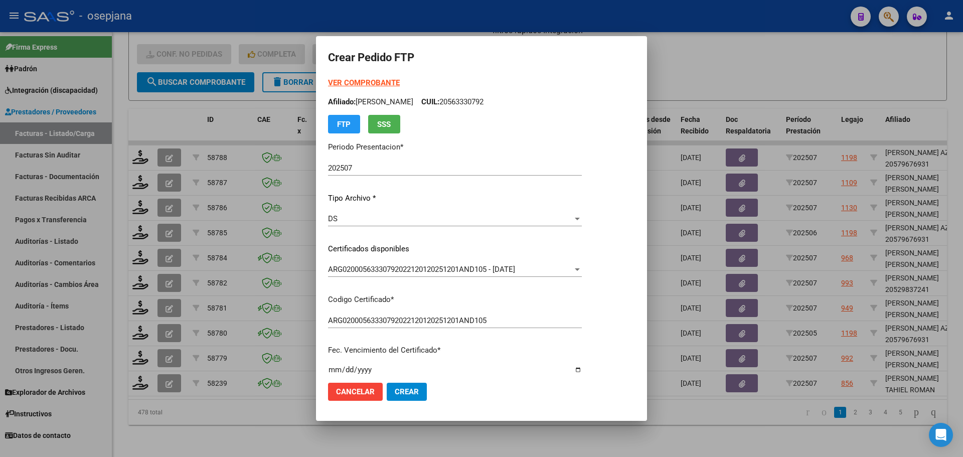
click at [383, 84] on strong "VER COMPROBANTE" at bounding box center [364, 82] width 72 height 9
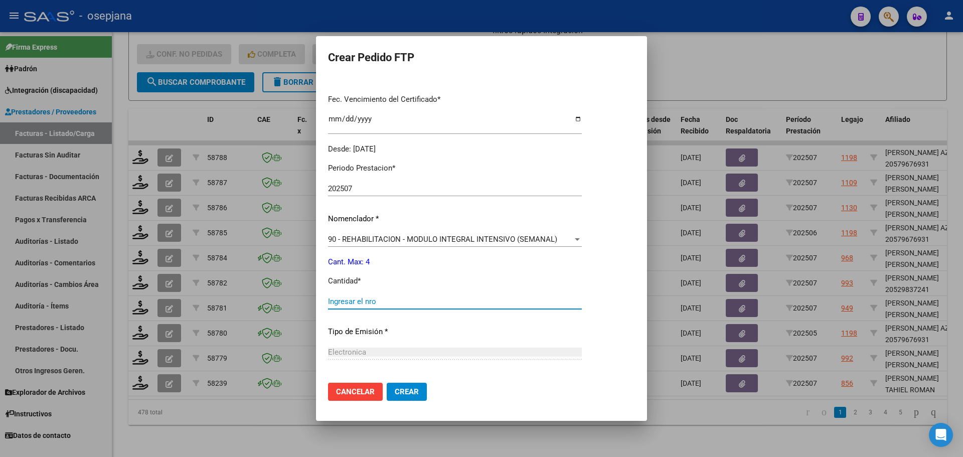
click at [354, 304] on input "Ingresar el nro" at bounding box center [455, 301] width 254 height 9
type input "4"
click at [409, 392] on span "Crear" at bounding box center [407, 391] width 24 height 9
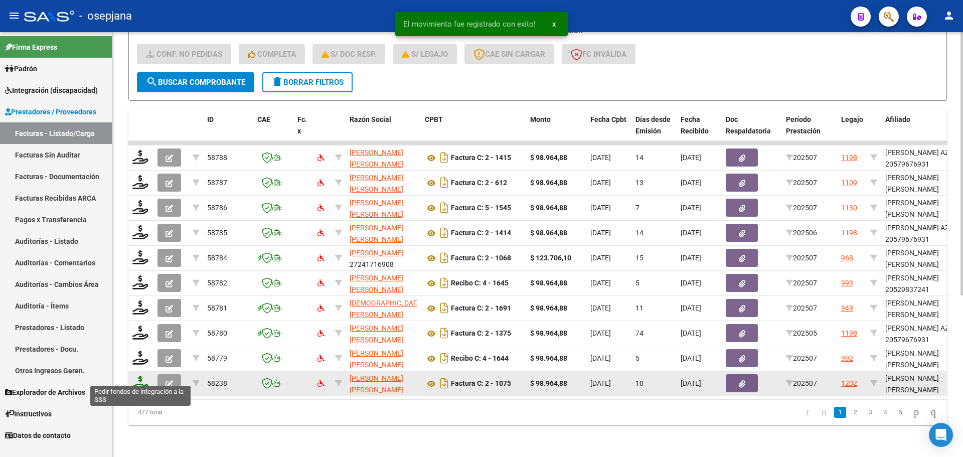
click at [137, 375] on icon at bounding box center [140, 382] width 16 height 14
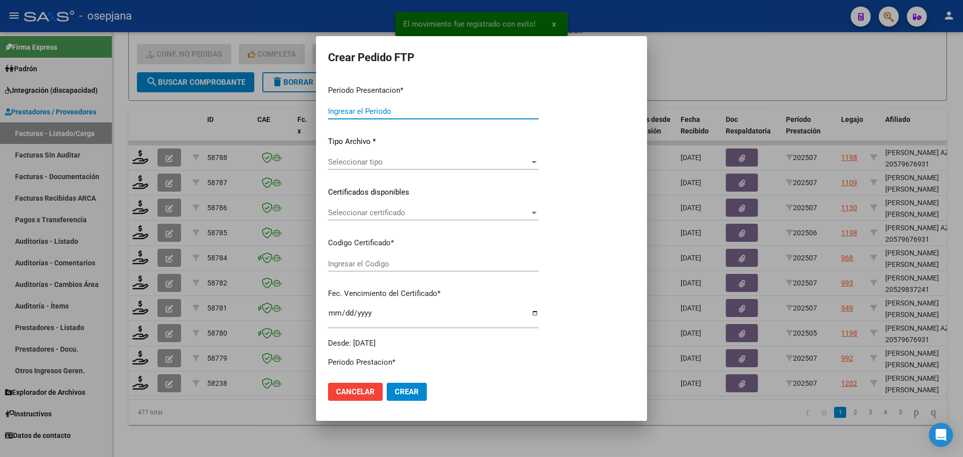
type input "202507"
type input "$ 98.964,88"
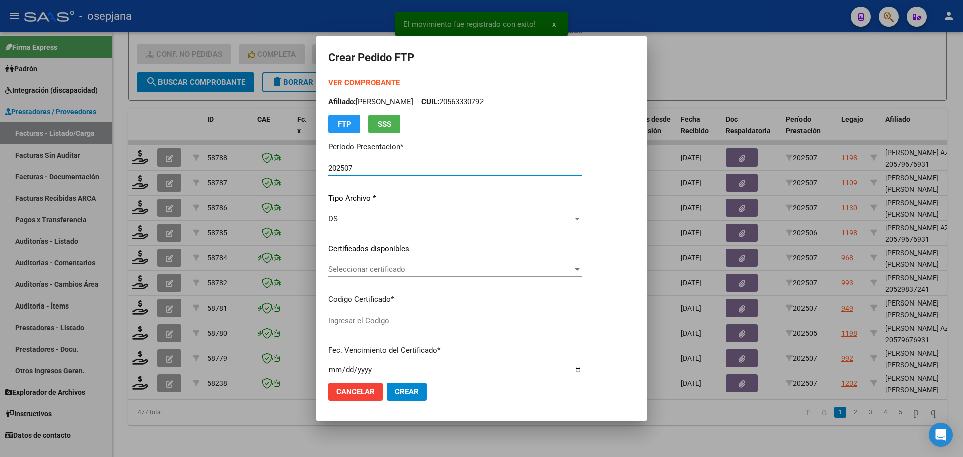
type input "ARG02000552598692021121320261213ANDIS109"
type input "[DATE]"
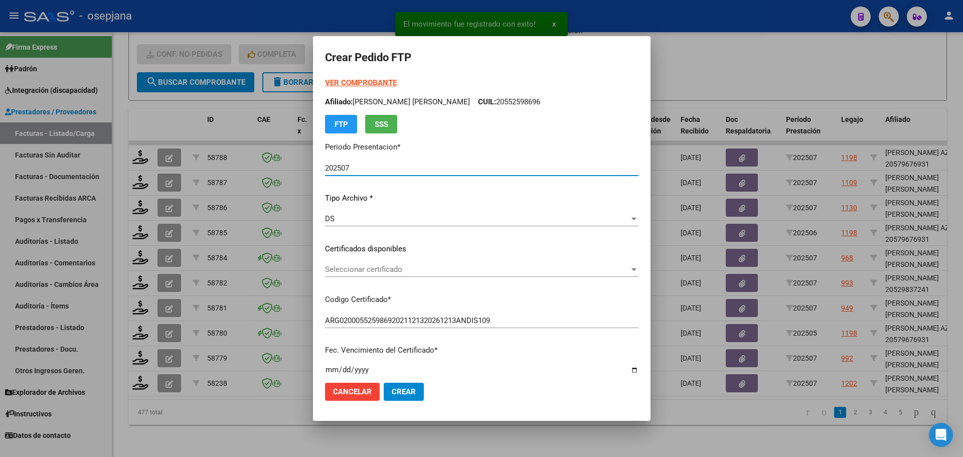
click at [379, 267] on span "Seleccionar certificado" at bounding box center [477, 269] width 304 height 9
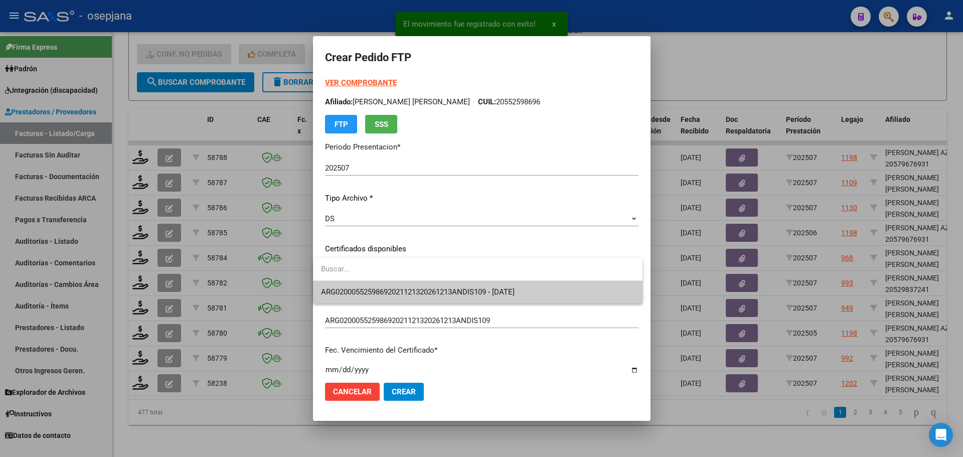
click at [382, 286] on span "ARG02000552598692021121320261213ANDIS109 - [DATE]" at bounding box center [477, 292] width 313 height 23
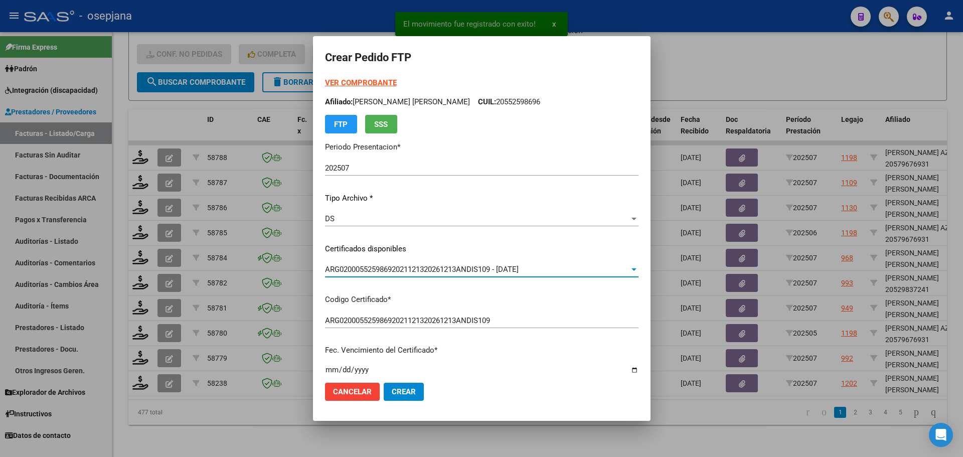
click at [371, 80] on strong "VER COMPROBANTE" at bounding box center [361, 82] width 72 height 9
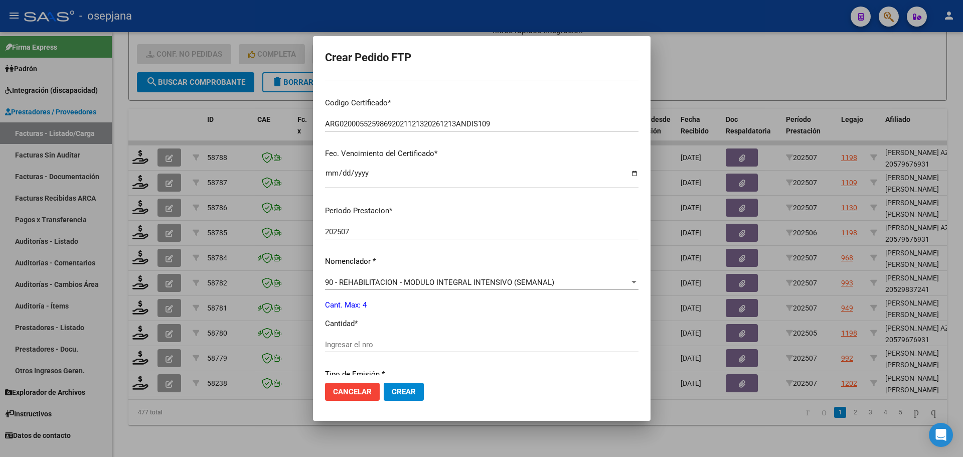
scroll to position [201, 0]
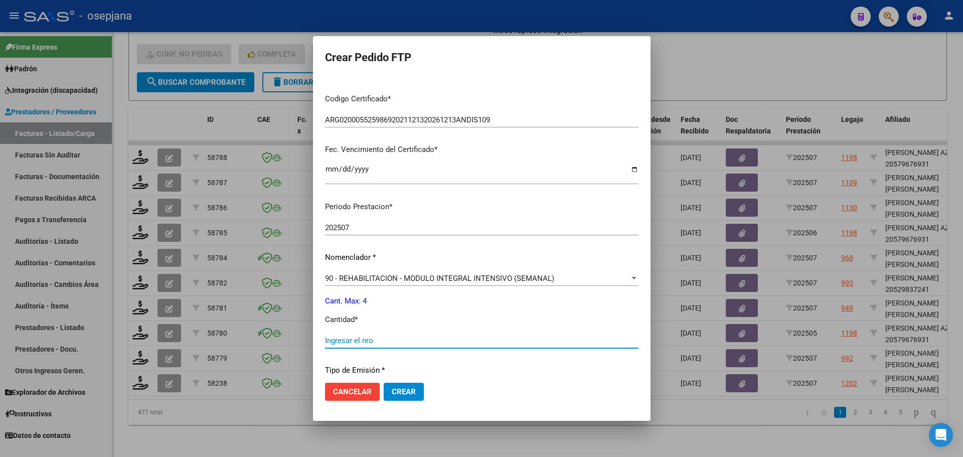
click at [345, 344] on input "Ingresar el nro" at bounding box center [481, 340] width 313 height 9
type input "4"
click at [400, 394] on span "Crear" at bounding box center [404, 391] width 24 height 9
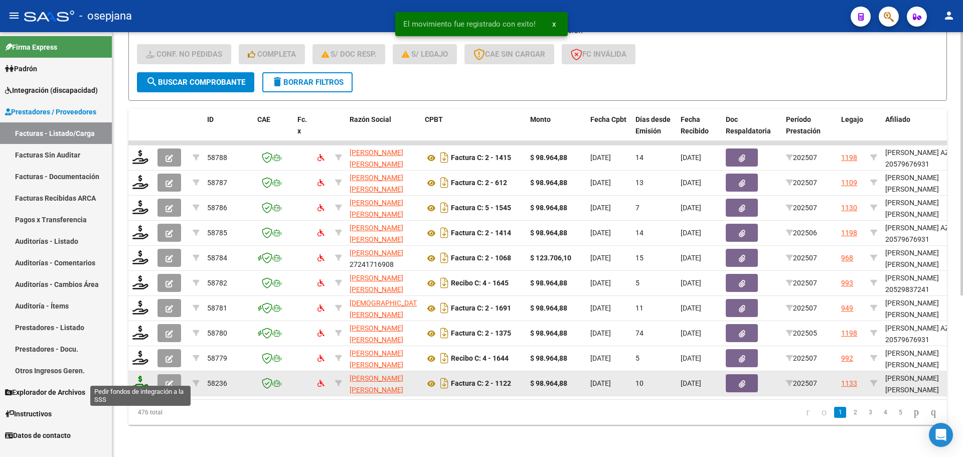
click at [138, 375] on icon at bounding box center [140, 382] width 16 height 14
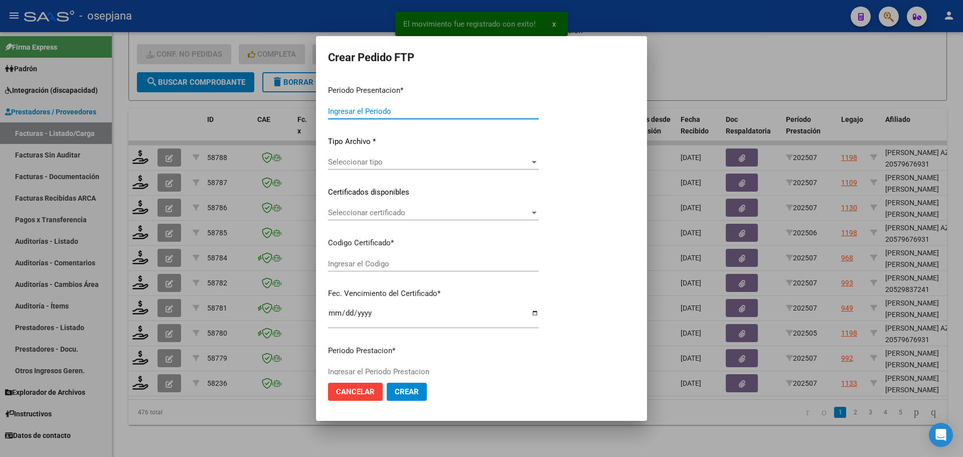
type input "202507"
type input "$ 98.964,88"
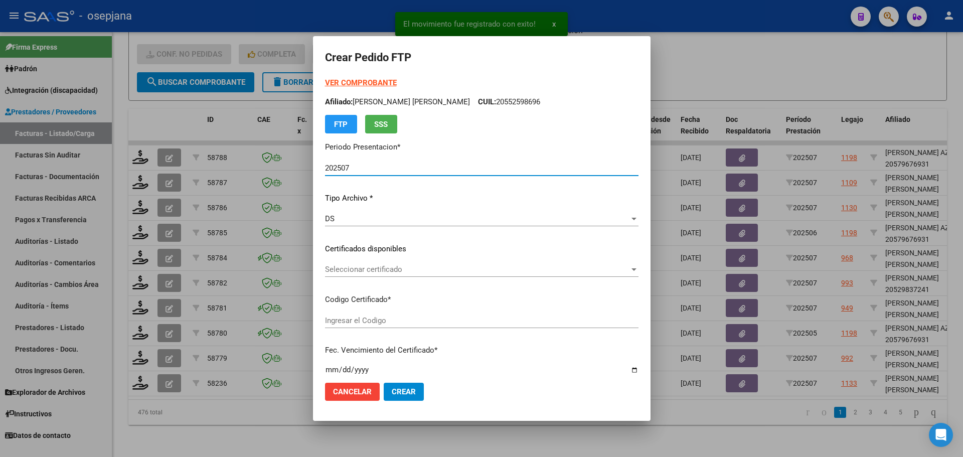
type input "ARG01000571788682023101020261010BS309"
type input "[DATE]"
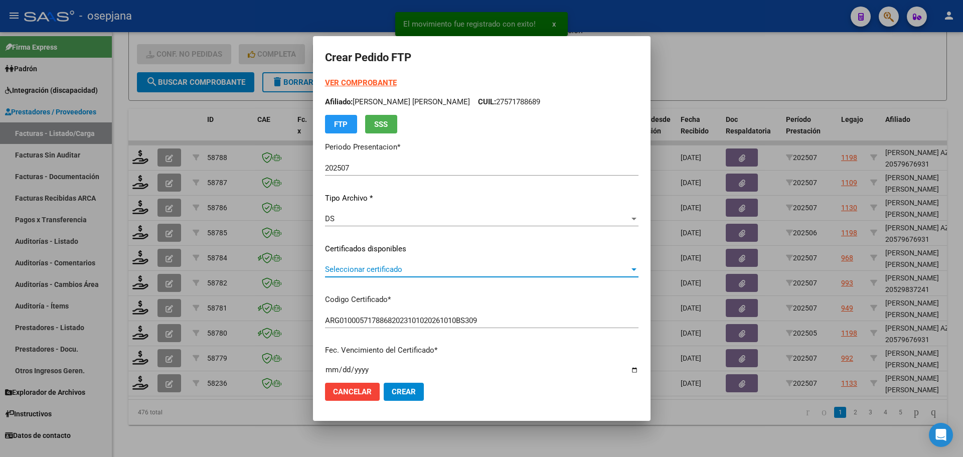
click at [393, 271] on span "Seleccionar certificado" at bounding box center [477, 269] width 304 height 9
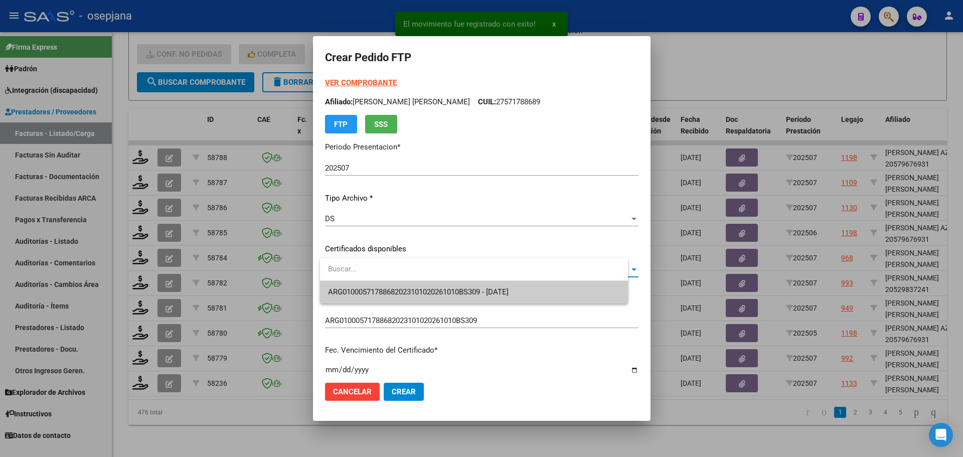
click at [398, 285] on span "ARG01000571788682023101020261010BS309 - [DATE]" at bounding box center [474, 292] width 292 height 23
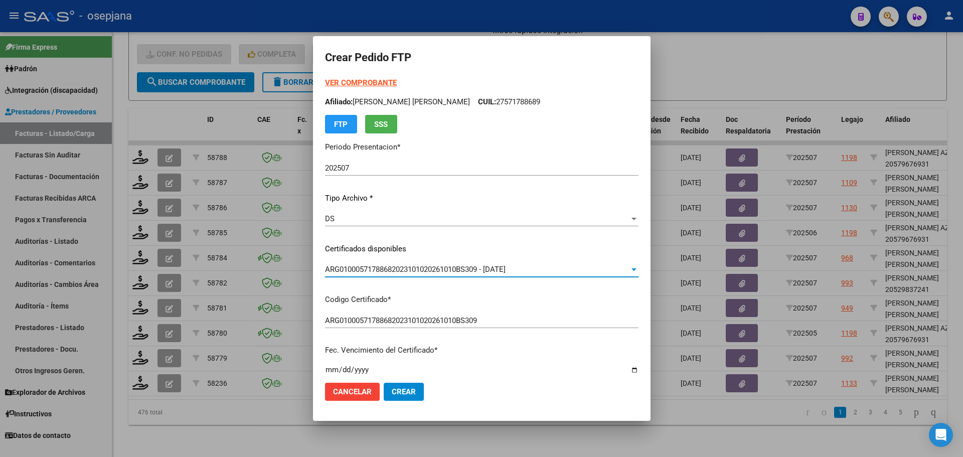
click at [364, 82] on strong "VER COMPROBANTE" at bounding box center [361, 82] width 72 height 9
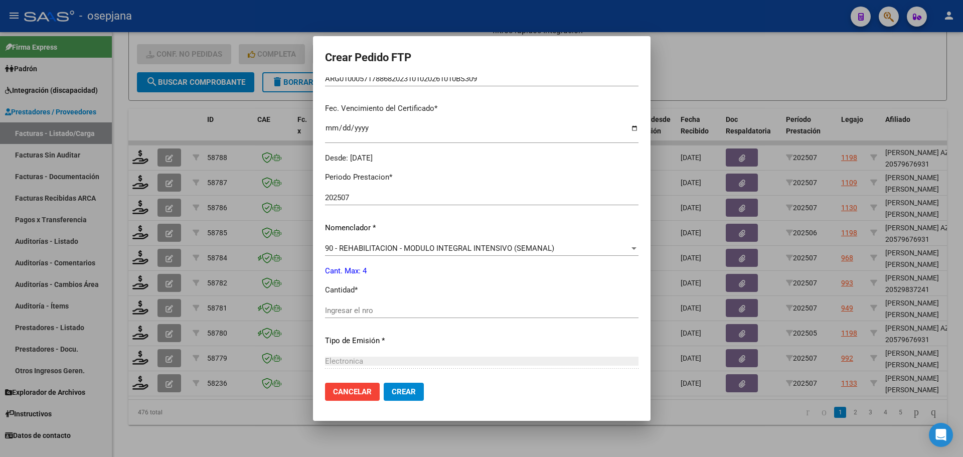
scroll to position [251, 0]
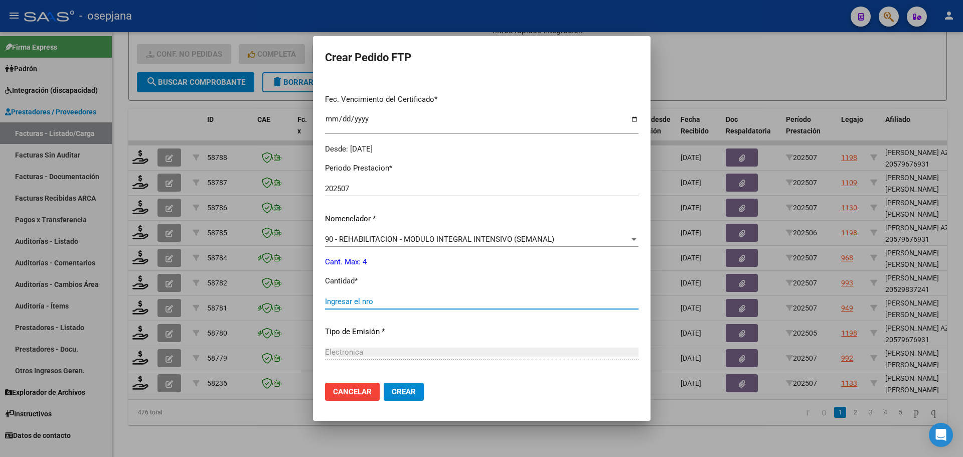
click at [354, 300] on input "Ingresar el nro" at bounding box center [481, 301] width 313 height 9
type input "4"
click at [404, 388] on span "Crear" at bounding box center [404, 391] width 24 height 9
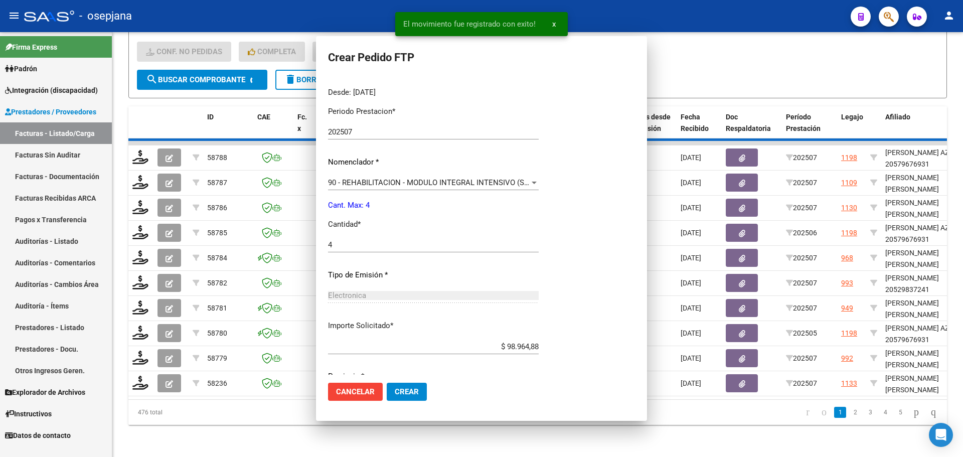
scroll to position [0, 0]
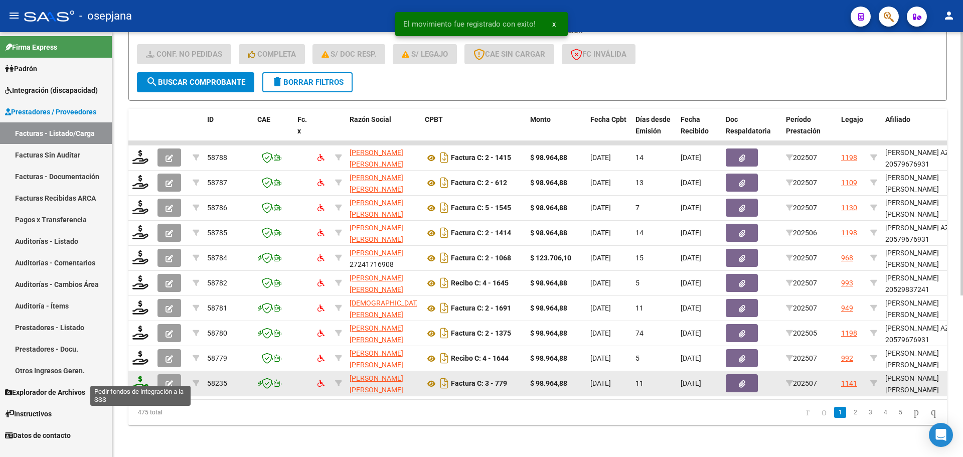
click at [144, 375] on icon at bounding box center [140, 382] width 16 height 14
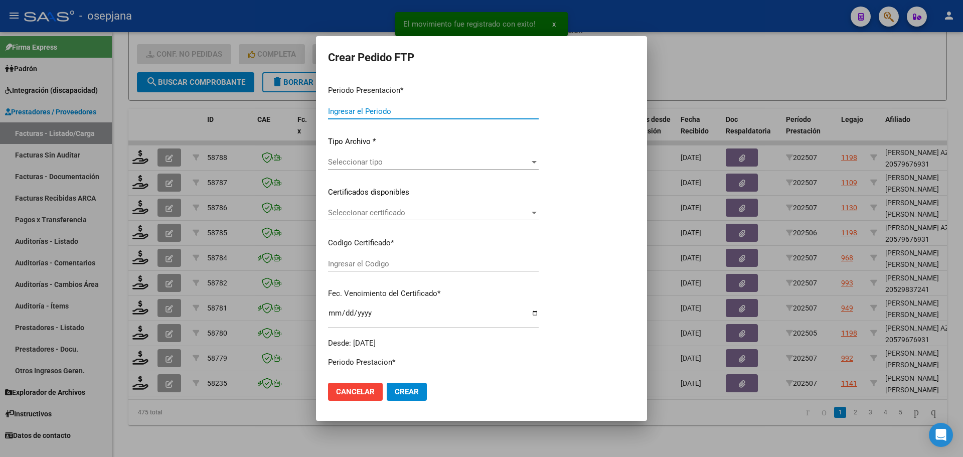
type input "202507"
type input "$ 98.964,88"
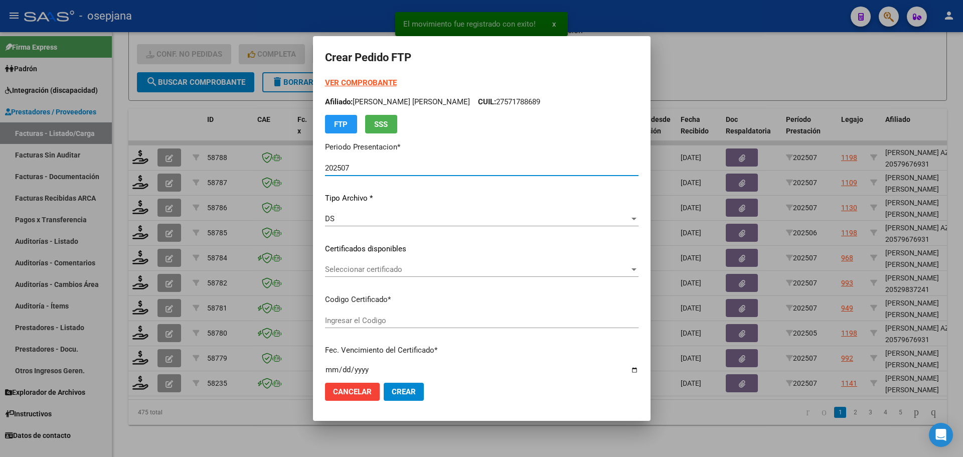
type input "ARG02000570912252024071720290717BSAS350"
type input "[DATE]"
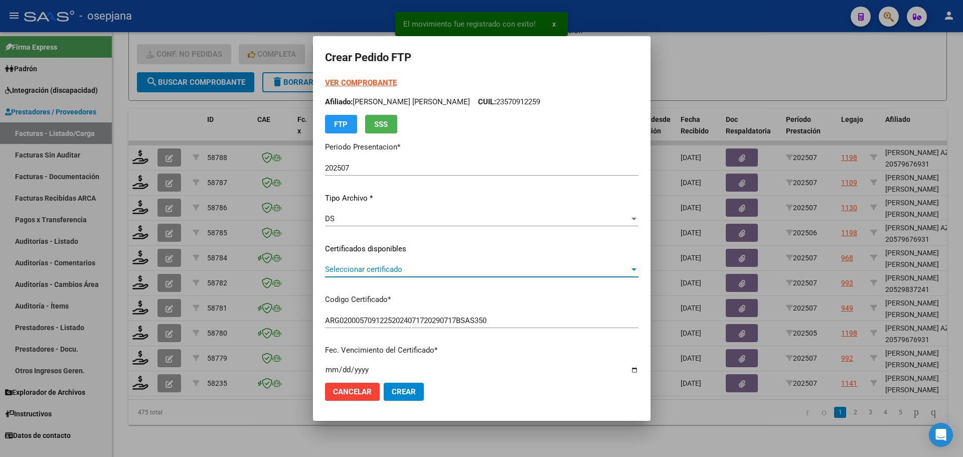
click at [418, 265] on span "Seleccionar certificado" at bounding box center [477, 269] width 304 height 9
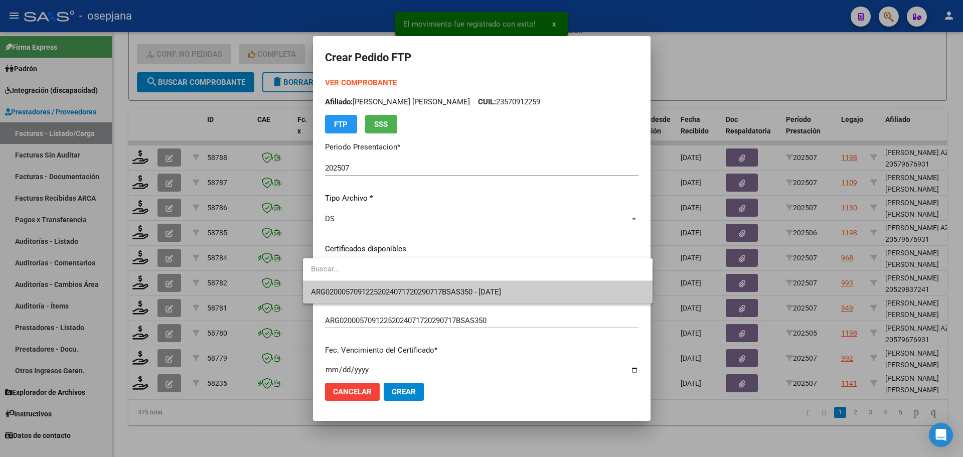
click at [421, 282] on span "ARG02000570912252024071720290717BSAS350 - [DATE]" at bounding box center [477, 292] width 333 height 23
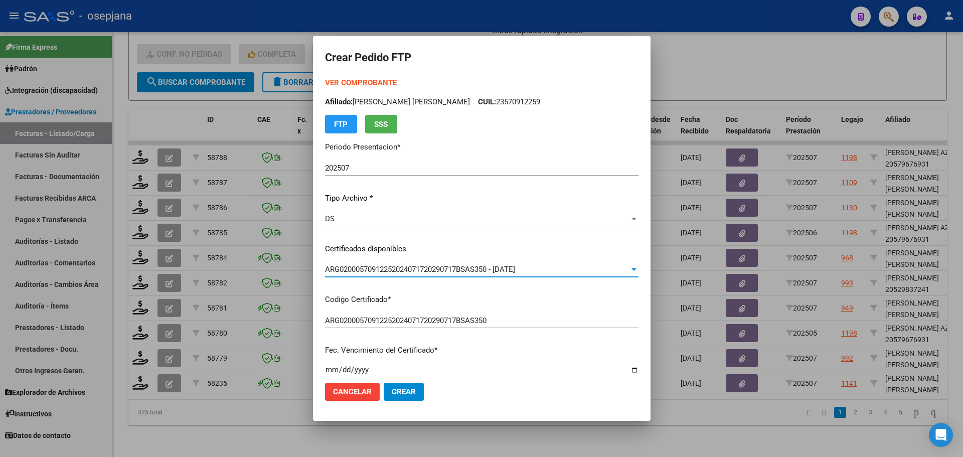
click at [369, 85] on strong "VER COMPROBANTE" at bounding box center [361, 82] width 72 height 9
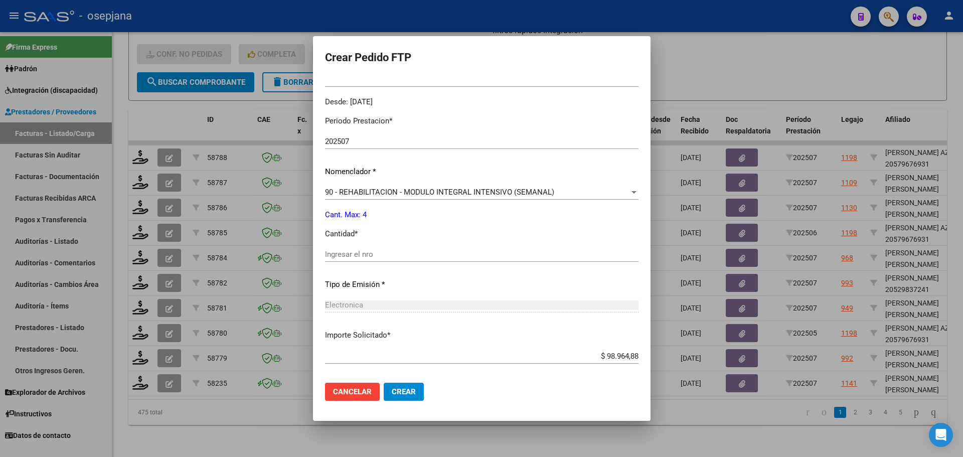
scroll to position [301, 0]
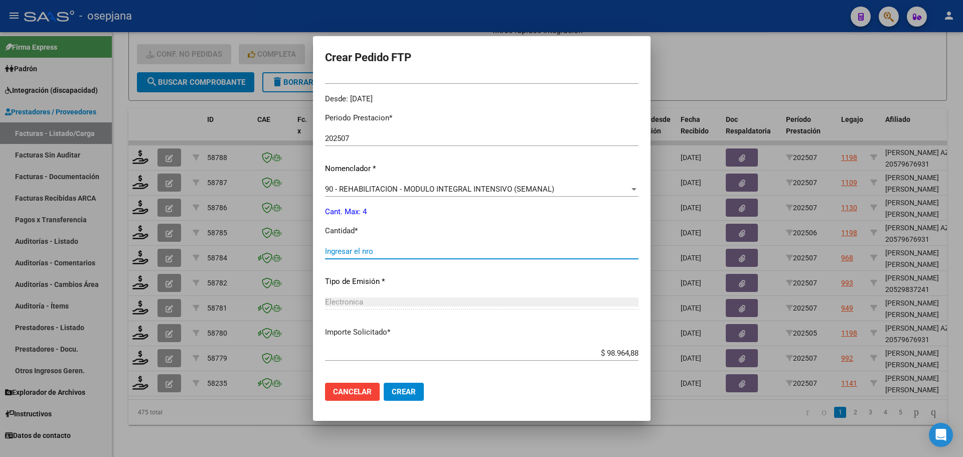
click at [362, 249] on input "Ingresar el nro" at bounding box center [481, 251] width 313 height 9
type input "4"
click at [396, 382] on button "Crear" at bounding box center [403, 391] width 40 height 18
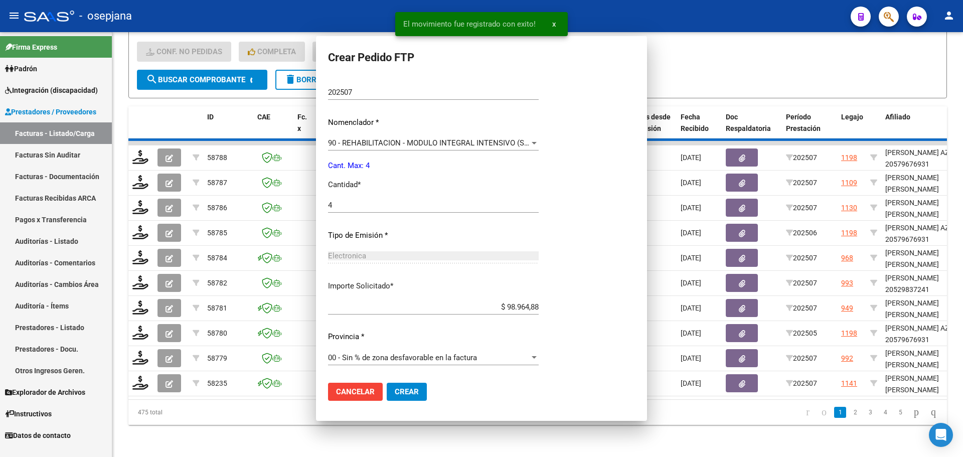
scroll to position [0, 0]
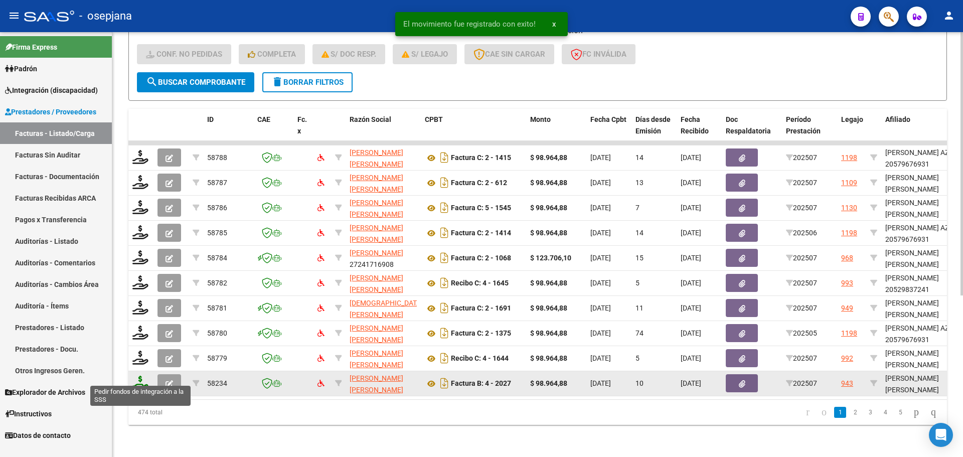
click at [141, 375] on icon at bounding box center [140, 382] width 16 height 14
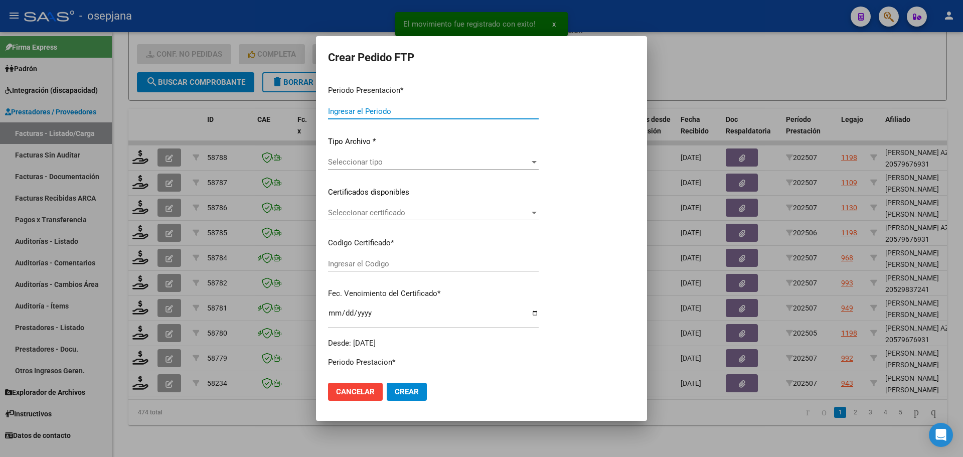
type input "202507"
type input "$ 98.964,88"
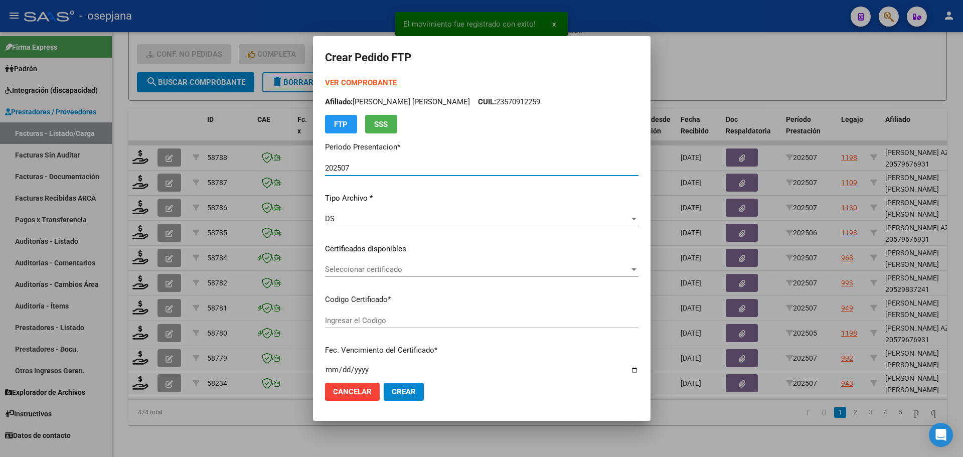
type input "ARG02000580606502023012720260127BSAS342"
type input "[DATE]"
click at [415, 264] on div "Seleccionar certificado Seleccionar certificado" at bounding box center [481, 269] width 313 height 15
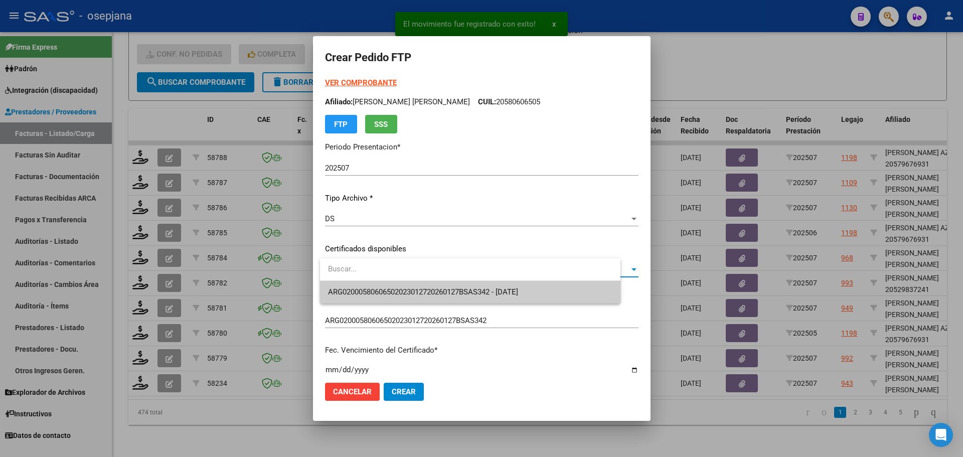
click at [423, 289] on span "ARG02000580606502023012720260127BSAS342 - [DATE]" at bounding box center [423, 291] width 190 height 9
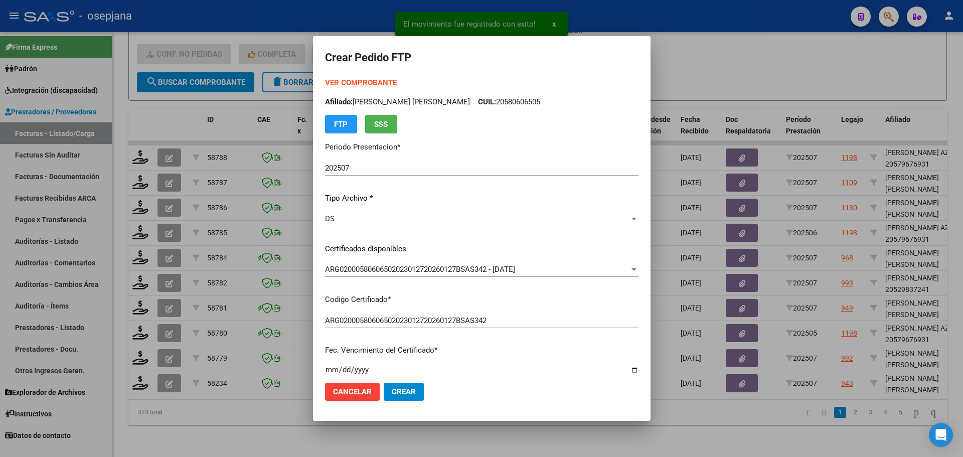
click at [377, 86] on strong "VER COMPROBANTE" at bounding box center [361, 82] width 72 height 9
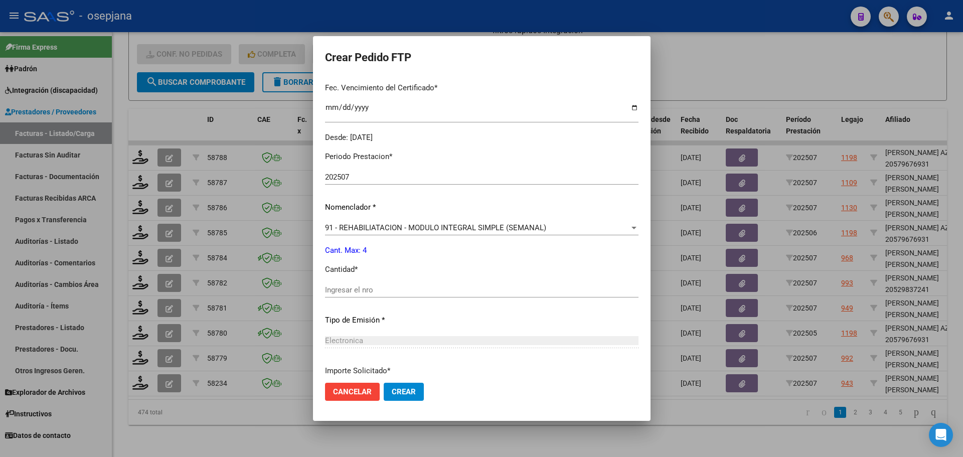
scroll to position [301, 0]
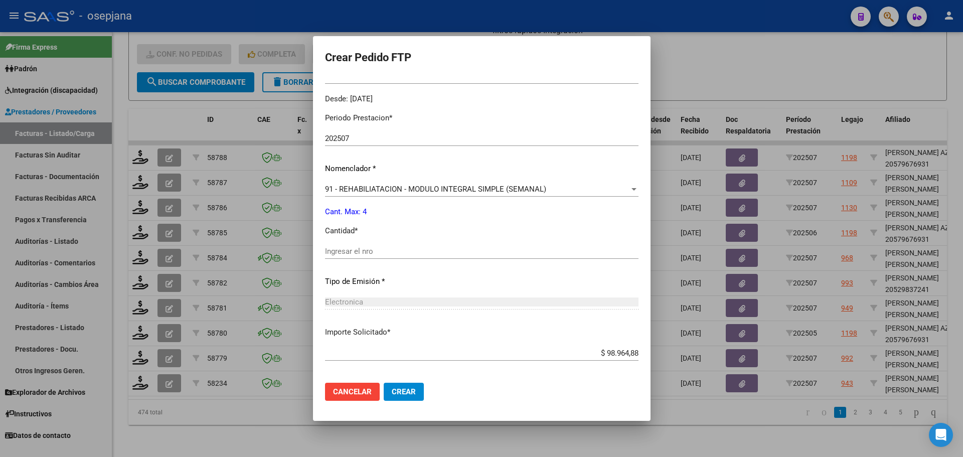
drag, startPoint x: 365, startPoint y: 240, endPoint x: 364, endPoint y: 250, distance: 10.1
click at [365, 240] on div "Periodo Prestacion * 202507 Ingresar el Periodo Prestacion Nomenclador * 91 - R…" at bounding box center [481, 263] width 313 height 316
click at [364, 250] on input "Ingresar el nro" at bounding box center [481, 251] width 313 height 9
type input "4"
click at [396, 394] on span "Crear" at bounding box center [404, 391] width 24 height 9
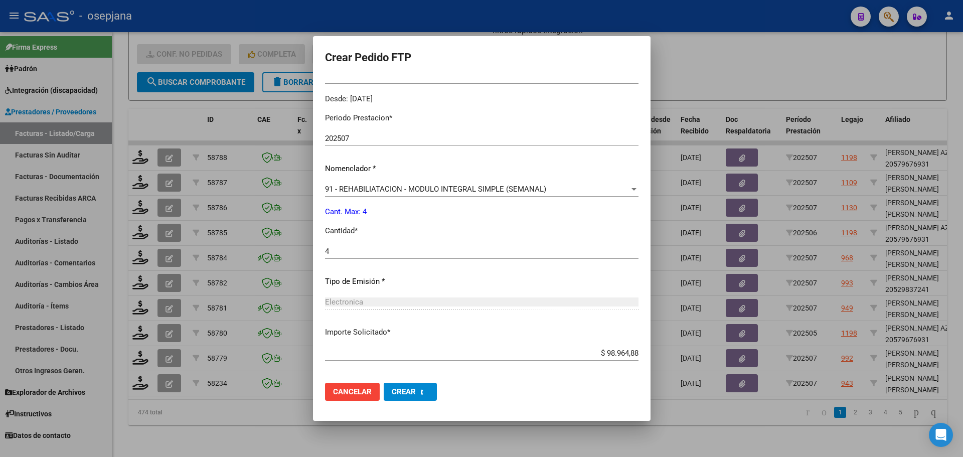
scroll to position [0, 0]
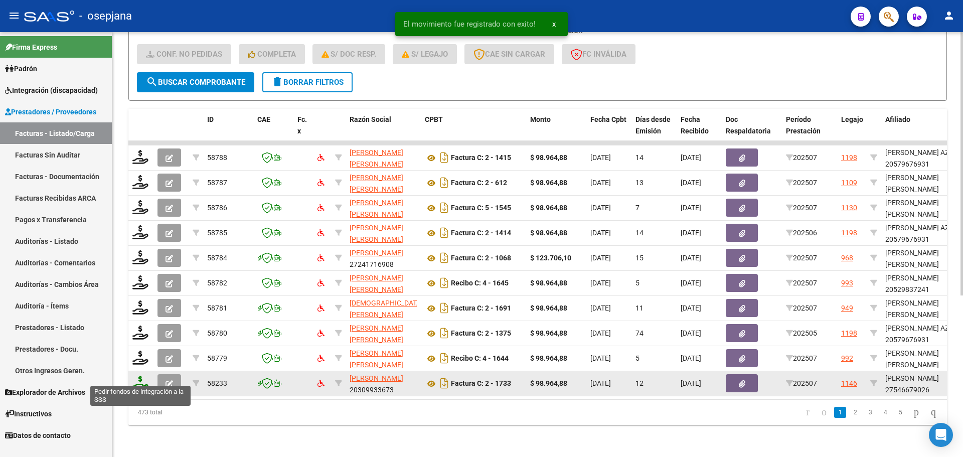
click at [141, 375] on icon at bounding box center [140, 382] width 16 height 14
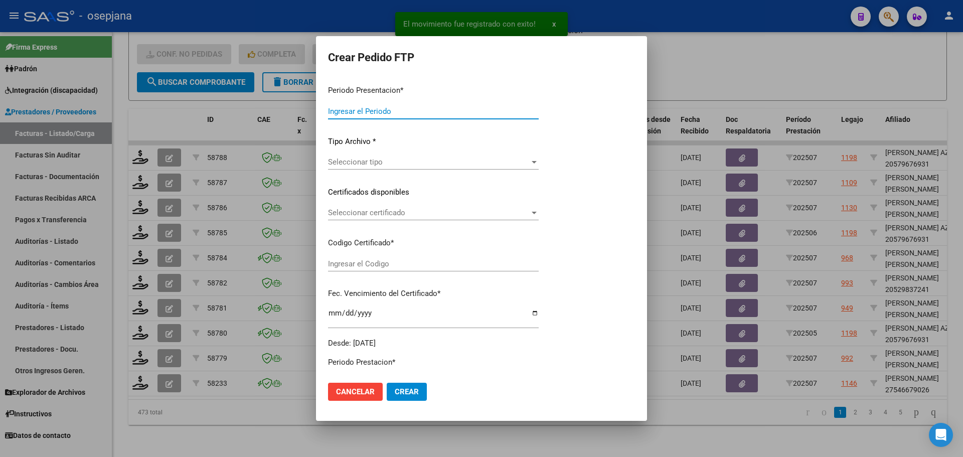
type input "202507"
type input "$ 98.964,88"
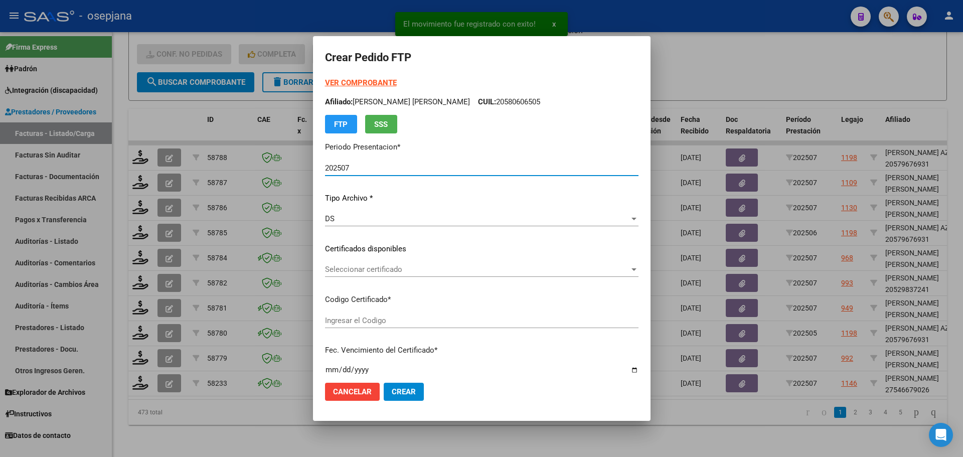
type input "ARG01000546679022024100920261009BSAS311"
type input "[DATE]"
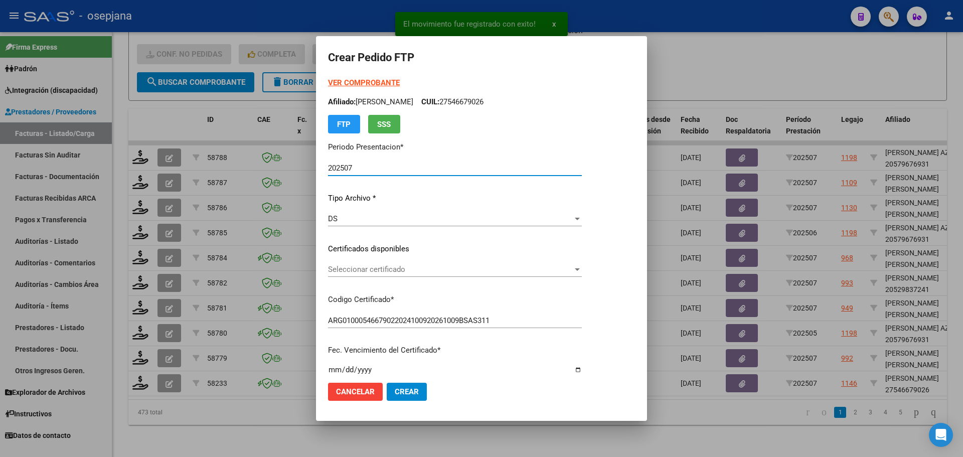
click at [403, 269] on span "Seleccionar certificado" at bounding box center [450, 269] width 245 height 9
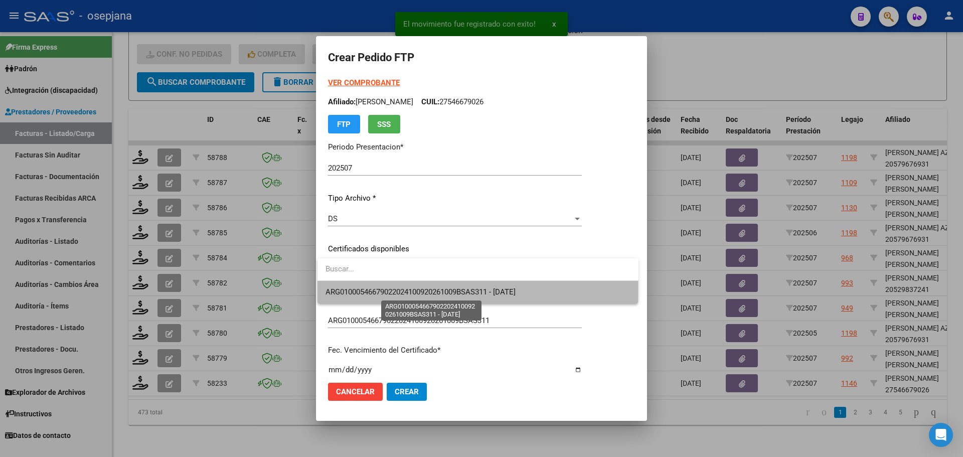
click at [406, 292] on span "ARG01000546679022024100920261009BSAS311 - [DATE]" at bounding box center [420, 291] width 190 height 9
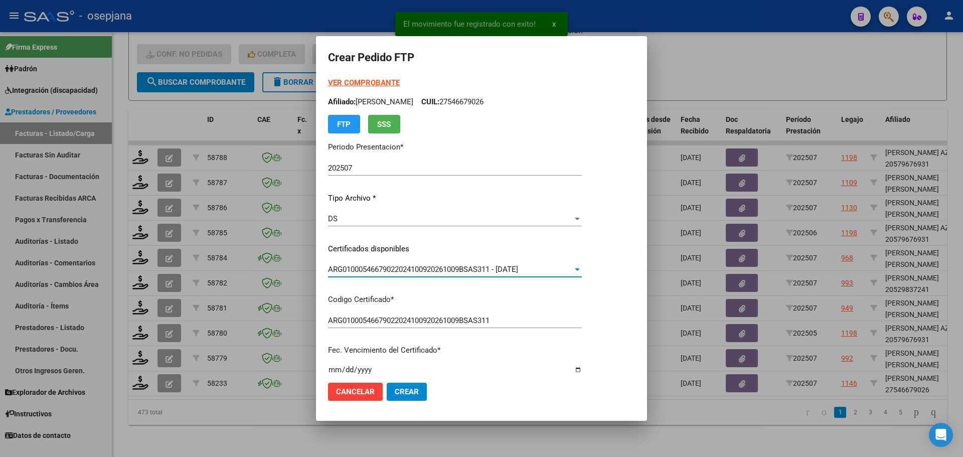
click at [379, 81] on strong "VER COMPROBANTE" at bounding box center [364, 82] width 72 height 9
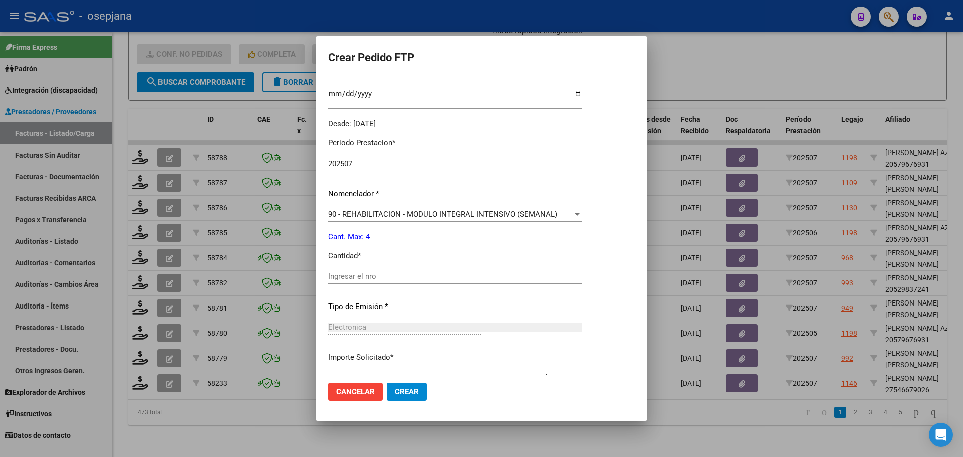
scroll to position [301, 0]
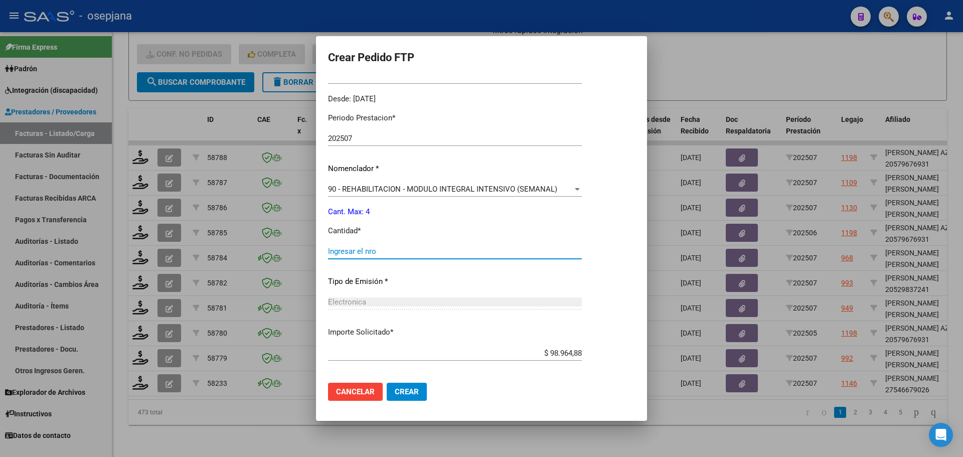
click at [369, 253] on input "Ingresar el nro" at bounding box center [455, 251] width 254 height 9
type input "4"
click at [399, 389] on span "Crear" at bounding box center [407, 391] width 24 height 9
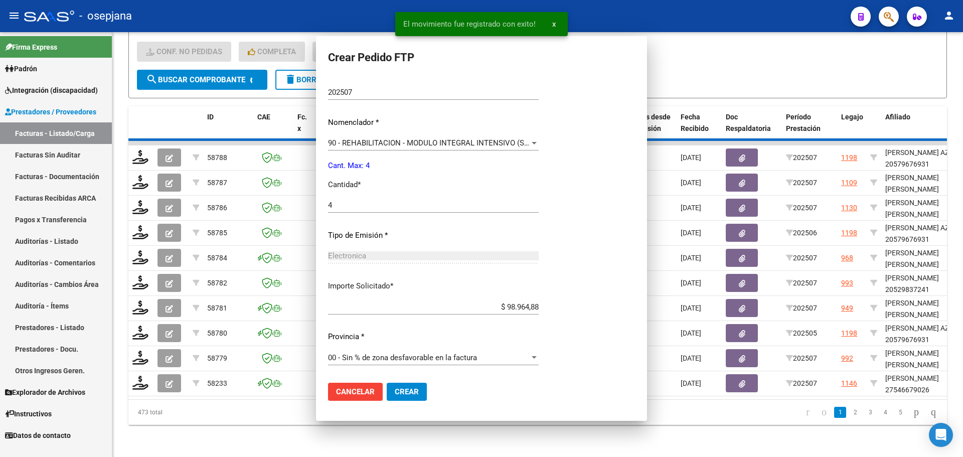
scroll to position [0, 0]
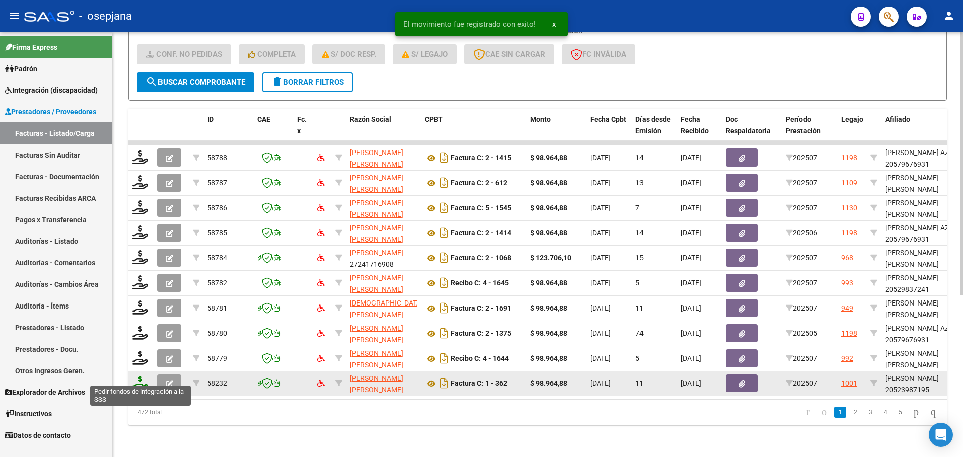
click at [139, 375] on icon at bounding box center [140, 382] width 16 height 14
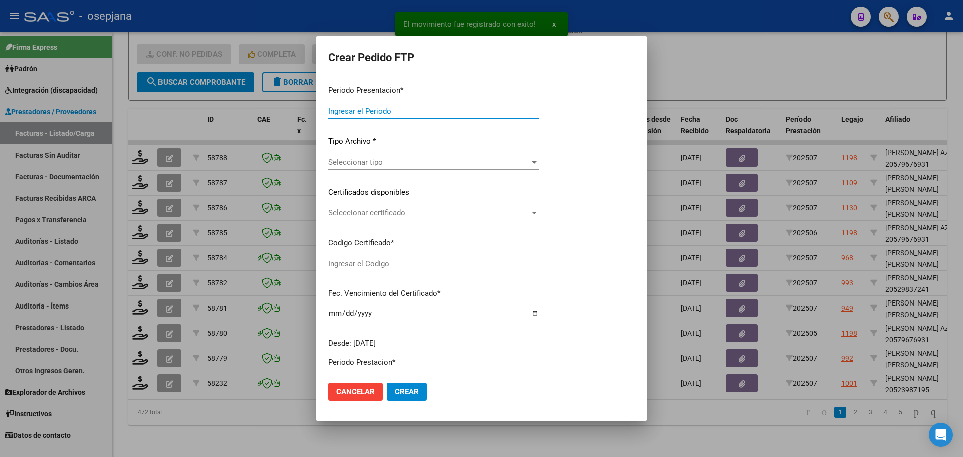
type input "202507"
type input "$ 98.964,88"
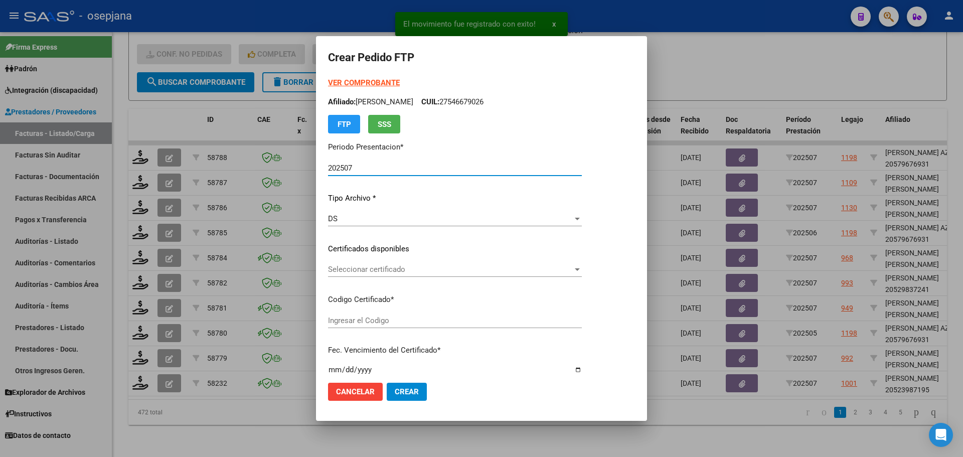
type input "ARG02000523987192022042020270420BSAS313"
type input "[DATE]"
click at [395, 271] on span "Seleccionar certificado" at bounding box center [450, 269] width 245 height 9
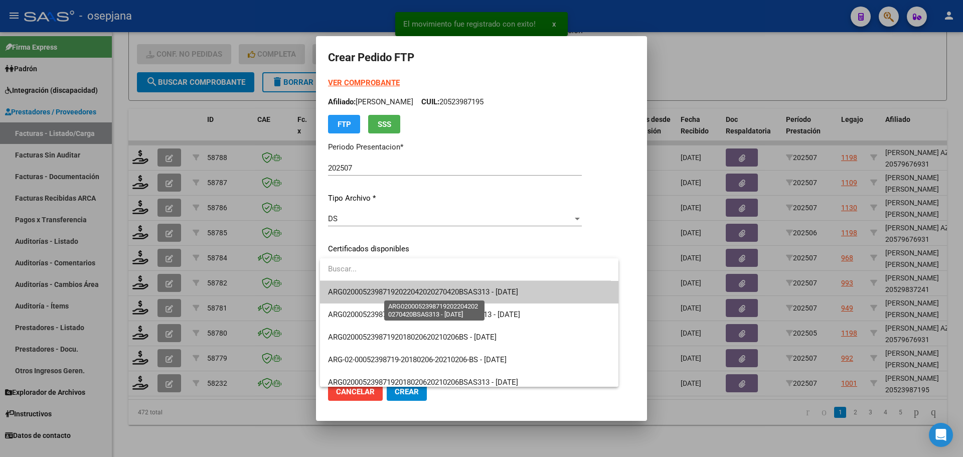
click at [405, 292] on span "ARG02000523987192022042020270420BSAS313 - [DATE]" at bounding box center [423, 291] width 190 height 9
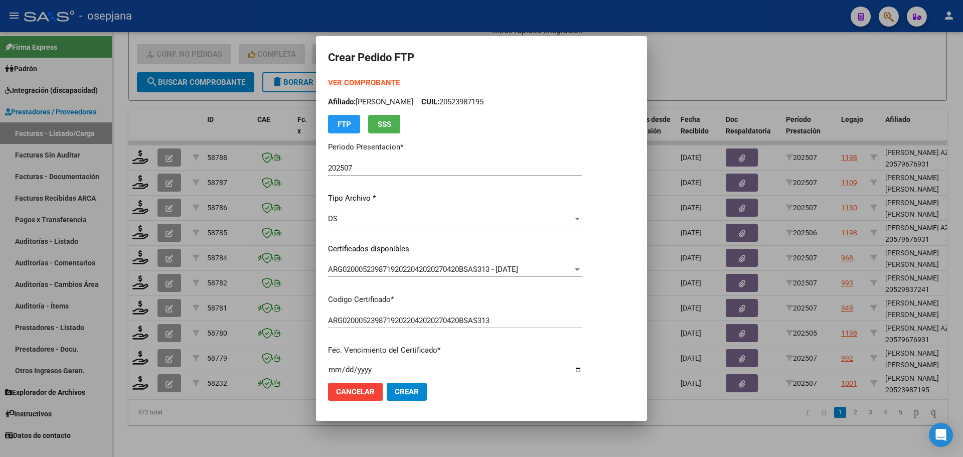
click at [385, 80] on strong "VER COMPROBANTE" at bounding box center [364, 82] width 72 height 9
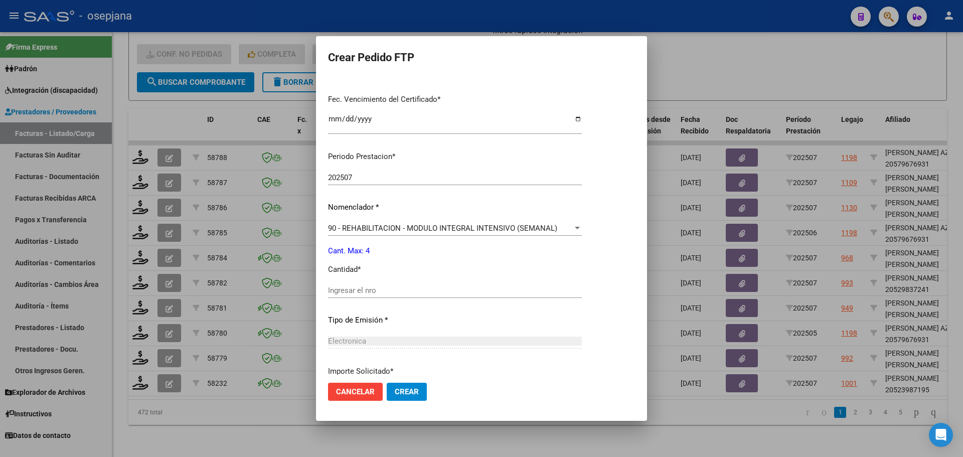
scroll to position [335, 0]
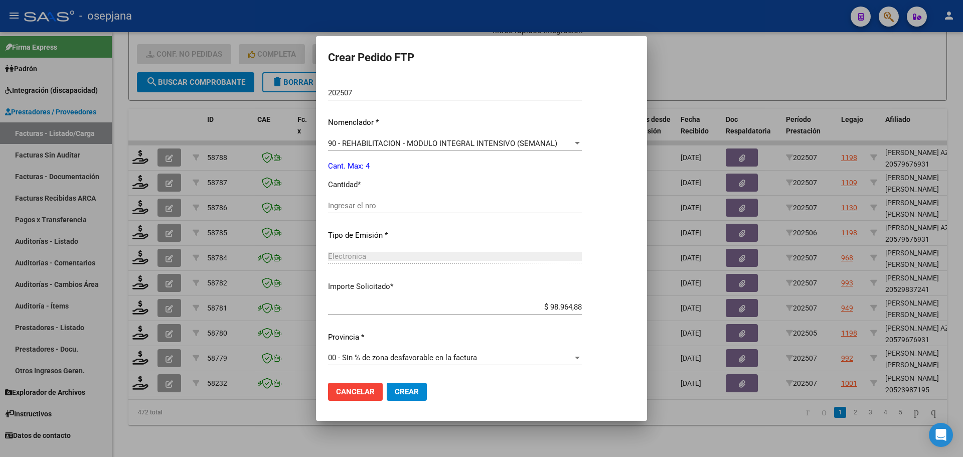
click at [348, 200] on div "Ingresar el nro" at bounding box center [455, 205] width 254 height 15
type input "4"
click at [421, 399] on button "Crear" at bounding box center [407, 391] width 40 height 18
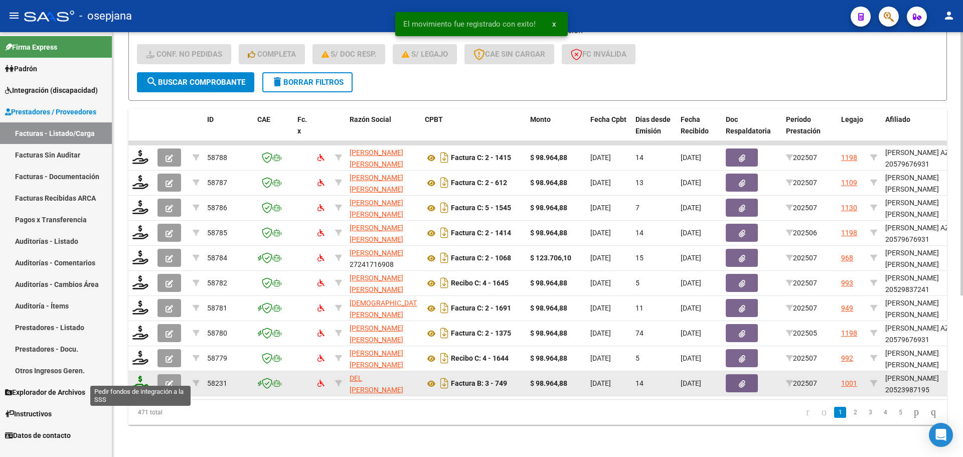
click at [137, 376] on icon at bounding box center [140, 382] width 16 height 14
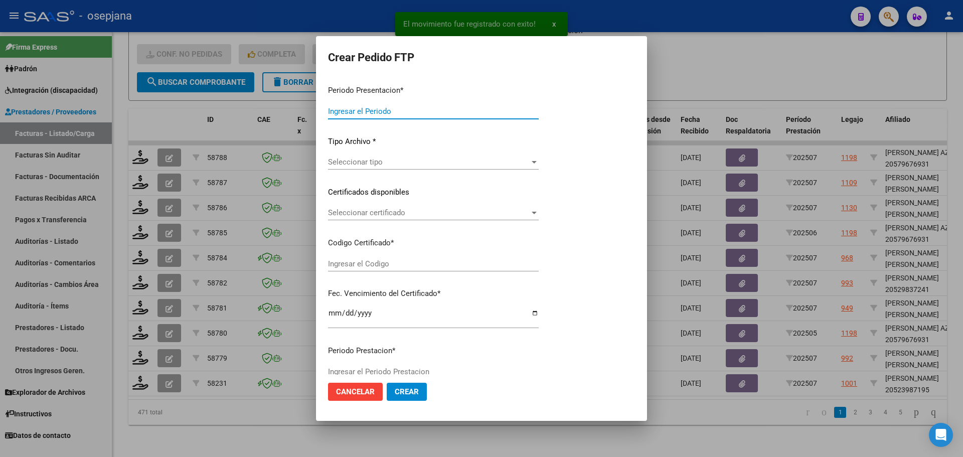
type input "202507"
type input "$ 98.964,88"
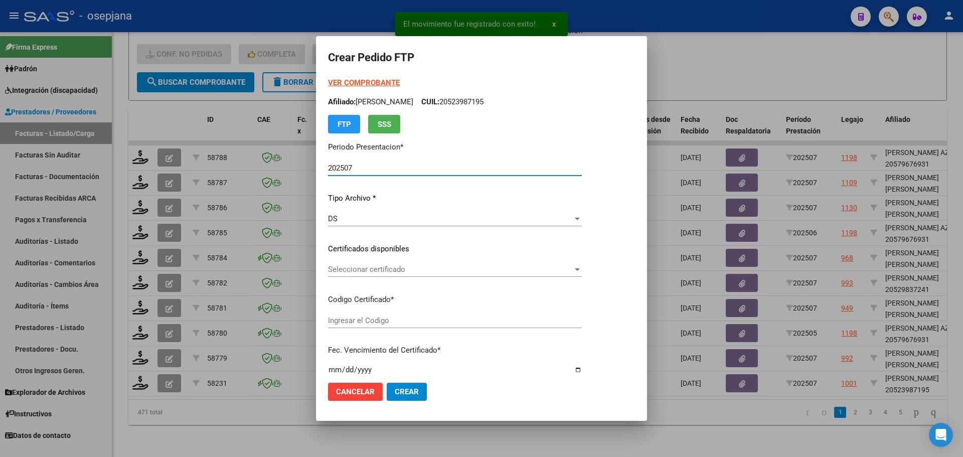
type input "ARG02000523987192022042020270420BSAS313"
type input "[DATE]"
click at [364, 264] on div "Seleccionar certificado Seleccionar certificado" at bounding box center [455, 269] width 254 height 15
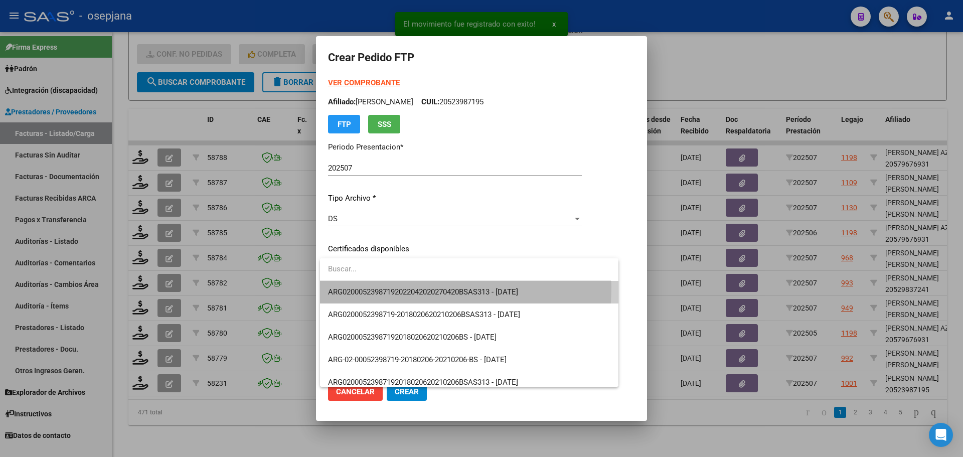
click at [371, 287] on span "ARG02000523987192022042020270420BSAS313 - [DATE]" at bounding box center [469, 292] width 282 height 23
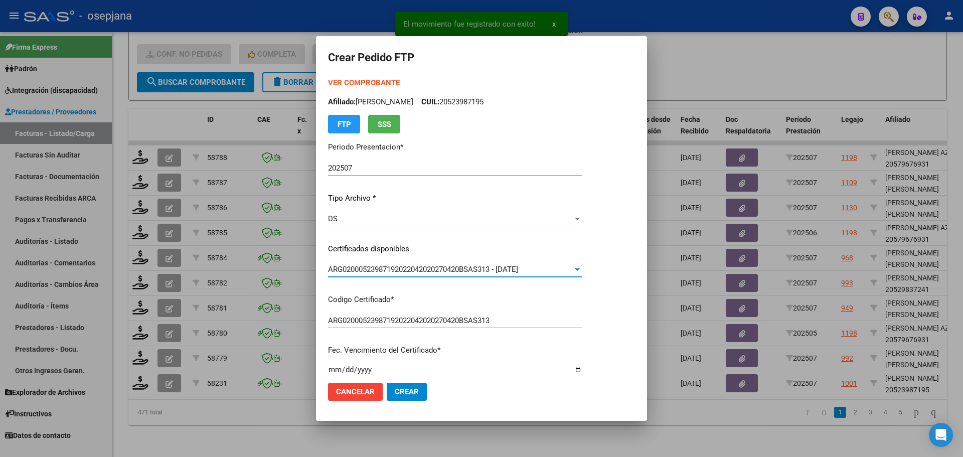
click at [380, 83] on strong "VER COMPROBANTE" at bounding box center [364, 82] width 72 height 9
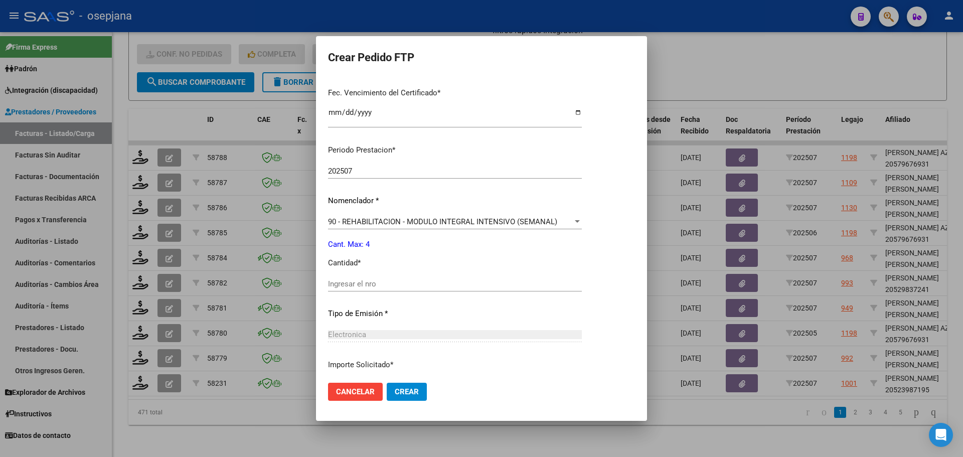
scroll to position [335, 0]
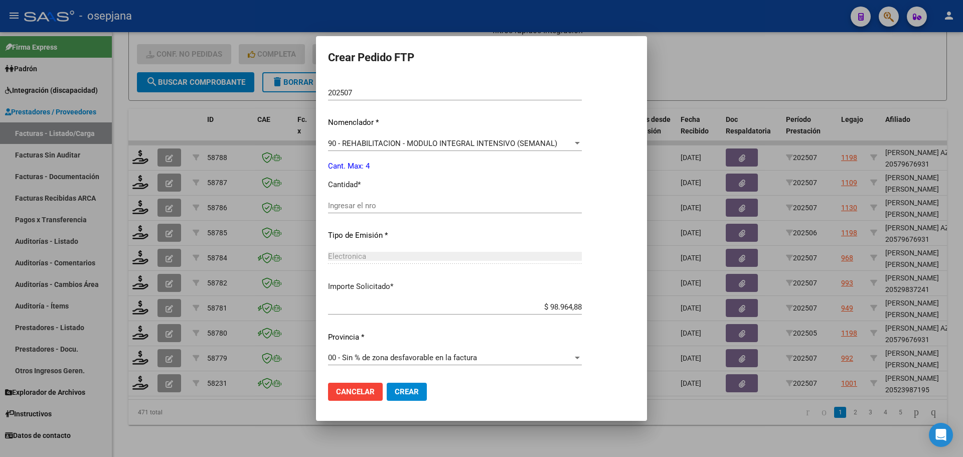
click at [364, 207] on input "Ingresar el nro" at bounding box center [455, 205] width 254 height 9
type input "4"
click at [411, 392] on span "Crear" at bounding box center [407, 391] width 24 height 9
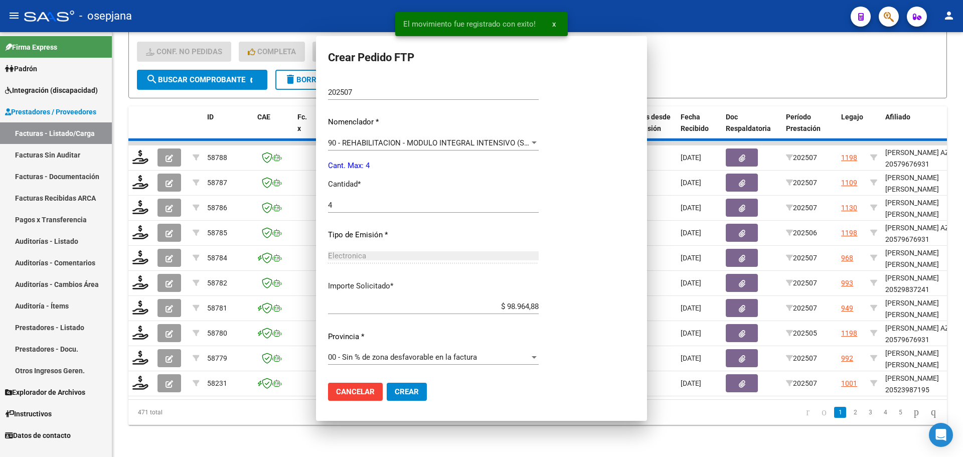
scroll to position [0, 0]
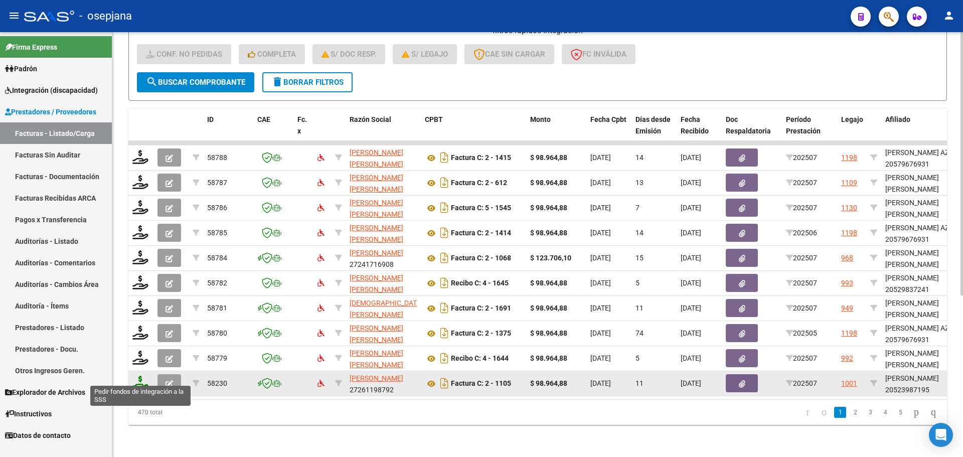
click at [137, 375] on icon at bounding box center [140, 382] width 16 height 14
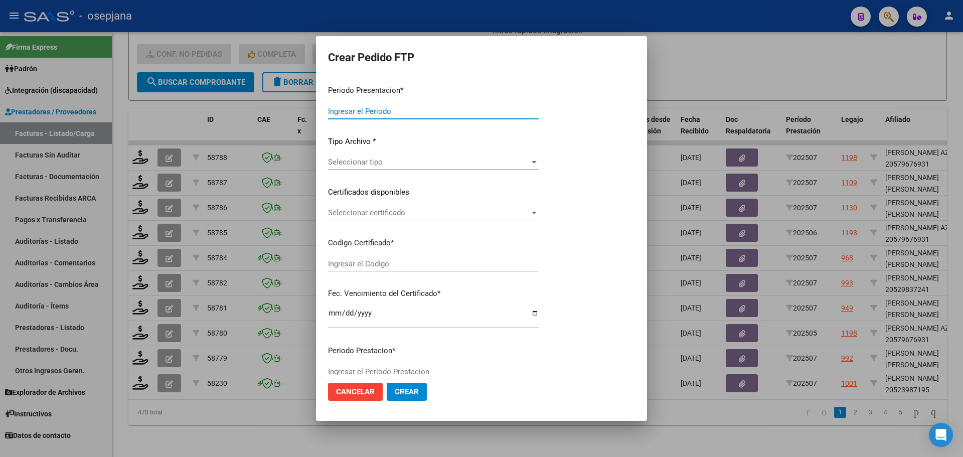
type input "202507"
type input "$ 98.964,88"
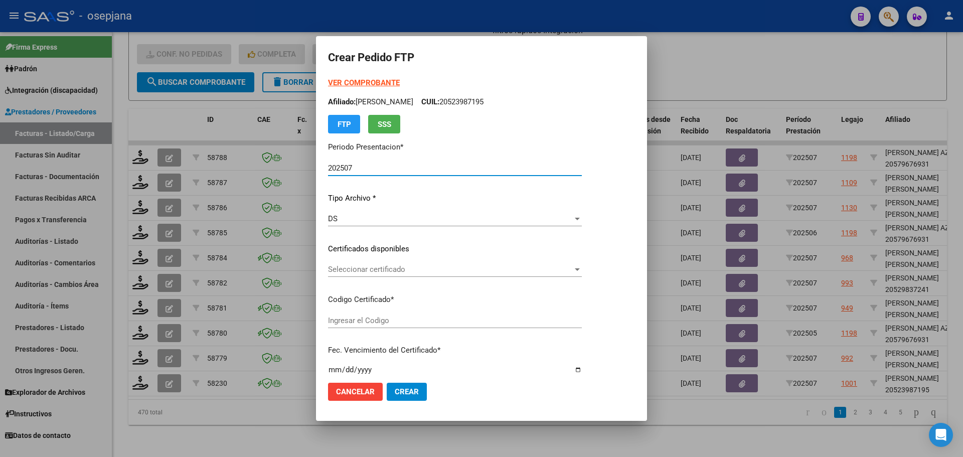
type input "ARG02000523987192022042020270420BSAS313"
type input "[DATE]"
click at [391, 274] on div "Seleccionar certificado Seleccionar certificado" at bounding box center [455, 269] width 254 height 15
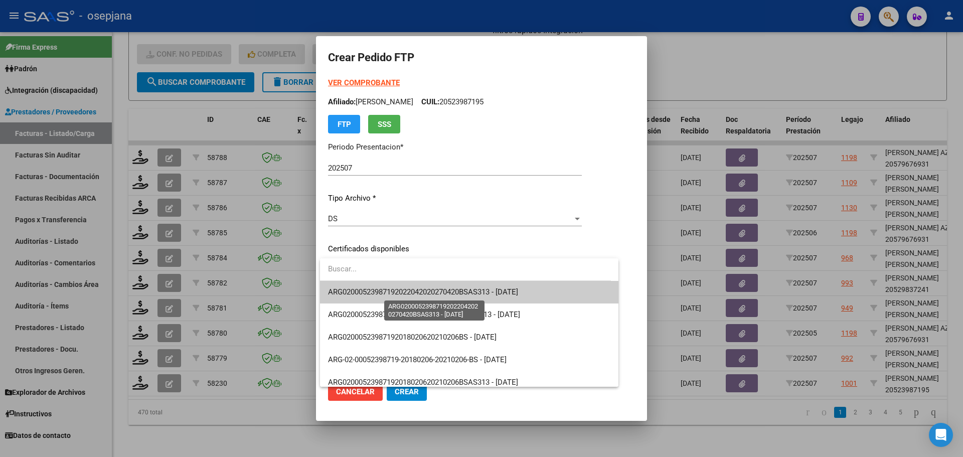
click at [393, 292] on span "ARG02000523987192022042020270420BSAS313 - [DATE]" at bounding box center [423, 291] width 190 height 9
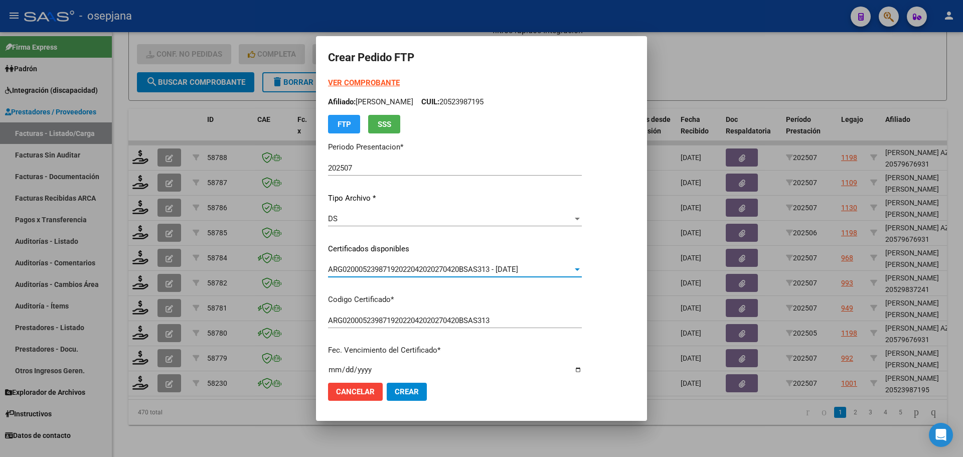
click at [374, 85] on strong "VER COMPROBANTE" at bounding box center [364, 82] width 72 height 9
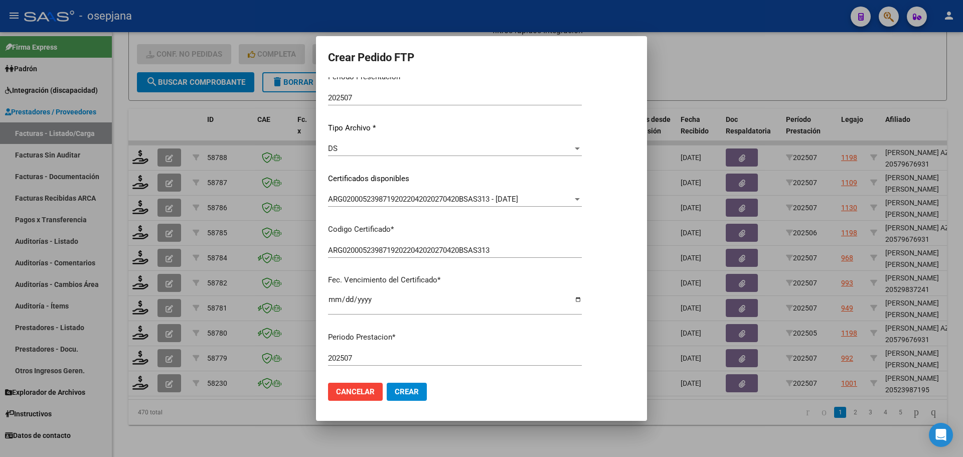
scroll to position [201, 0]
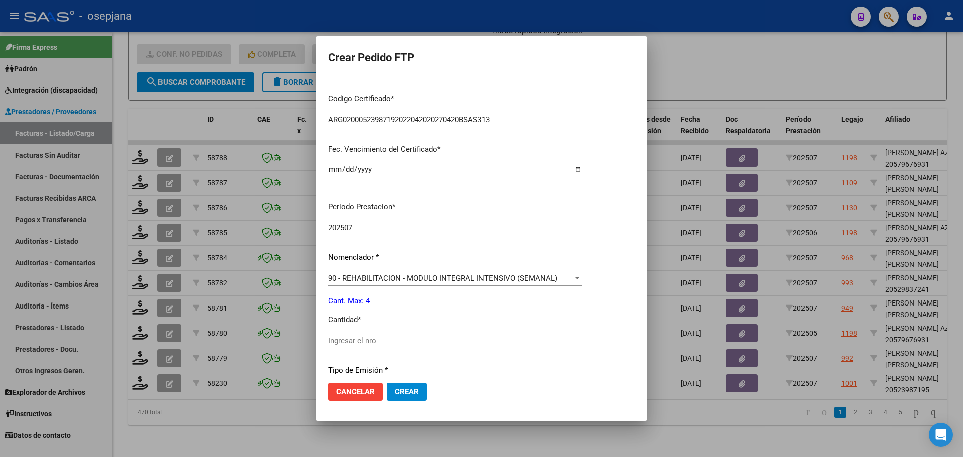
click at [352, 351] on div "Ingresar el nro" at bounding box center [455, 345] width 254 height 25
click at [358, 342] on input "Ingresar el nro" at bounding box center [455, 340] width 254 height 9
type input "4"
click at [415, 398] on button "Crear" at bounding box center [407, 391] width 40 height 18
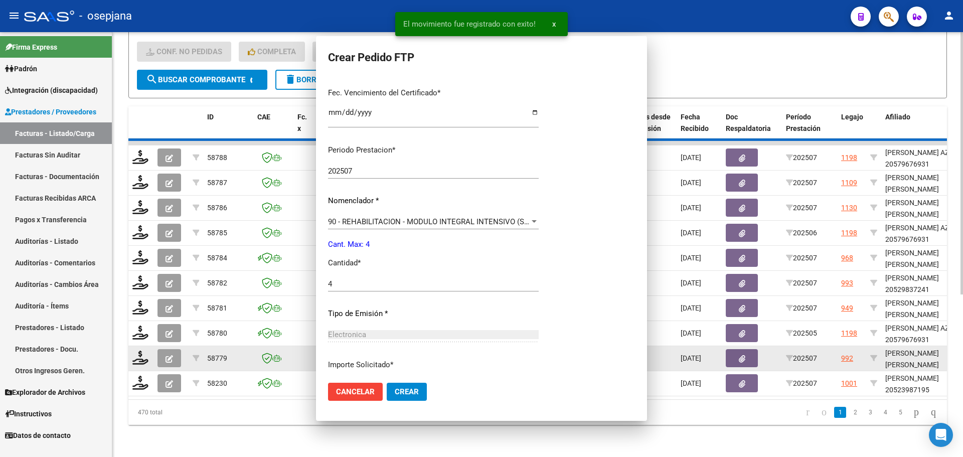
scroll to position [0, 0]
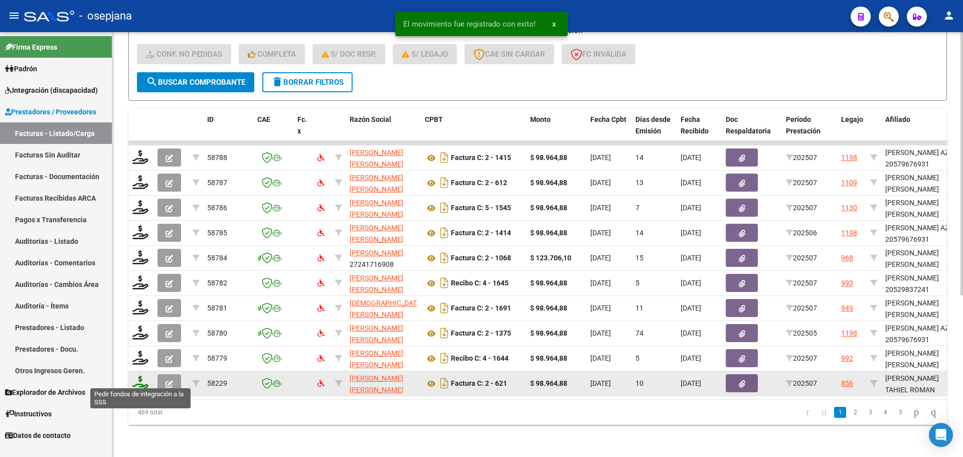
click at [137, 375] on icon at bounding box center [140, 382] width 16 height 14
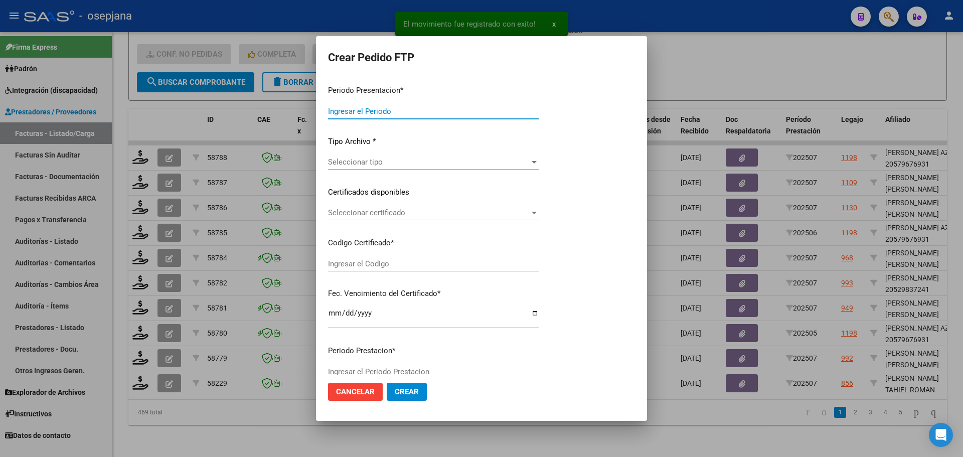
type input "202507"
type input "$ 98.964,88"
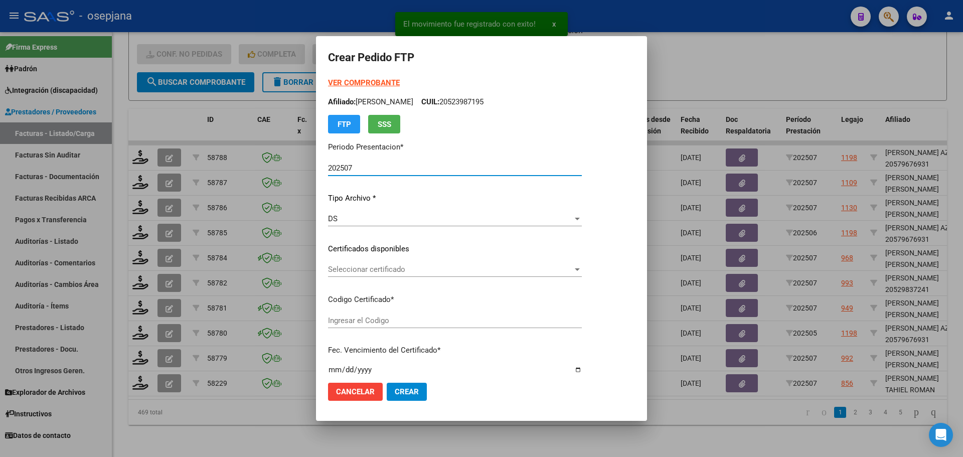
type input "ARG02000563330792022120120251201AND105"
type input "[DATE]"
click at [399, 271] on span "Seleccionar certificado" at bounding box center [450, 269] width 245 height 9
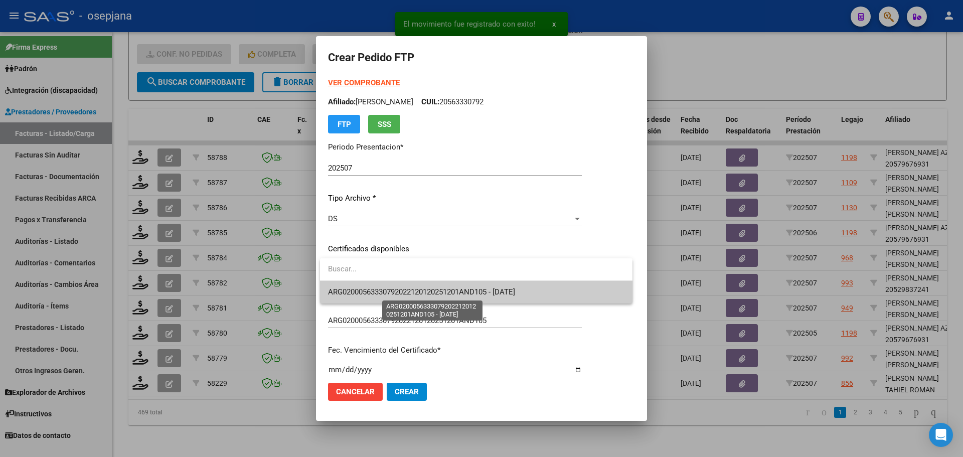
click at [397, 287] on span "ARG02000563330792022120120251201AND105 - [DATE]" at bounding box center [421, 291] width 187 height 9
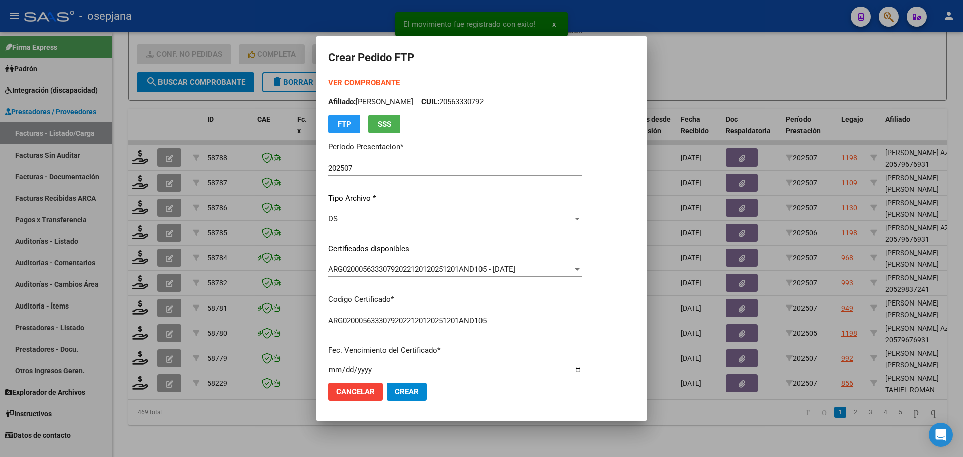
click at [372, 79] on strong "VER COMPROBANTE" at bounding box center [364, 82] width 72 height 9
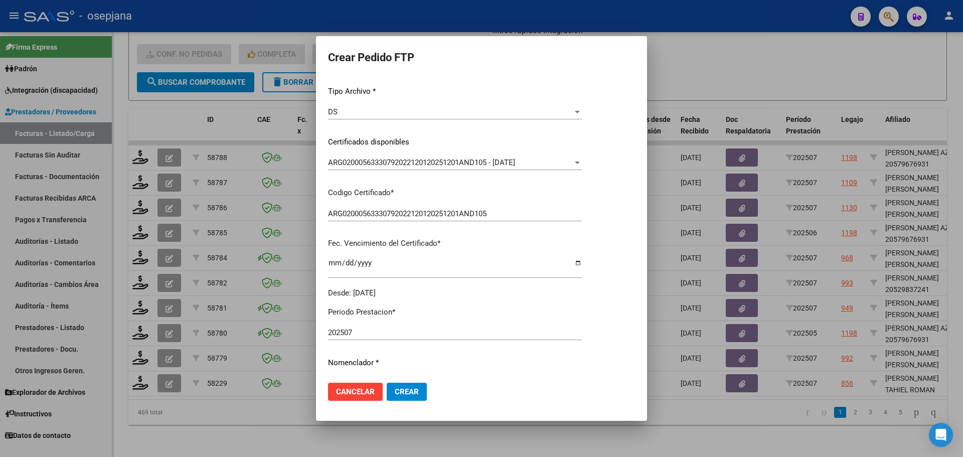
scroll to position [301, 0]
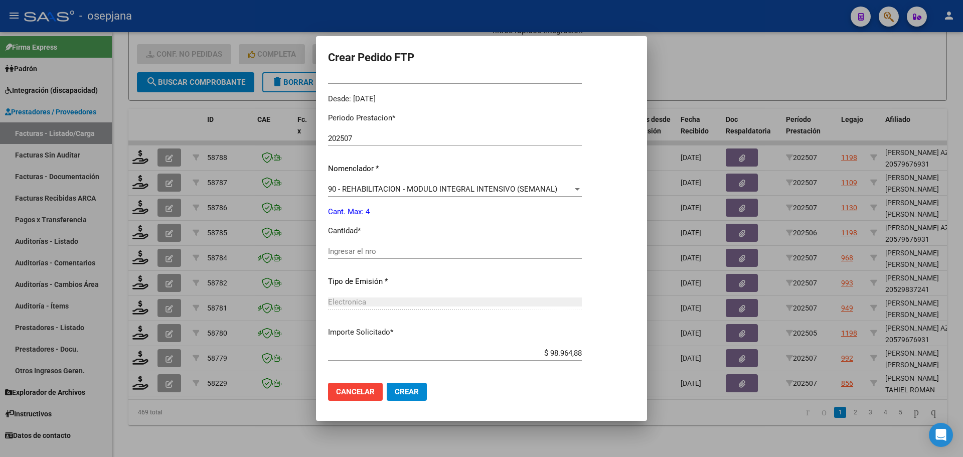
click at [348, 240] on div "Periodo Prestacion * 202507 Ingresar el Periodo Prestacion Nomenclador * 90 - R…" at bounding box center [455, 263] width 254 height 316
click at [345, 248] on input "Ingresar el nro" at bounding box center [455, 251] width 254 height 9
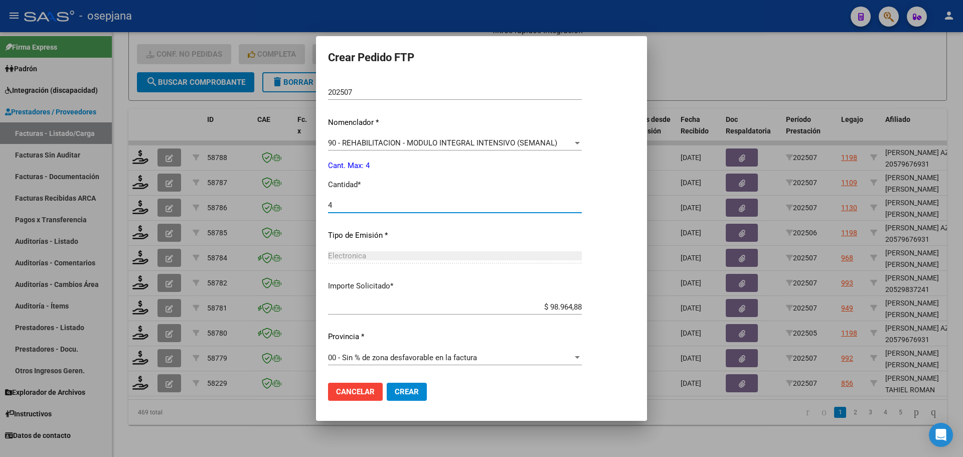
type input "4"
click at [417, 392] on span "Crear" at bounding box center [407, 391] width 24 height 9
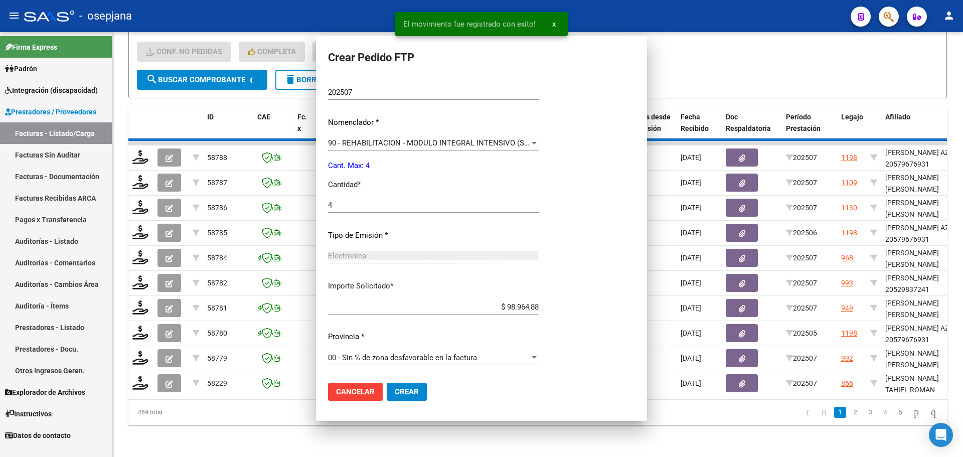
scroll to position [0, 0]
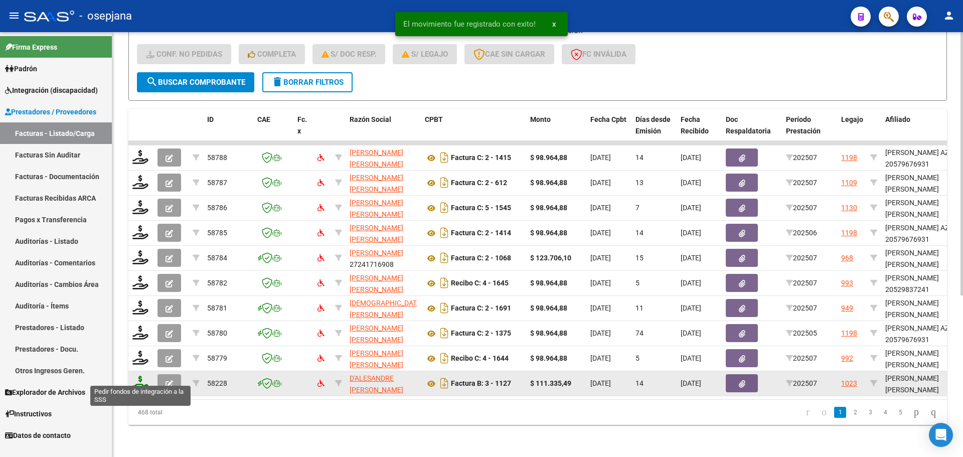
click at [134, 381] on icon at bounding box center [140, 382] width 16 height 14
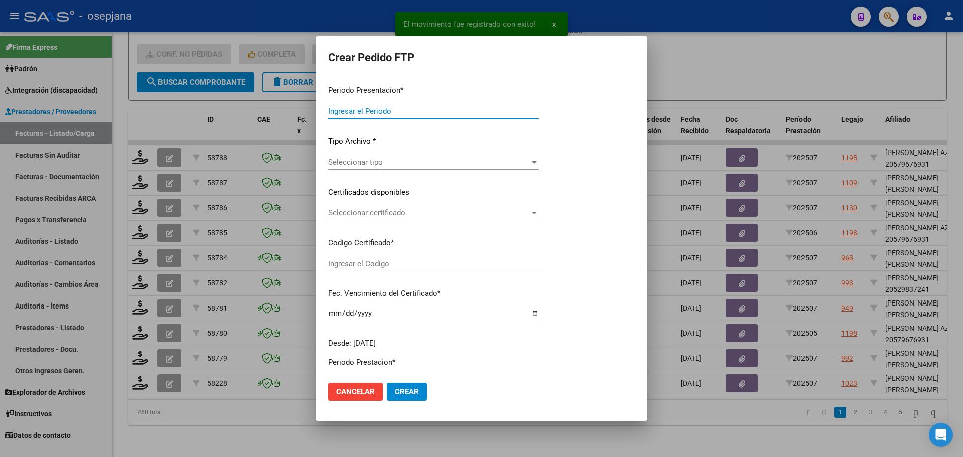
type input "202507"
type input "$ 111.335,49"
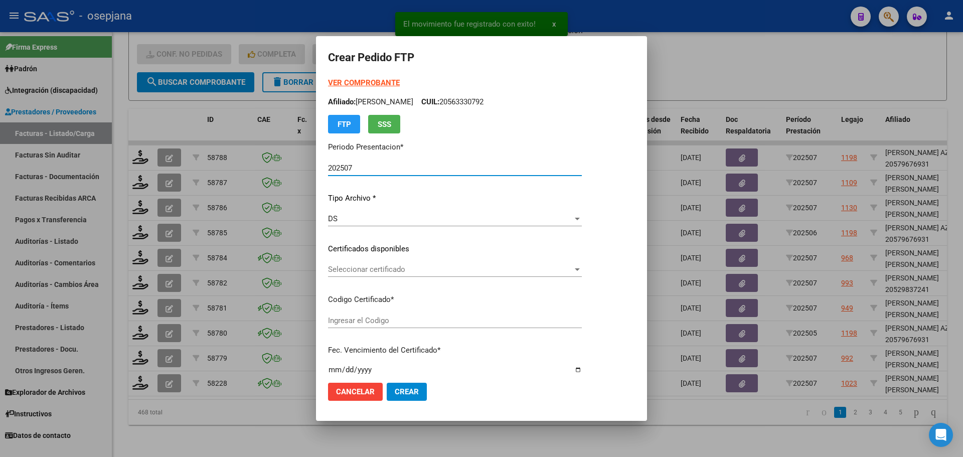
type input "ARG02000488773562022062420270624BSAS436"
type input "[DATE]"
click at [356, 269] on span "Seleccionar certificado" at bounding box center [450, 269] width 245 height 9
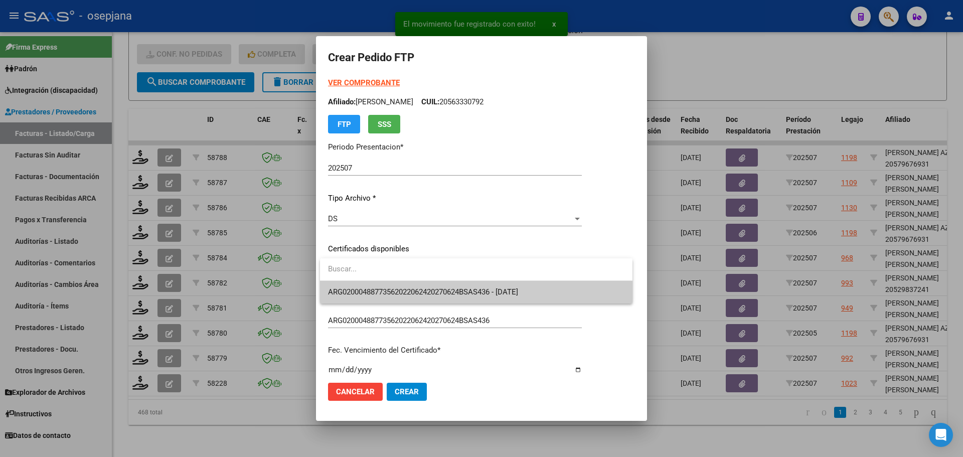
click at [358, 287] on span "ARG02000488773562022062420270624BSAS436 - [DATE]" at bounding box center [476, 292] width 296 height 23
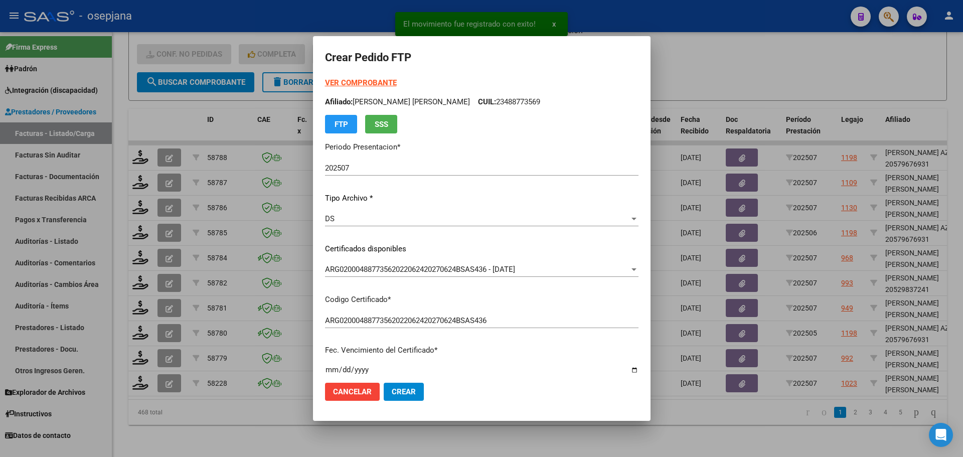
click at [370, 78] on strong "VER COMPROBANTE" at bounding box center [361, 82] width 72 height 9
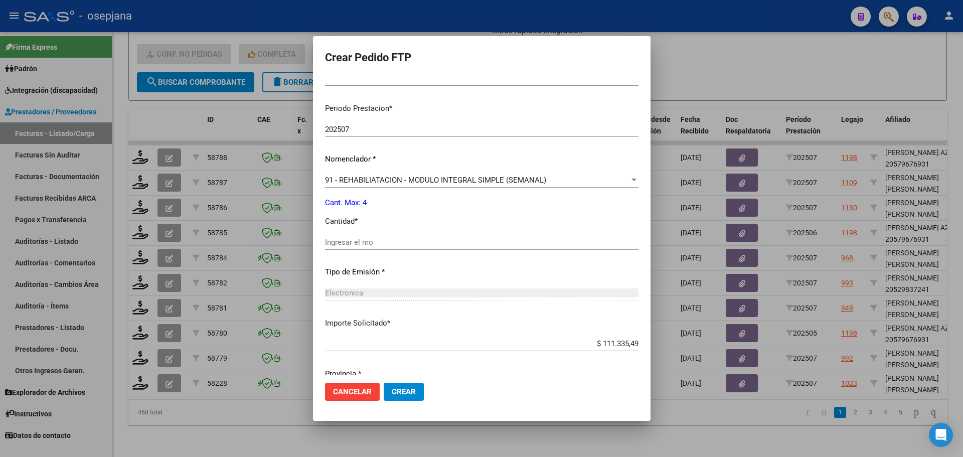
scroll to position [301, 0]
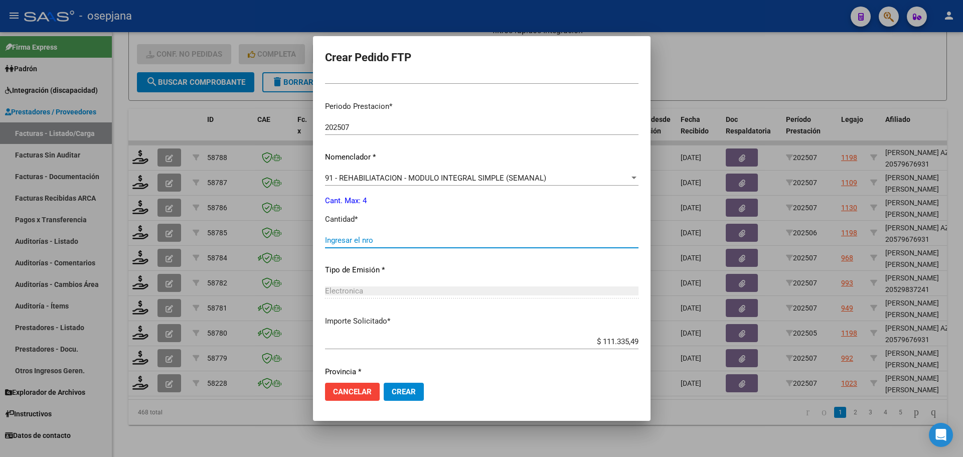
click at [378, 237] on input "Ingresar el nro" at bounding box center [481, 240] width 313 height 9
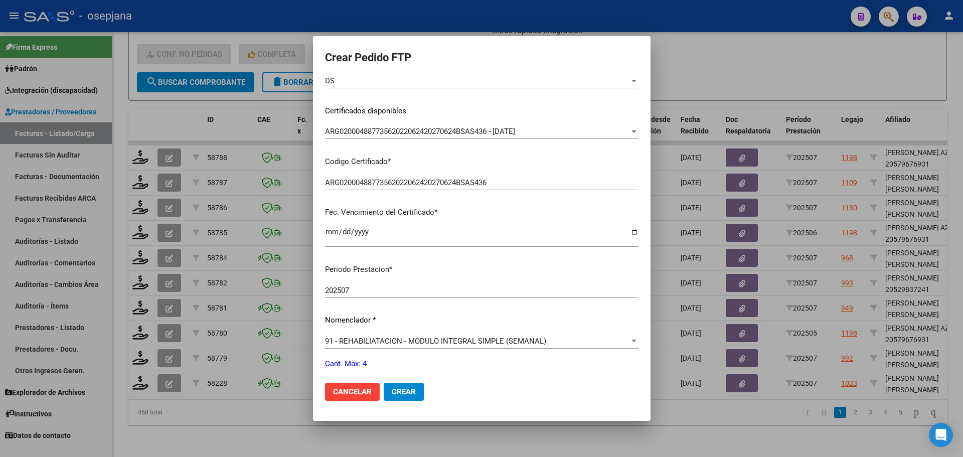
scroll to position [0, 0]
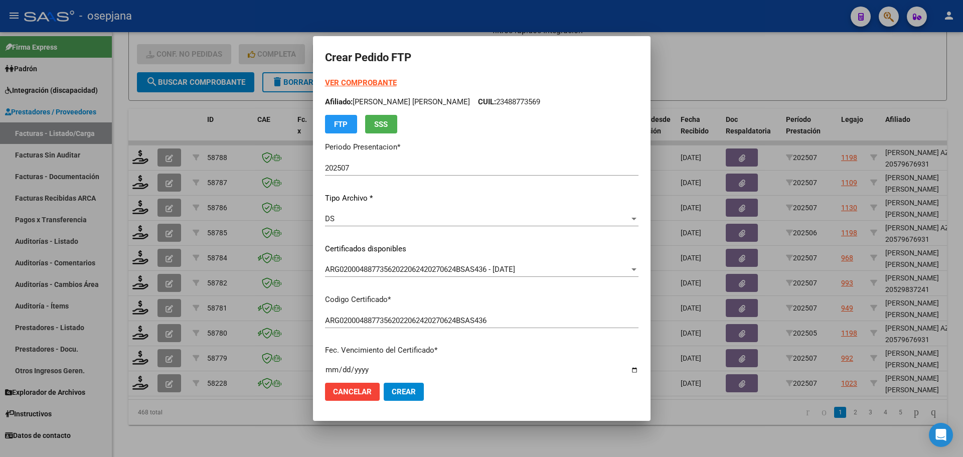
type input "4"
click at [415, 389] on span "Crear" at bounding box center [404, 391] width 24 height 9
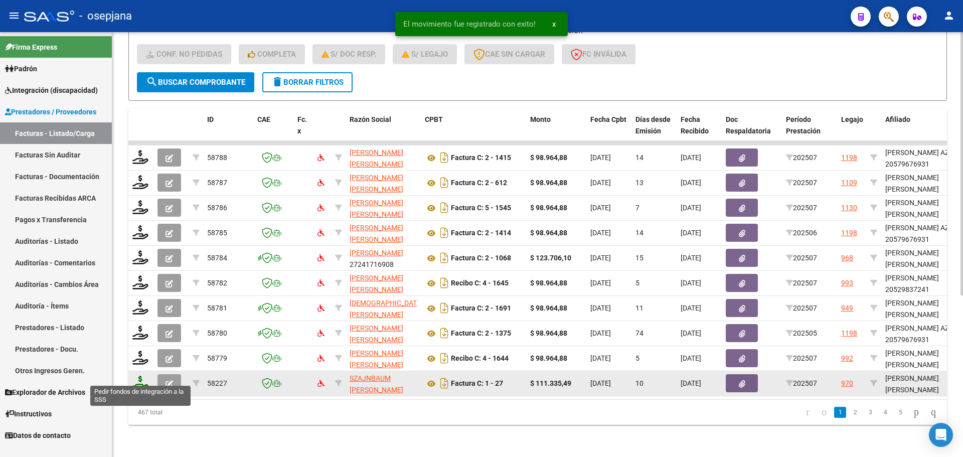
click at [139, 376] on icon at bounding box center [140, 382] width 16 height 14
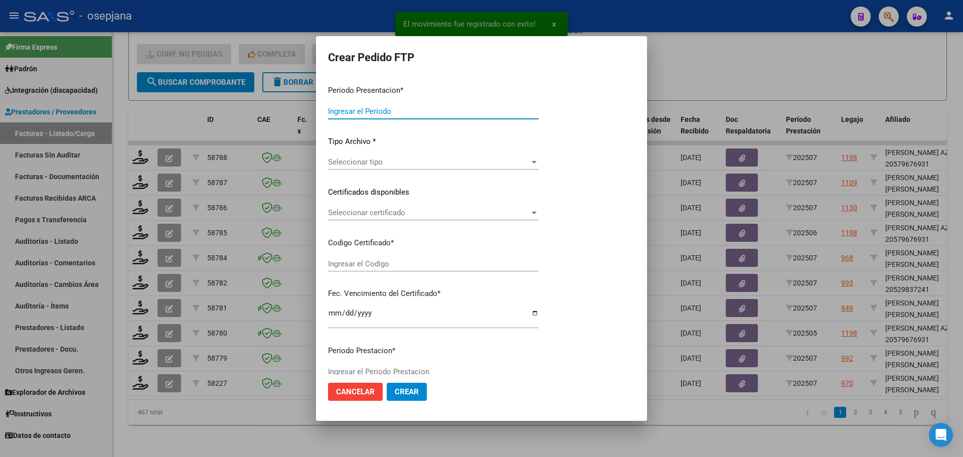
type input "202507"
type input "$ 111.335,49"
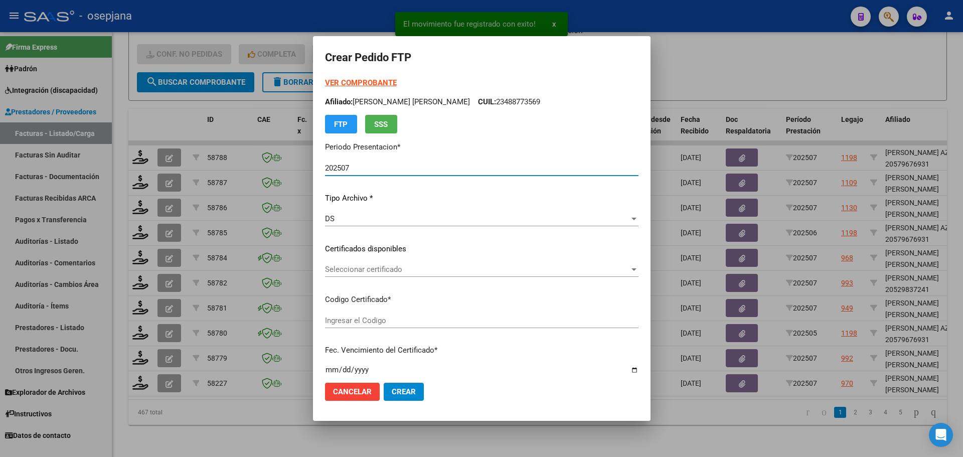
type input "ARG02000550392152022111520251115BSAS313"
type input "[DATE]"
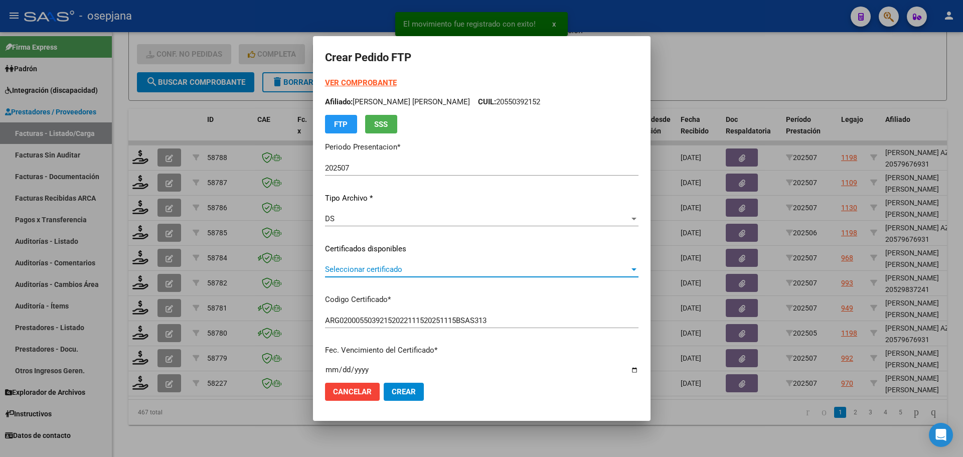
click at [409, 266] on span "Seleccionar certificado" at bounding box center [477, 269] width 304 height 9
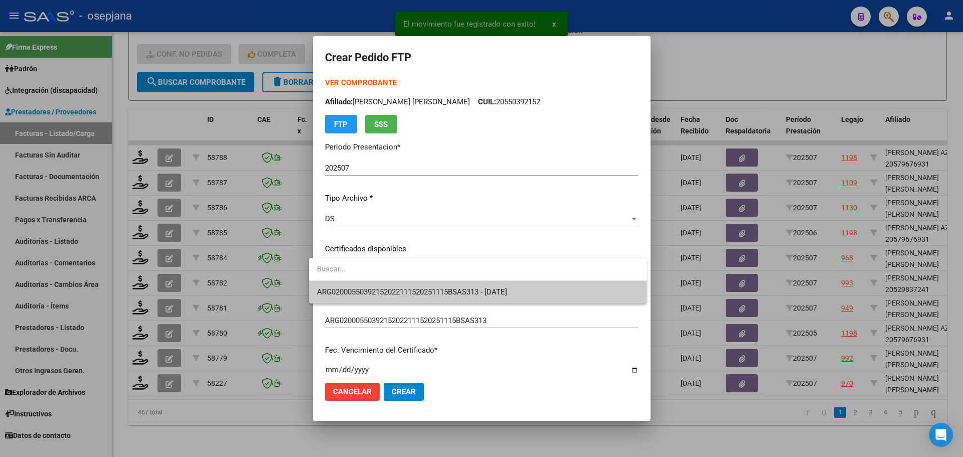
click at [408, 284] on span "ARG02000550392152022111520251115BSAS313 - [DATE]" at bounding box center [478, 292] width 322 height 23
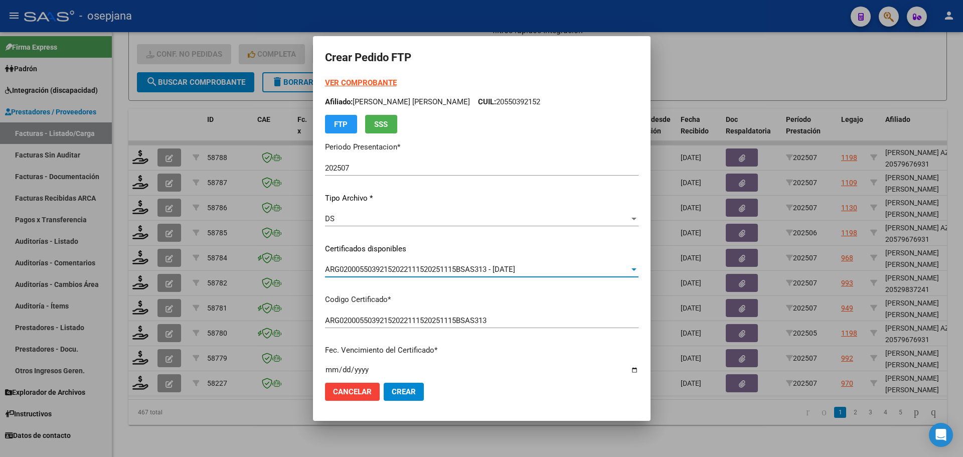
click at [346, 82] on strong "VER COMPROBANTE" at bounding box center [361, 82] width 72 height 9
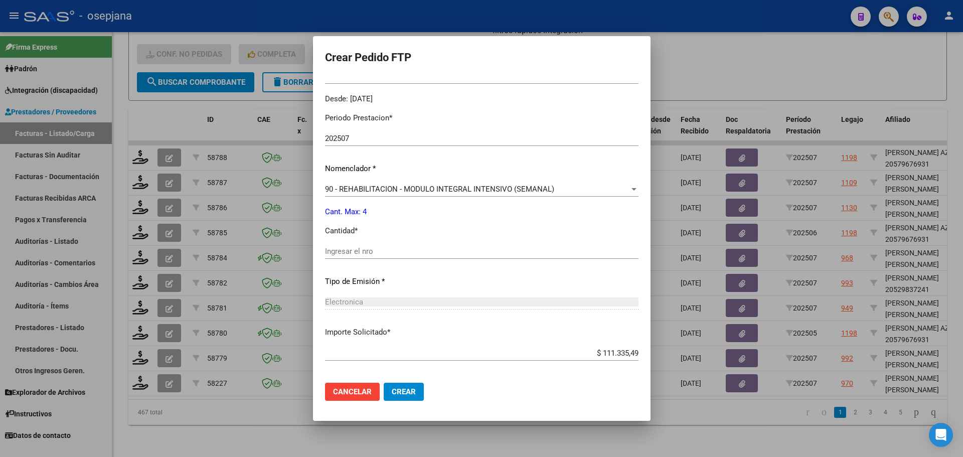
scroll to position [347, 0]
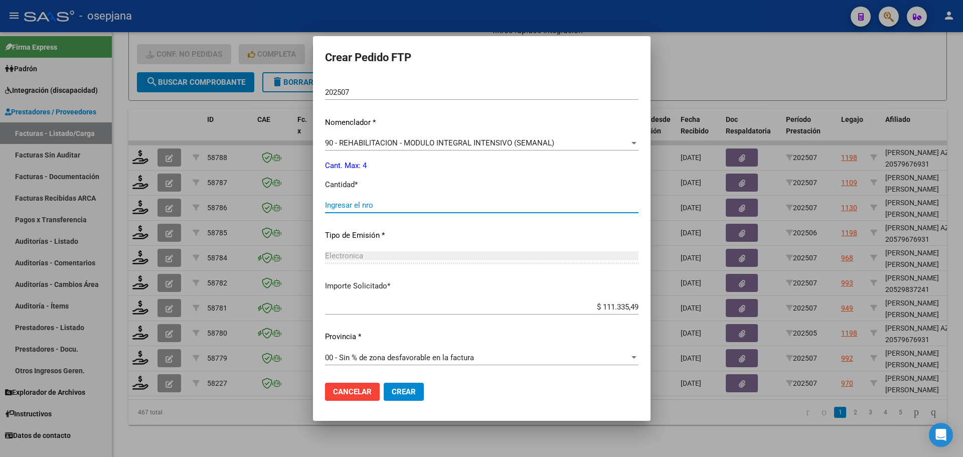
click at [346, 207] on input "Ingresar el nro" at bounding box center [481, 205] width 313 height 9
type input "4"
click at [392, 389] on span "Crear" at bounding box center [404, 391] width 24 height 9
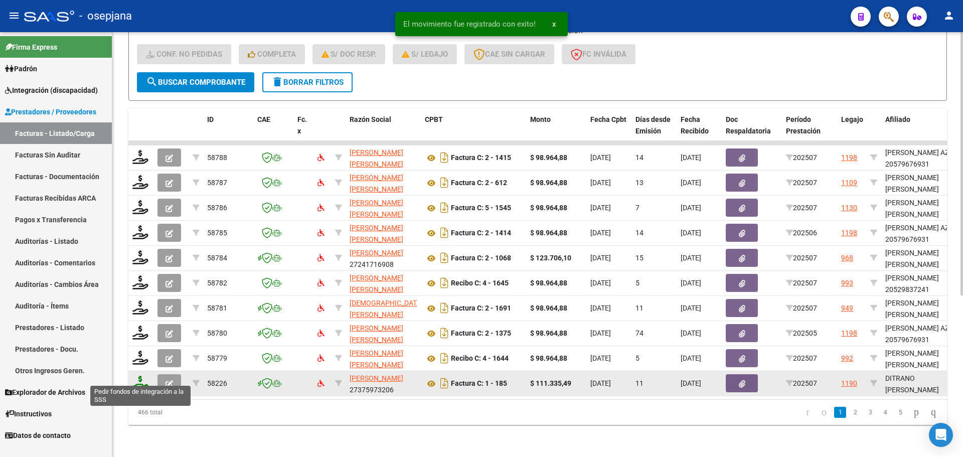
click at [141, 375] on icon at bounding box center [140, 382] width 16 height 14
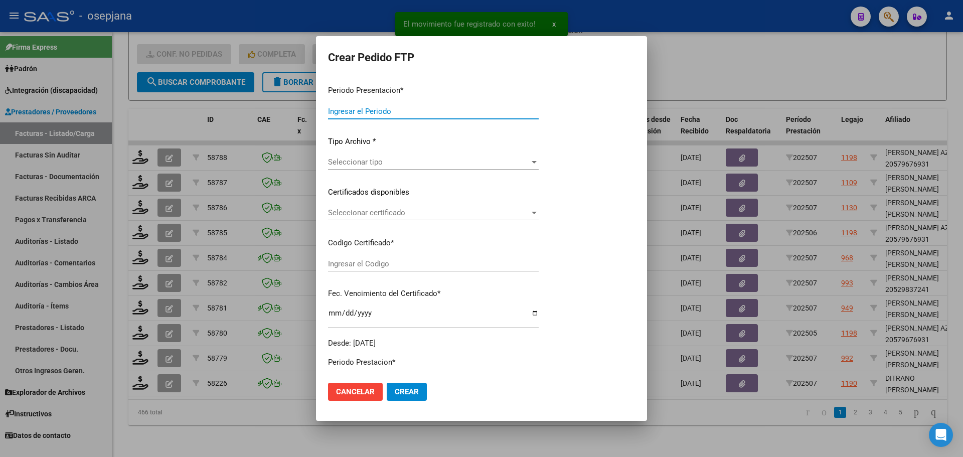
type input "202507"
type input "$ 111.335,49"
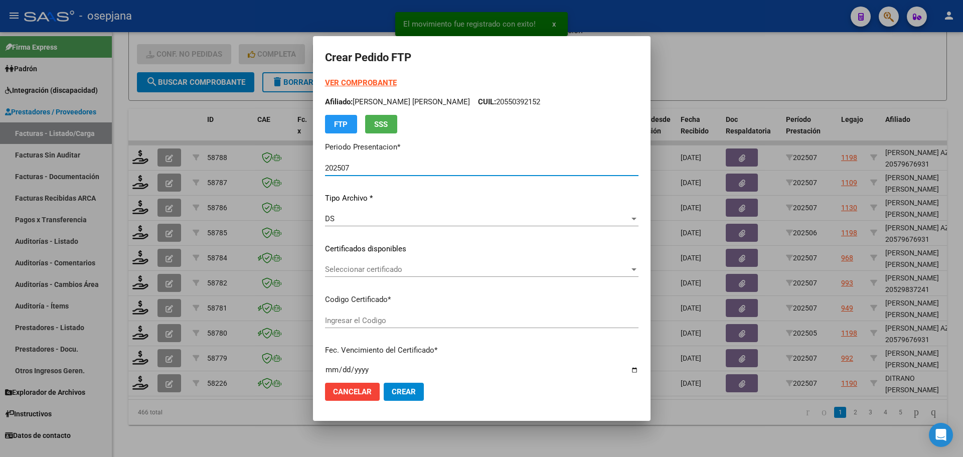
type input "ARG02000543657072025011620280116BSAS313"
type input "[DATE]"
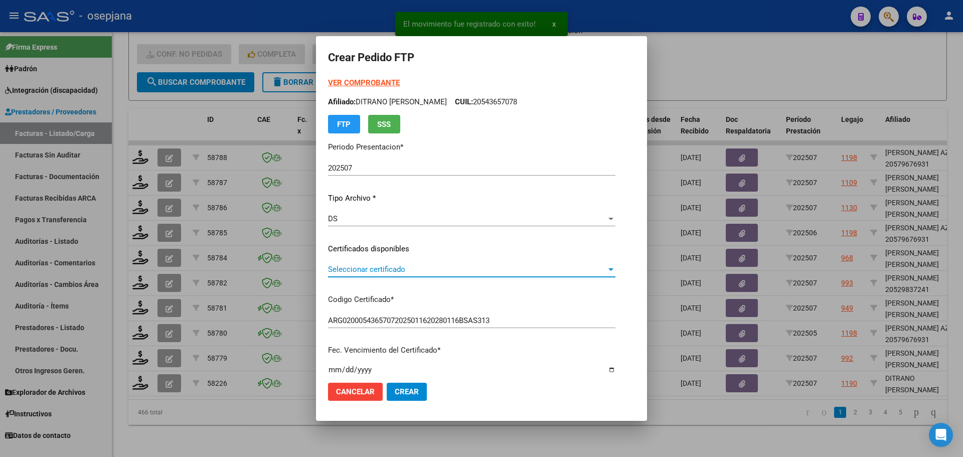
click at [350, 267] on span "Seleccionar certificado" at bounding box center [467, 269] width 278 height 9
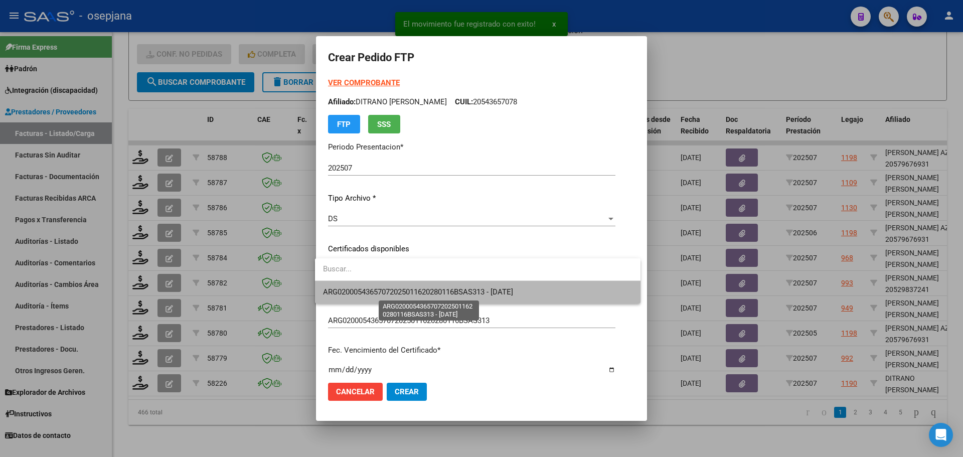
click at [351, 290] on span "ARG02000543657072025011620280116BSAS313 - [DATE]" at bounding box center [418, 291] width 190 height 9
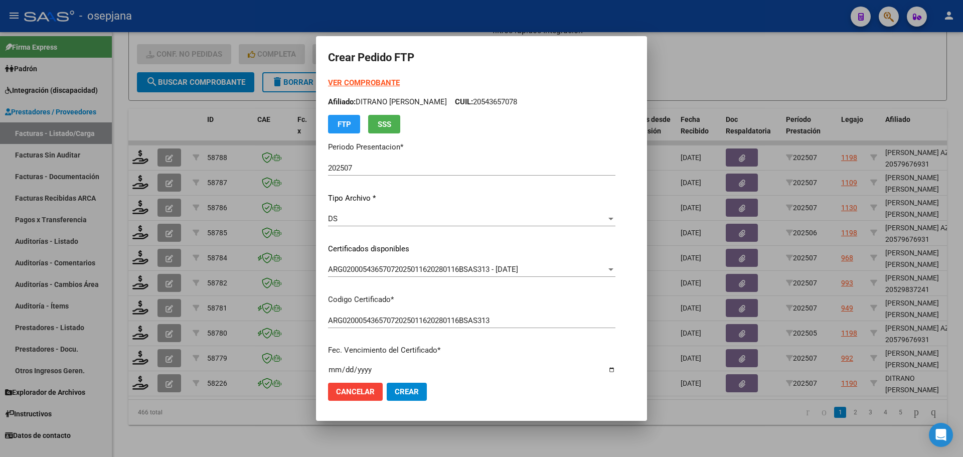
click at [377, 81] on strong "VER COMPROBANTE" at bounding box center [364, 82] width 72 height 9
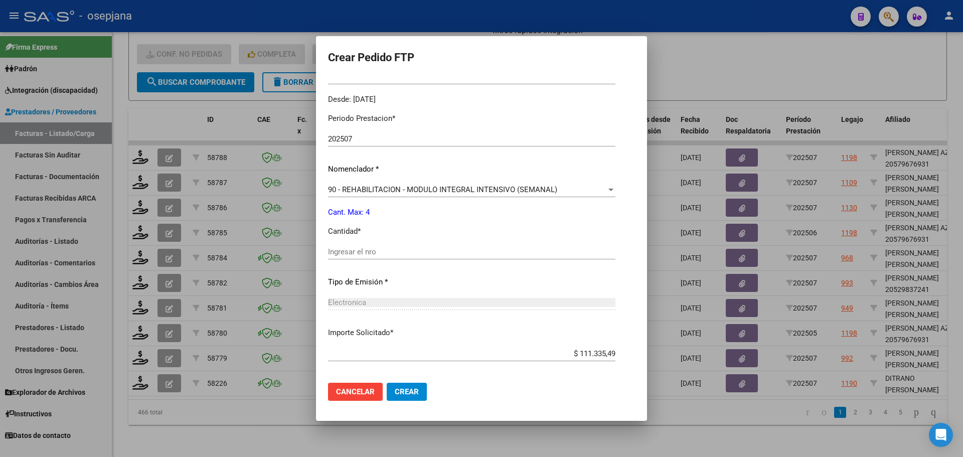
scroll to position [301, 0]
click at [365, 258] on div "Ingresar el nro" at bounding box center [471, 251] width 287 height 15
type input "4"
click at [403, 394] on span "Crear" at bounding box center [407, 391] width 24 height 9
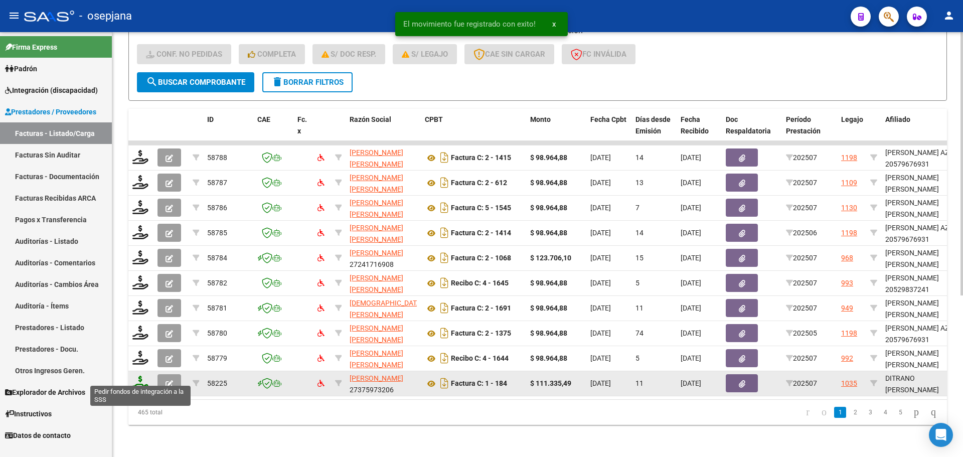
click at [134, 375] on icon at bounding box center [140, 382] width 16 height 14
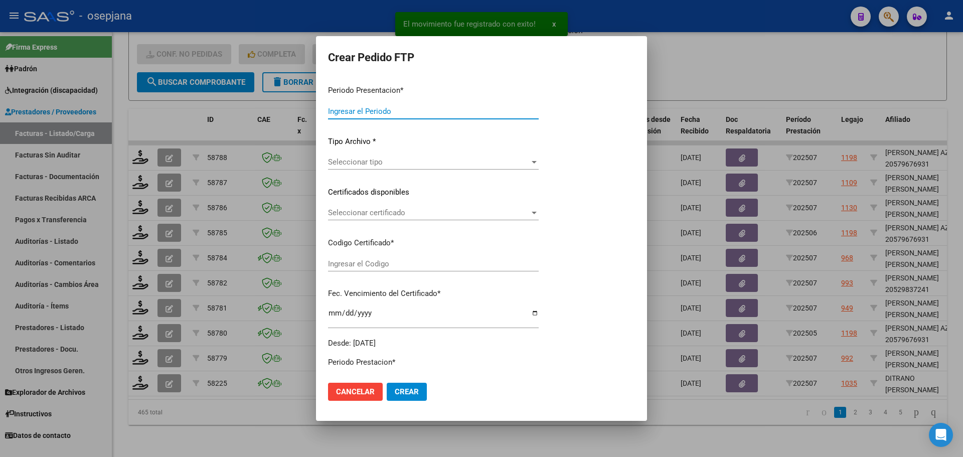
type input "202507"
type input "$ 111.335,49"
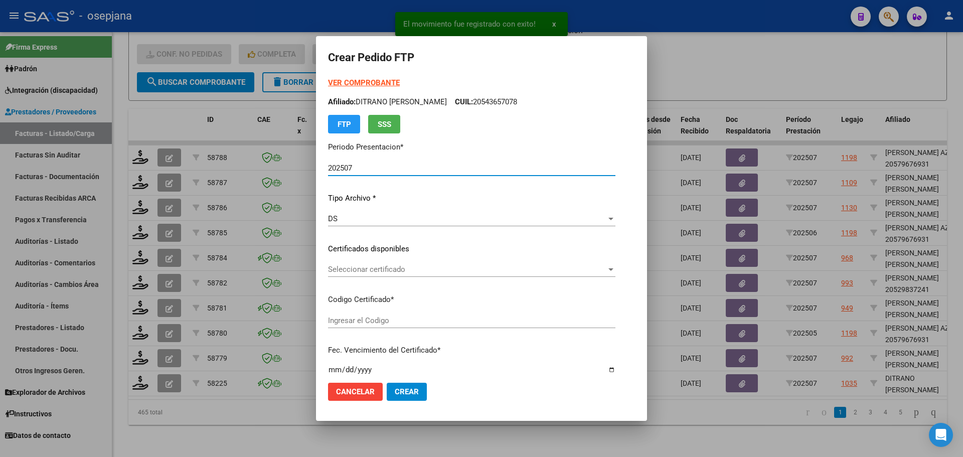
type input "ARG02-000555779332023070520260705BS313"
type input "[DATE]"
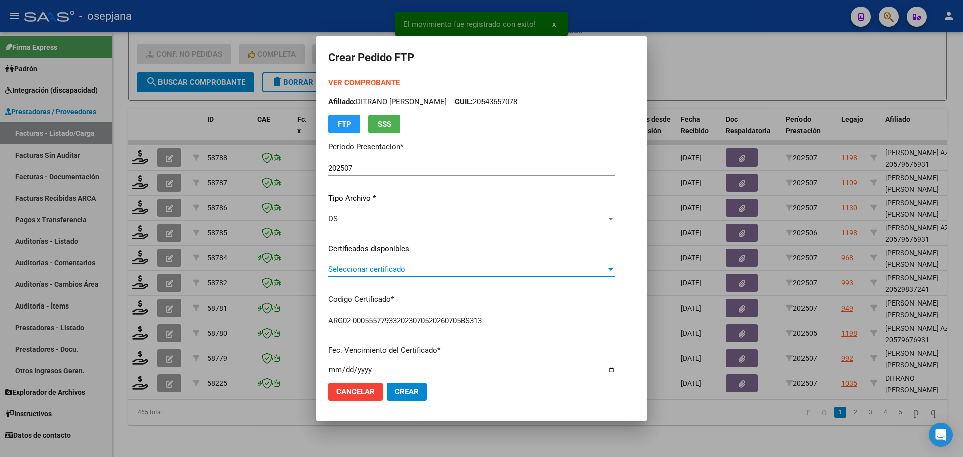
click at [428, 269] on span "Seleccionar certificado" at bounding box center [467, 269] width 278 height 9
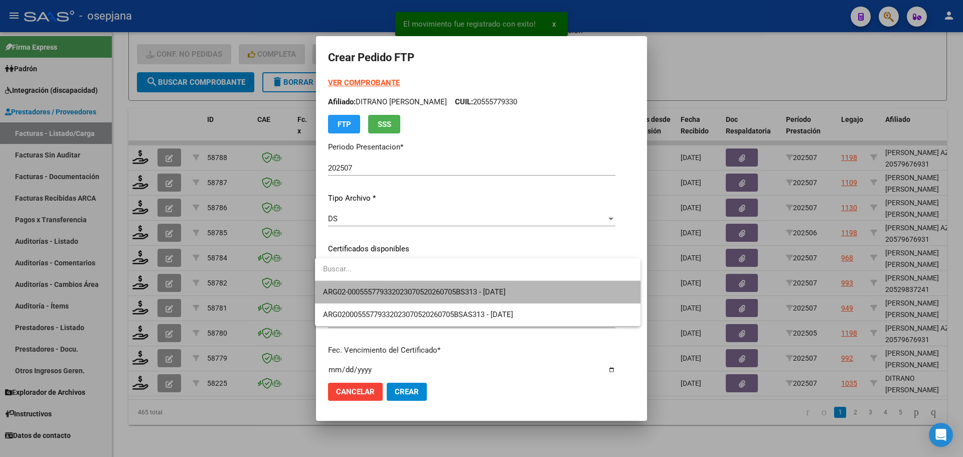
click at [428, 286] on span "ARG02-000555779332023070520260705BS313 - [DATE]" at bounding box center [477, 292] width 309 height 23
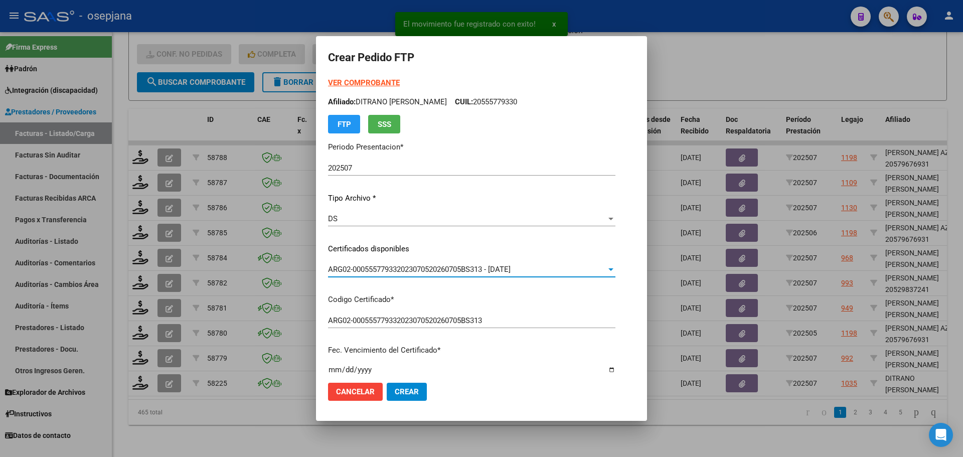
click at [371, 86] on strong "VER COMPROBANTE" at bounding box center [364, 82] width 72 height 9
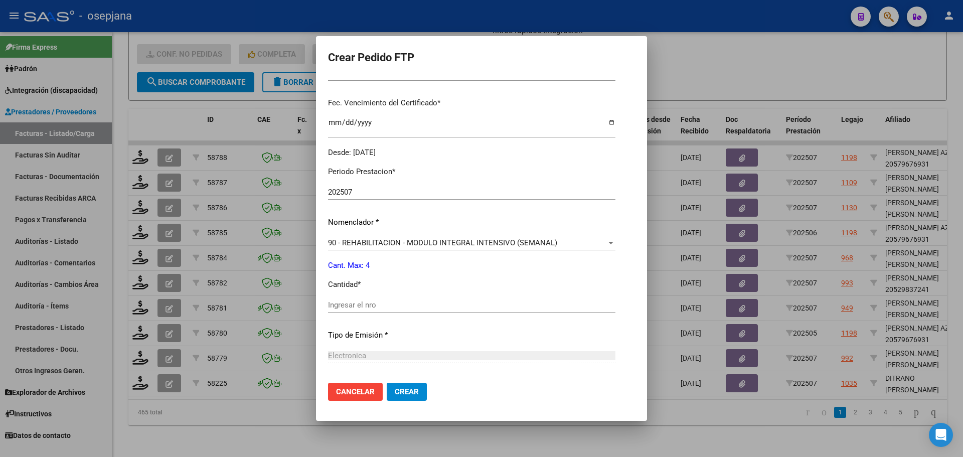
scroll to position [251, 0]
click at [365, 295] on div "Ingresar el nro" at bounding box center [471, 301] width 287 height 15
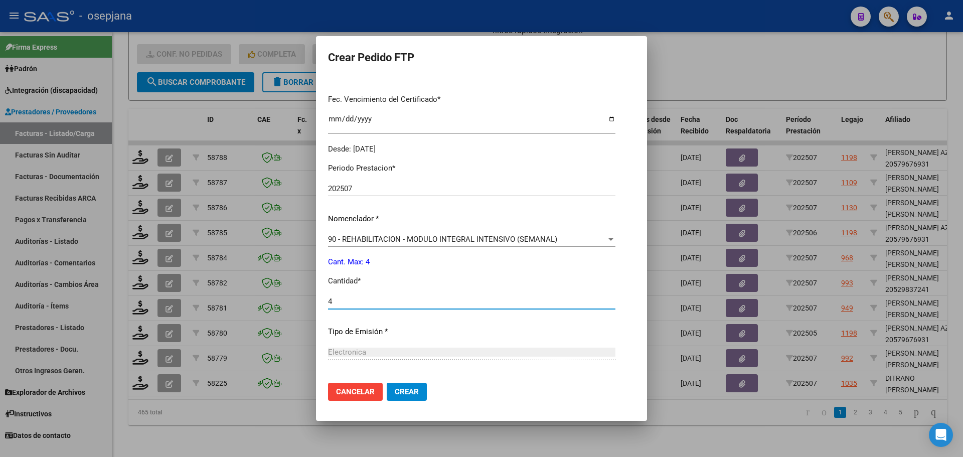
type input "4"
click at [412, 396] on button "Crear" at bounding box center [407, 391] width 40 height 18
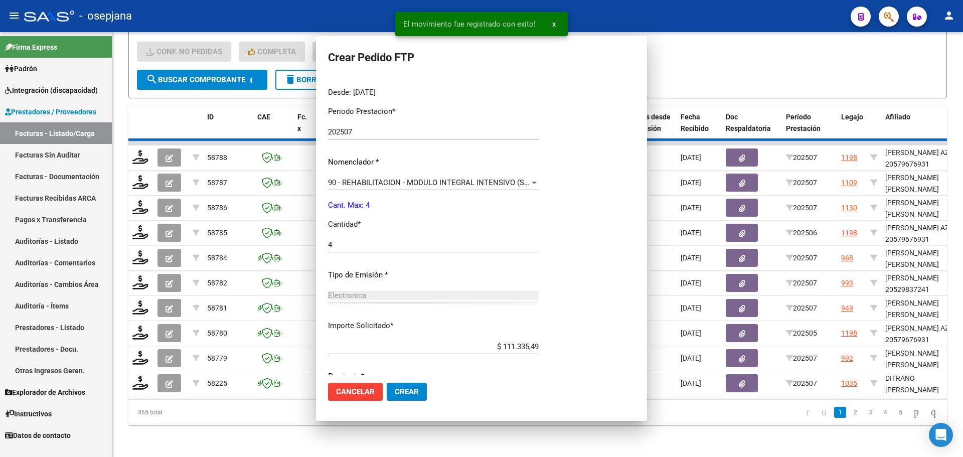
scroll to position [194, 0]
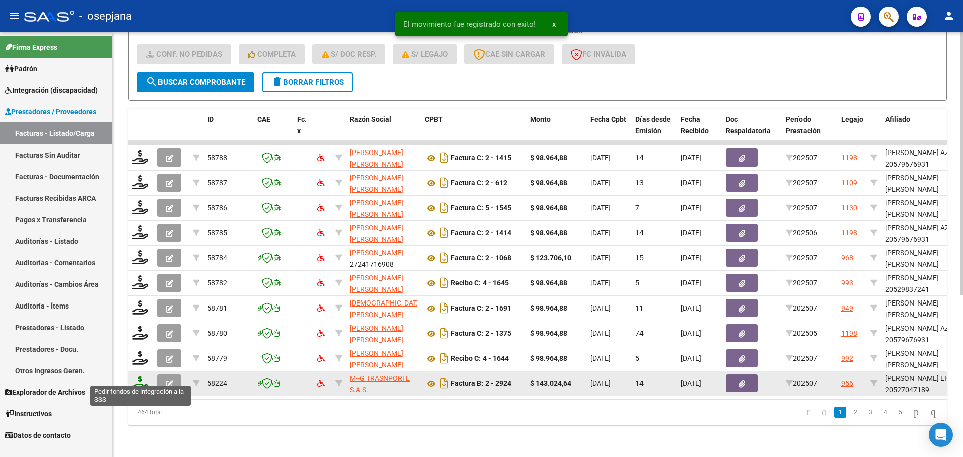
click at [140, 375] on icon at bounding box center [140, 382] width 16 height 14
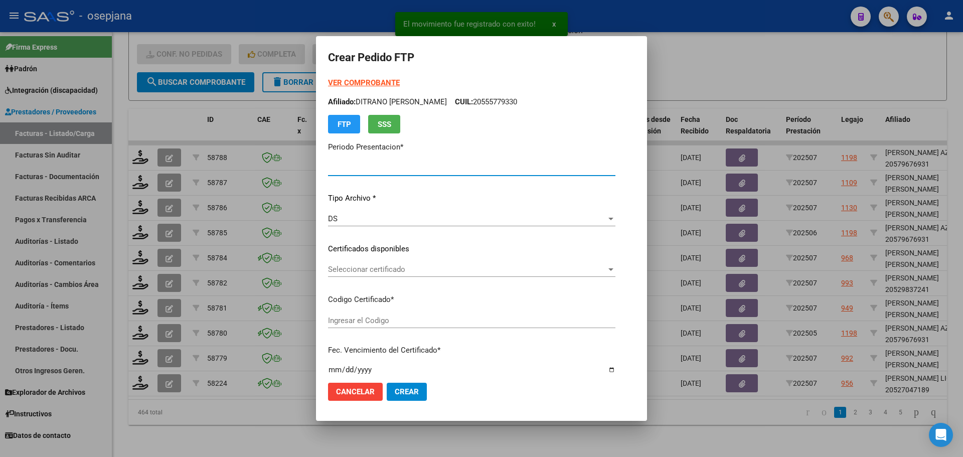
type input "202507"
type input "$ 143.024,64"
type input "SIN/NRO"
type input "[DATE]"
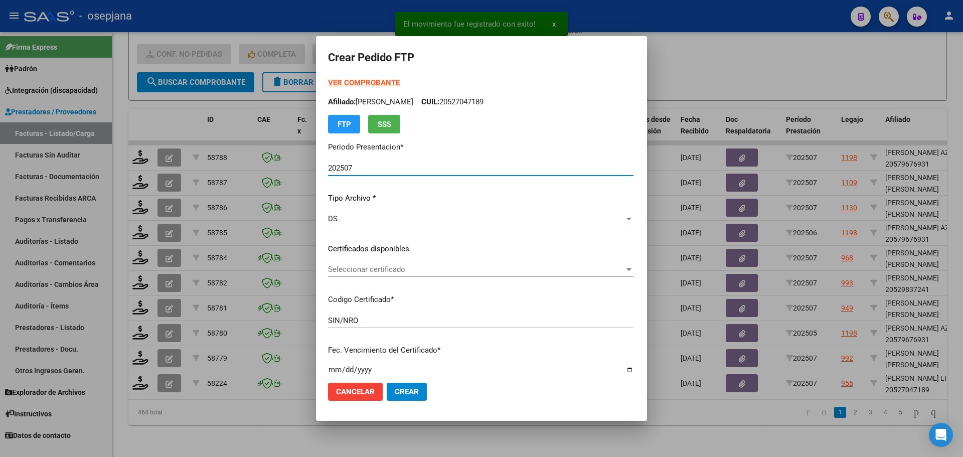
click at [355, 266] on span "Seleccionar certificado" at bounding box center [476, 269] width 296 height 9
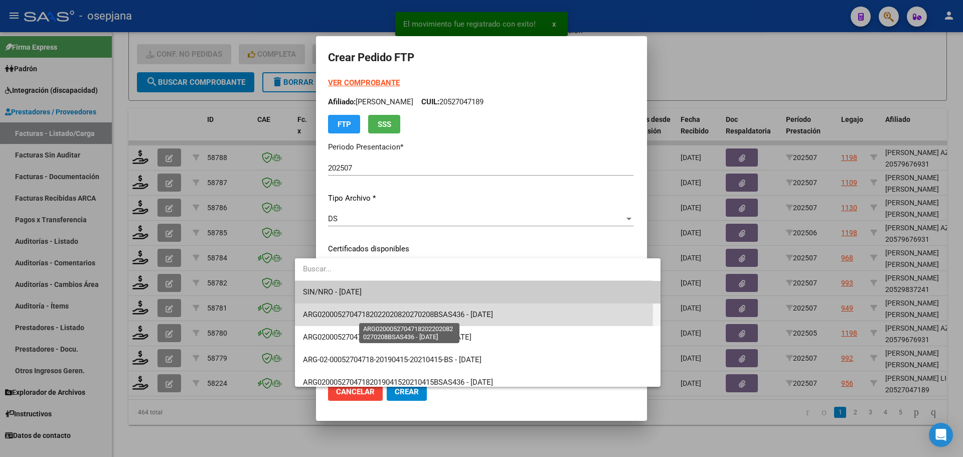
click at [361, 311] on span "ARG02000527047182022020820270208BSAS436 - [DATE]" at bounding box center [398, 314] width 190 height 9
type input "ARG02000527047182022020820270208BSAS436"
type input "[DATE]"
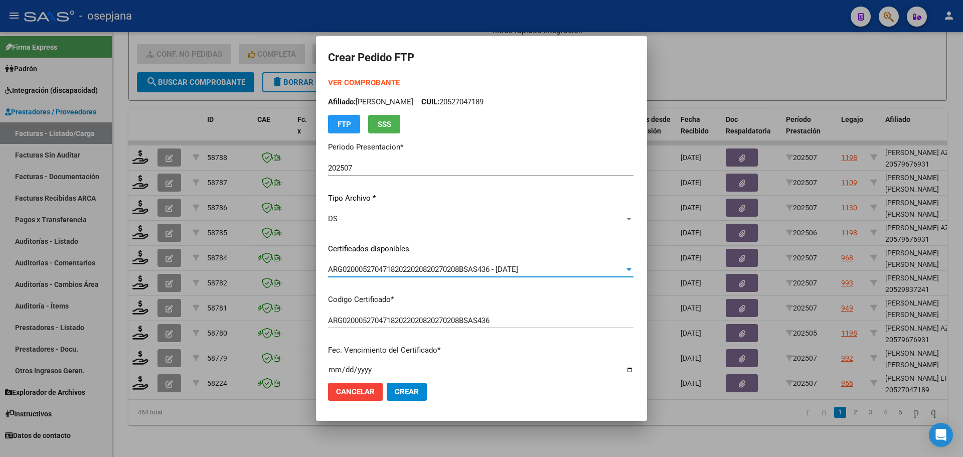
click at [345, 84] on strong "VER COMPROBANTE" at bounding box center [364, 82] width 72 height 9
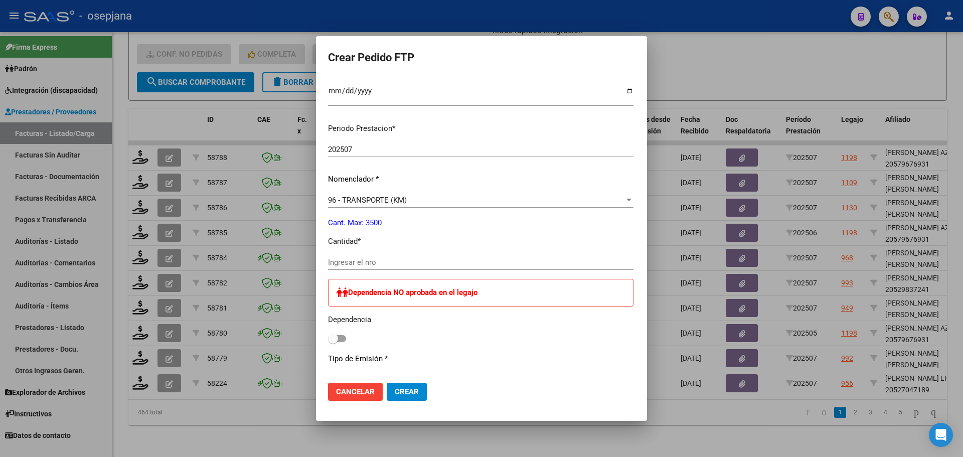
scroll to position [301, 0]
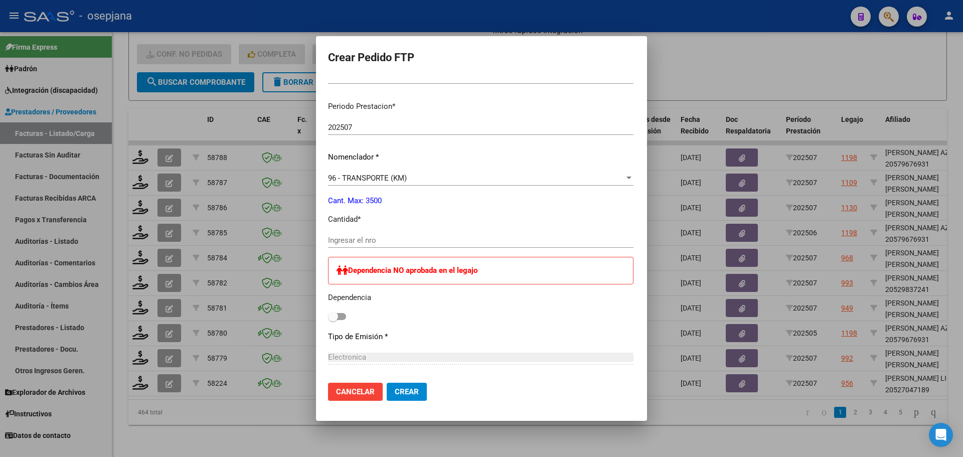
click at [357, 240] on input "Ingresar el nro" at bounding box center [480, 240] width 305 height 9
type input "264"
click at [395, 390] on span "Crear" at bounding box center [407, 391] width 24 height 9
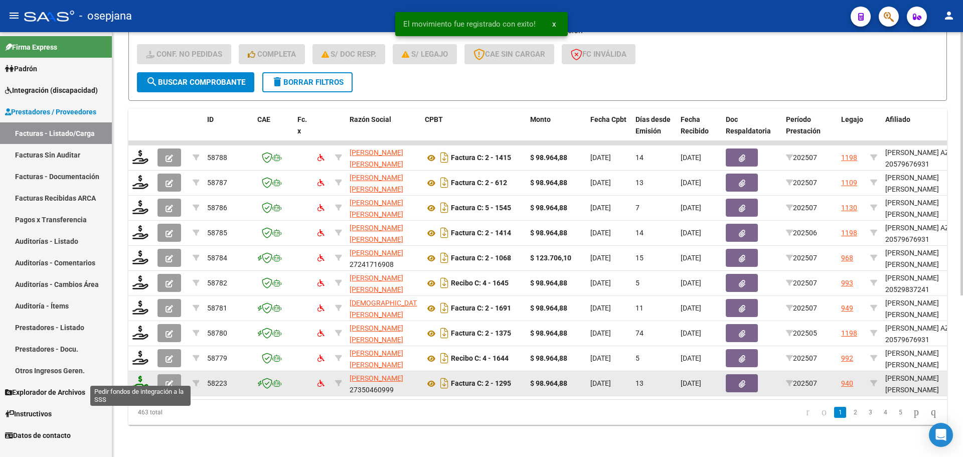
click at [140, 375] on icon at bounding box center [140, 382] width 16 height 14
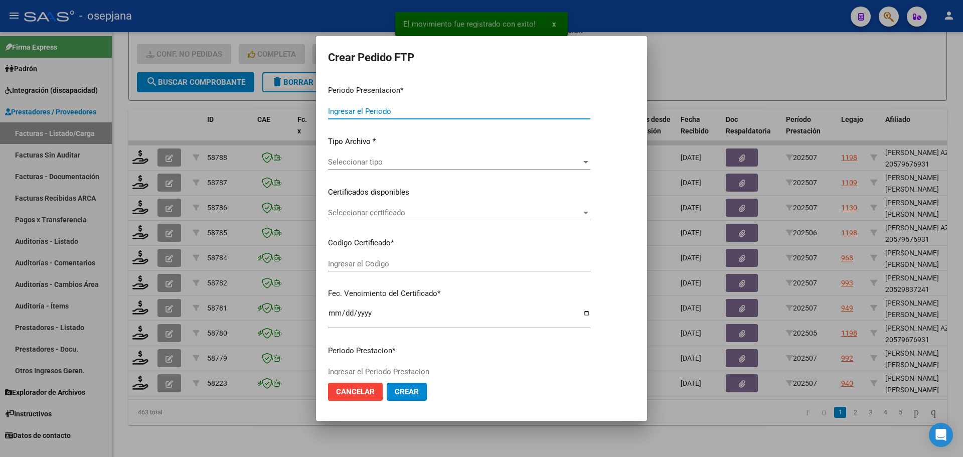
type input "202507"
type input "$ 98.964,88"
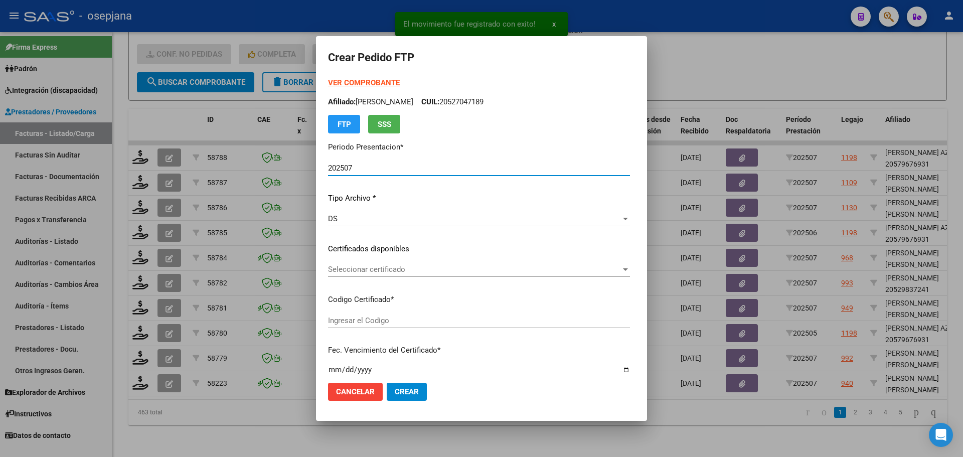
type input "ARG02000534516802022042120270421BSAS448"
type input "[DATE]"
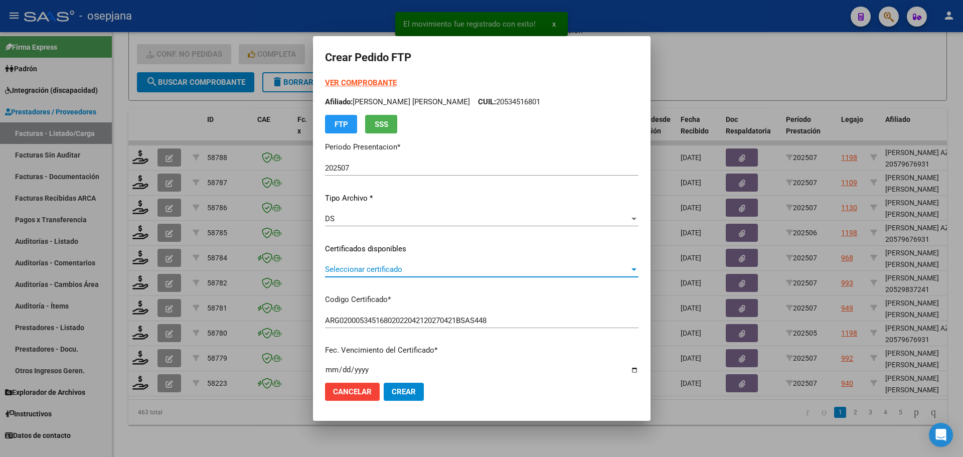
click at [377, 270] on span "Seleccionar certificado" at bounding box center [477, 269] width 304 height 9
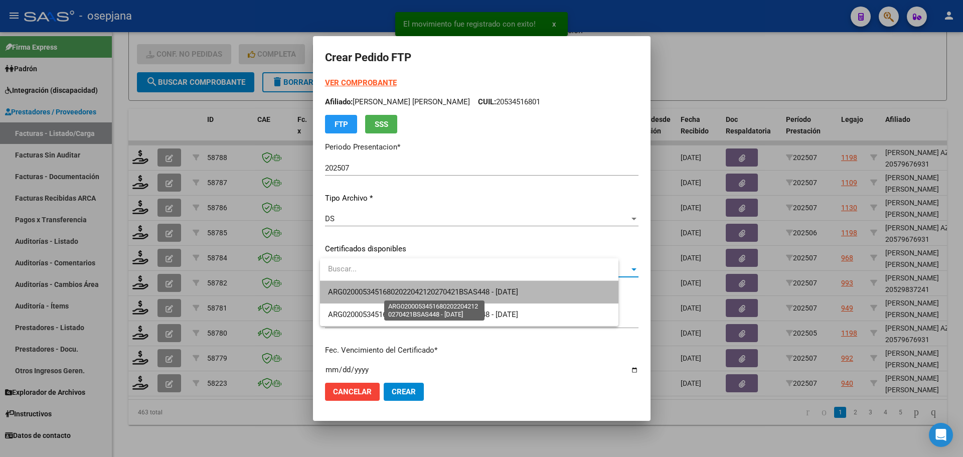
click at [380, 288] on span "ARG02000534516802022042120270421BSAS448 - [DATE]" at bounding box center [423, 291] width 190 height 9
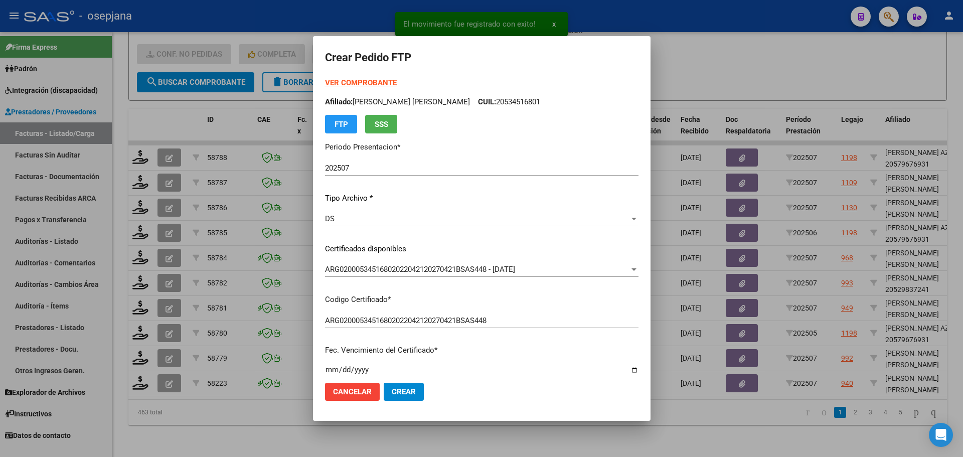
click at [385, 79] on strong "VER COMPROBANTE" at bounding box center [361, 82] width 72 height 9
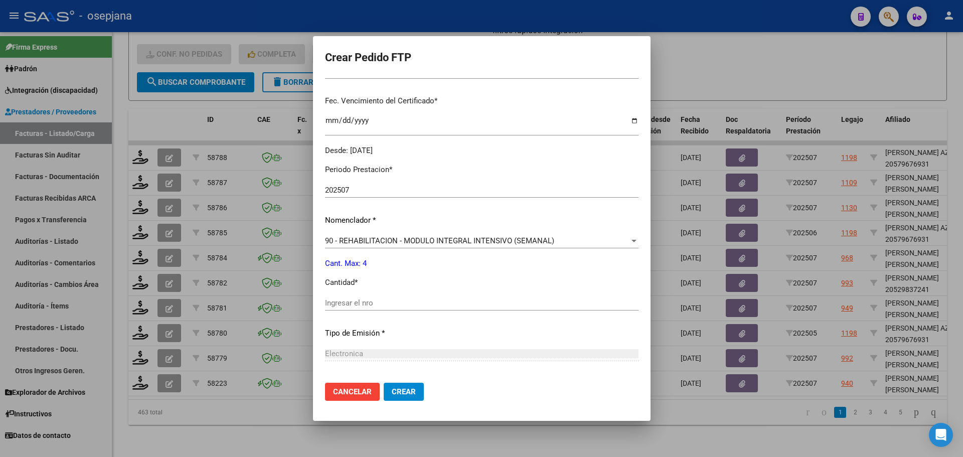
scroll to position [251, 0]
click at [358, 299] on input "Ingresar el nro" at bounding box center [481, 301] width 313 height 9
type input "4"
click at [403, 389] on span "Crear" at bounding box center [404, 391] width 24 height 9
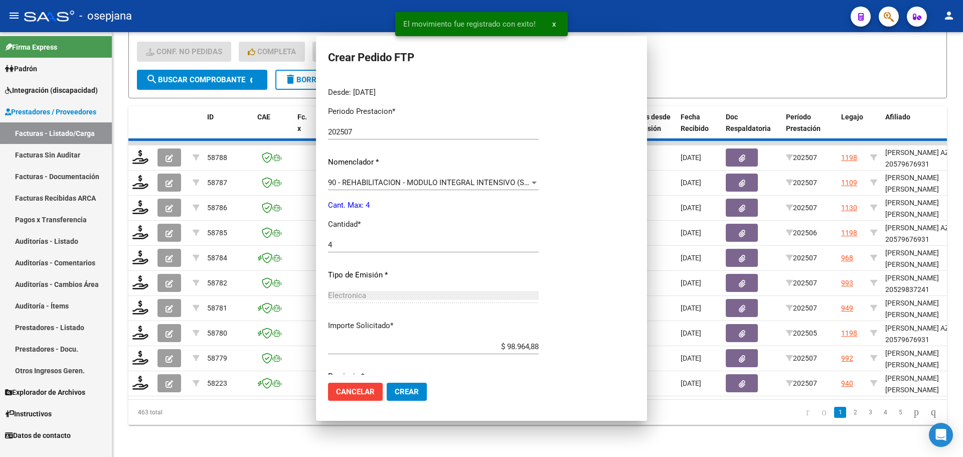
scroll to position [0, 0]
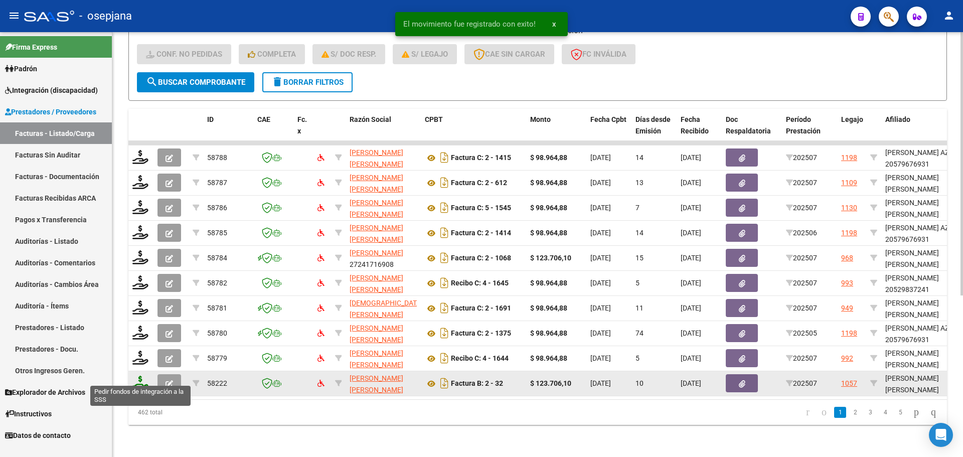
click at [139, 375] on icon at bounding box center [140, 382] width 16 height 14
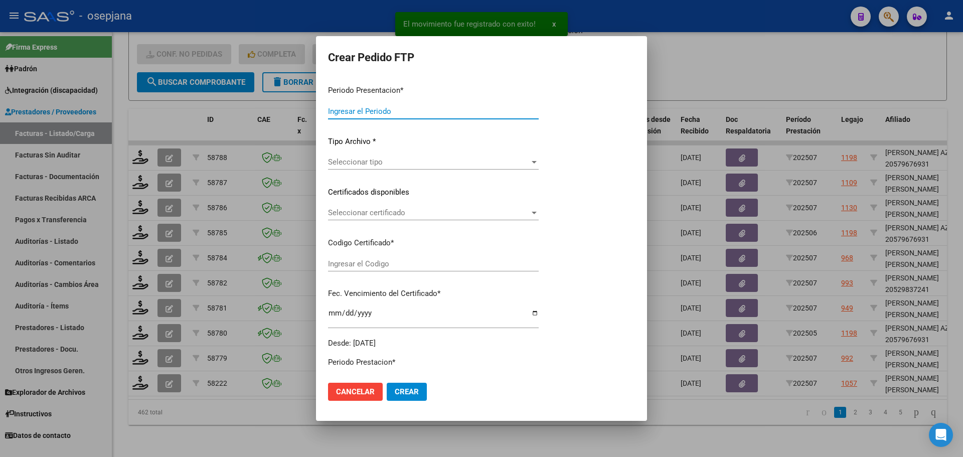
type input "202507"
type input "$ 123.706,10"
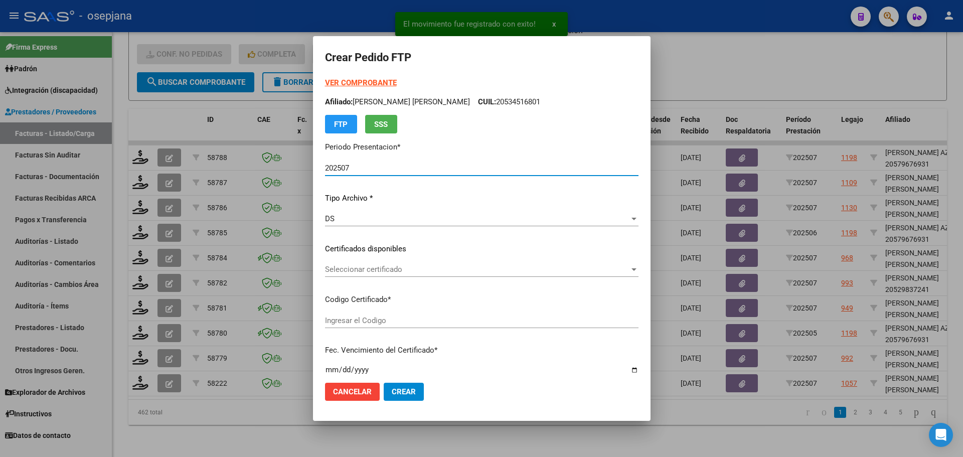
type input "ARG01000545997962024032720270327BSAS437"
type input "[DATE]"
click at [393, 270] on span "Seleccionar certificado" at bounding box center [477, 269] width 304 height 9
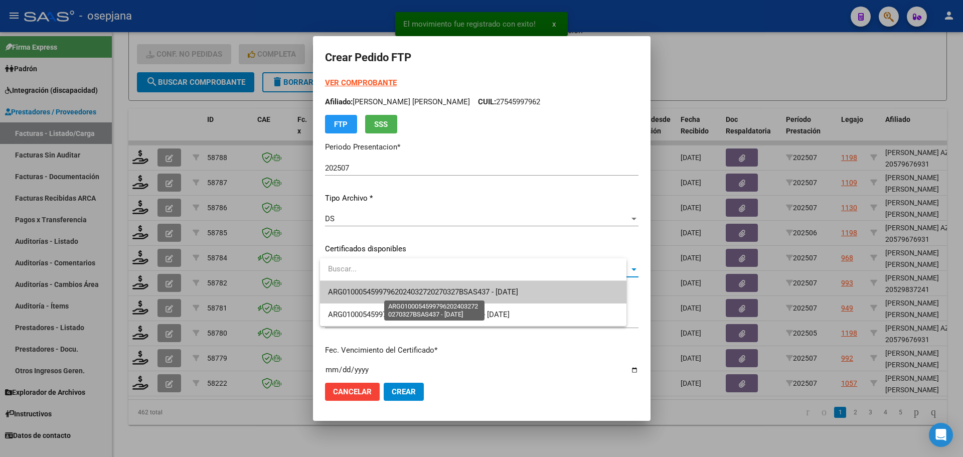
click at [394, 289] on span "ARG01000545997962024032720270327BSAS437 - [DATE]" at bounding box center [423, 291] width 190 height 9
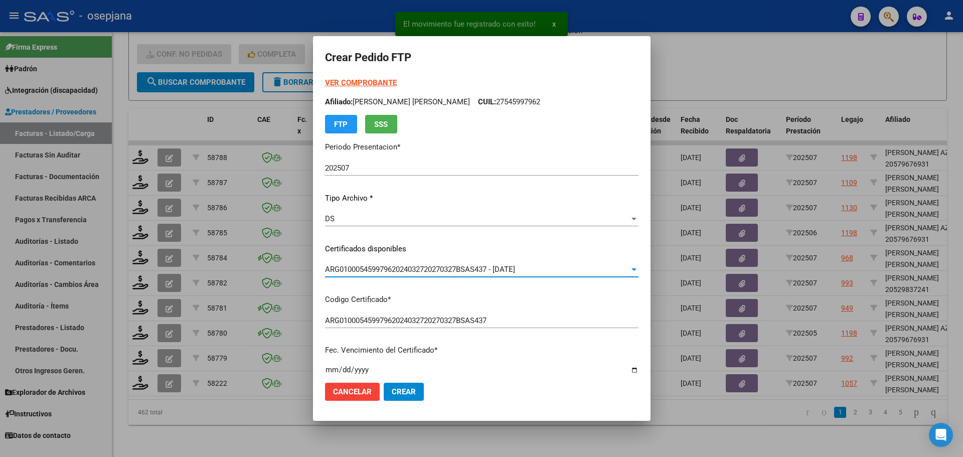
click at [373, 84] on strong "VER COMPROBANTE" at bounding box center [361, 82] width 72 height 9
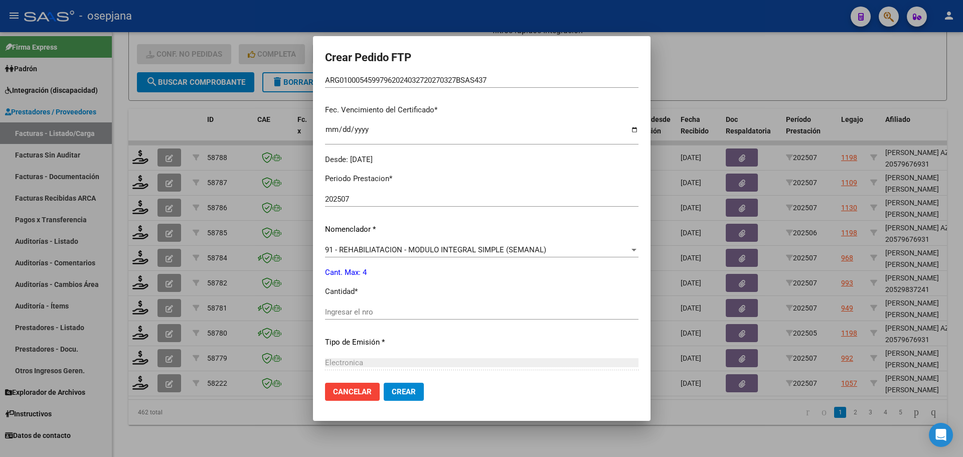
scroll to position [251, 0]
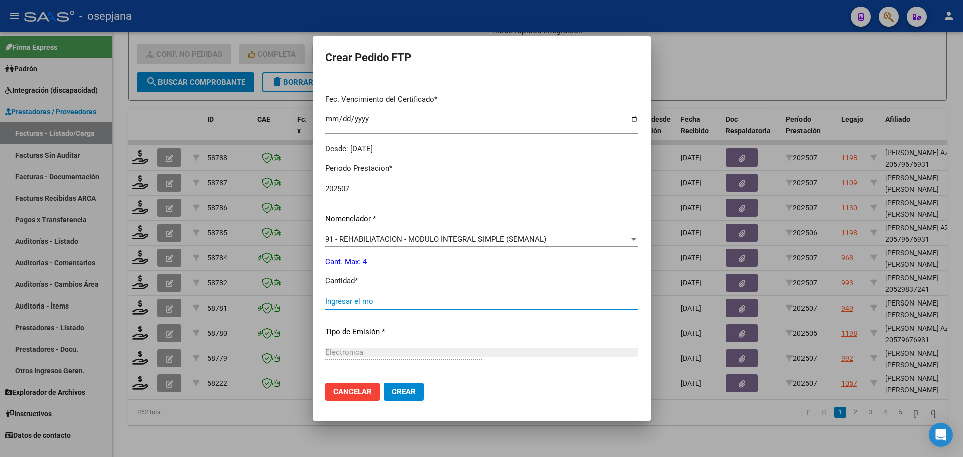
click at [363, 306] on input "Ingresar el nro" at bounding box center [481, 301] width 313 height 9
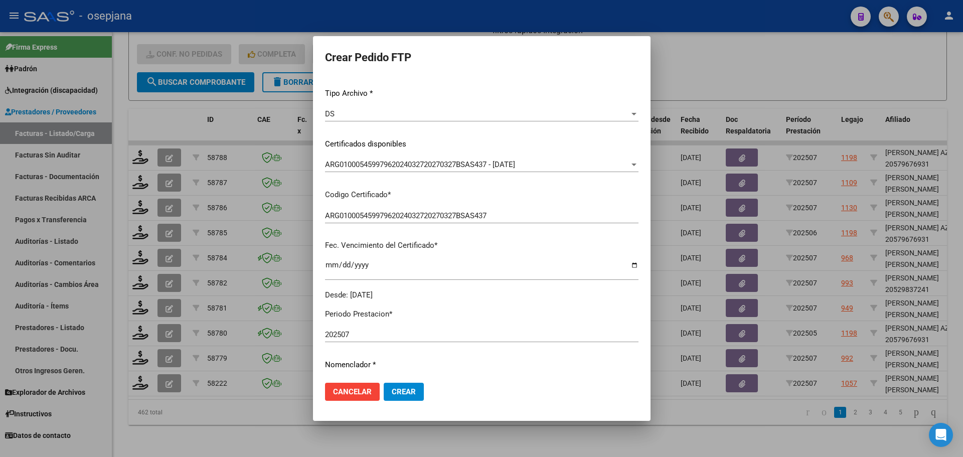
scroll to position [0, 0]
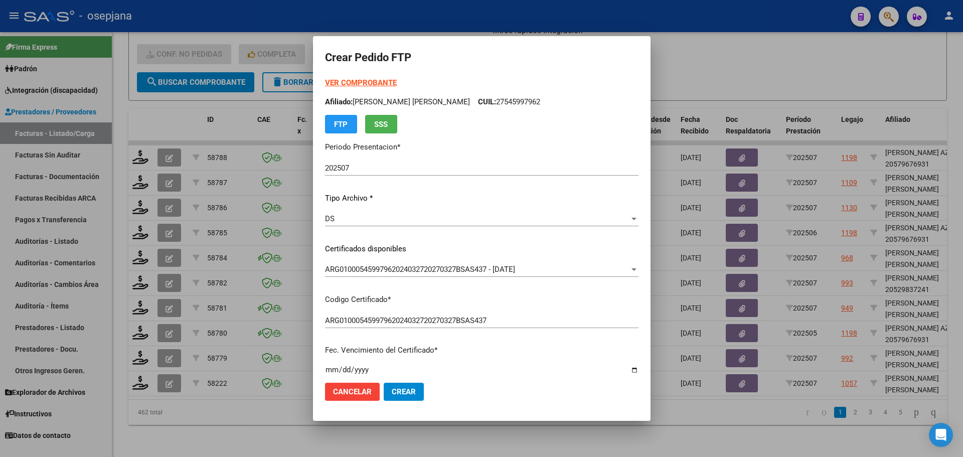
type input "4"
click at [416, 387] on span "Crear" at bounding box center [404, 391] width 24 height 9
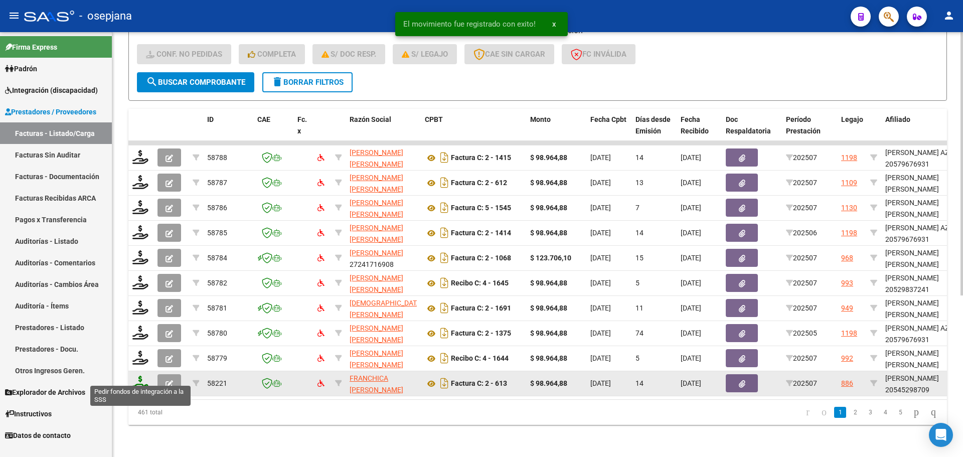
click at [137, 378] on icon at bounding box center [140, 382] width 16 height 14
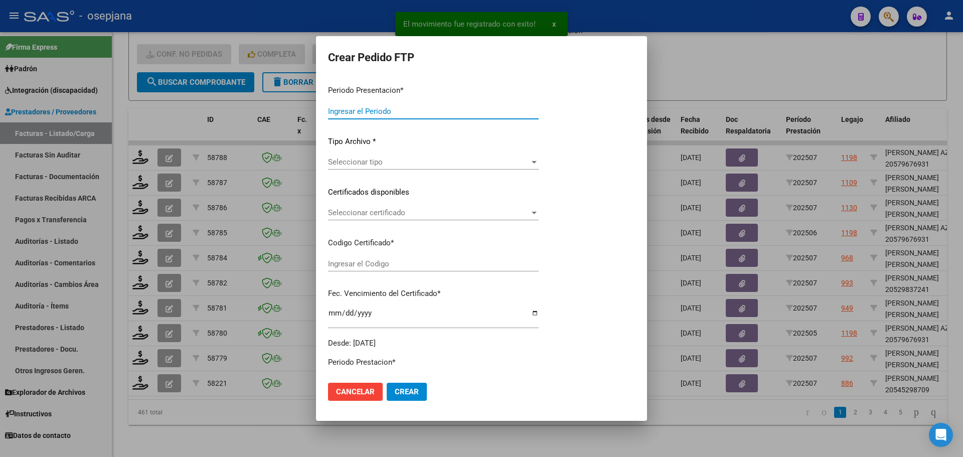
type input "202507"
type input "$ 98.964,88"
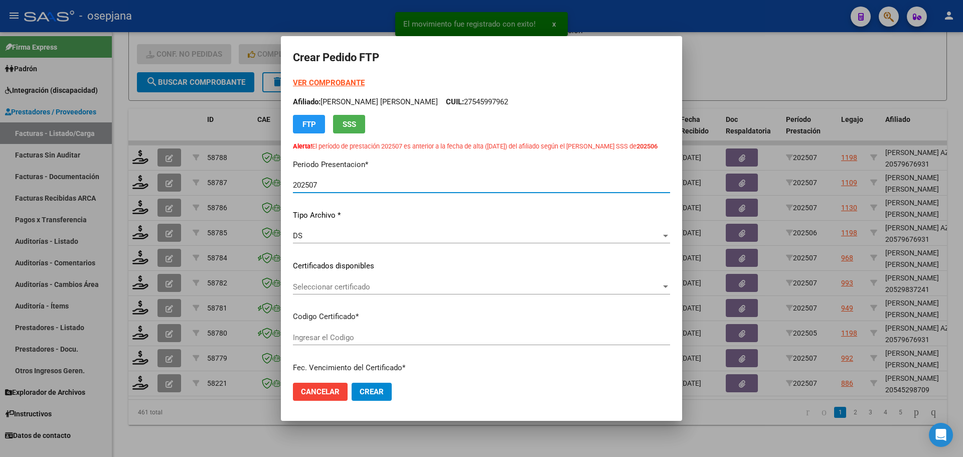
type input "ARG02000545298702022091320270913BSAS376"
type input "[DATE]"
click at [348, 285] on span "Seleccionar certificado" at bounding box center [477, 286] width 368 height 9
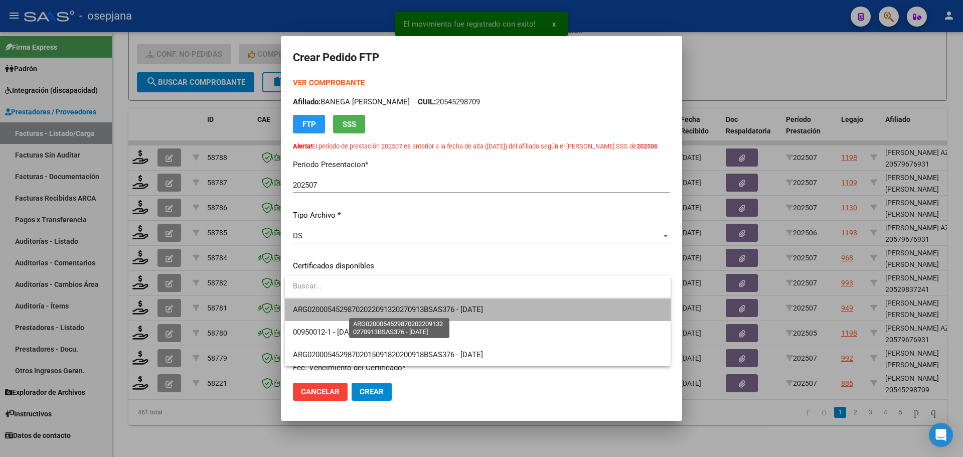
click at [352, 305] on span "ARG02000545298702022091320270913BSAS376 - [DATE]" at bounding box center [388, 309] width 190 height 9
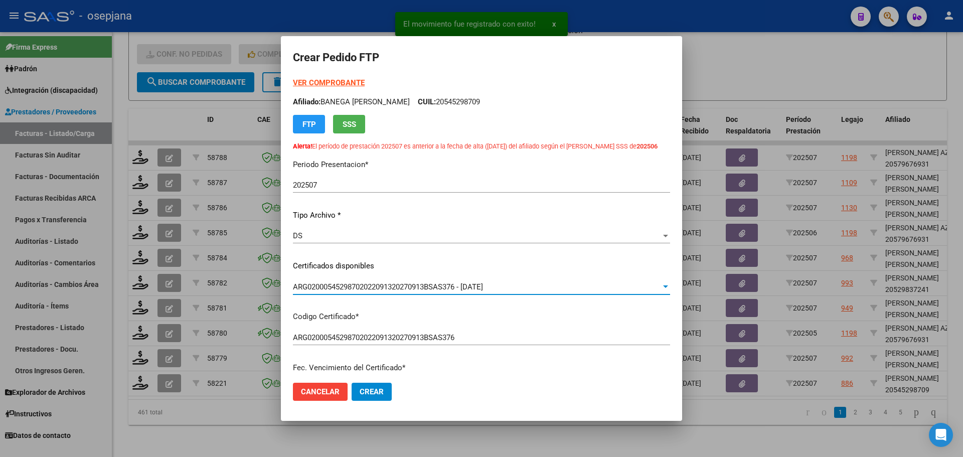
click at [344, 83] on strong "VER COMPROBANTE" at bounding box center [329, 82] width 72 height 9
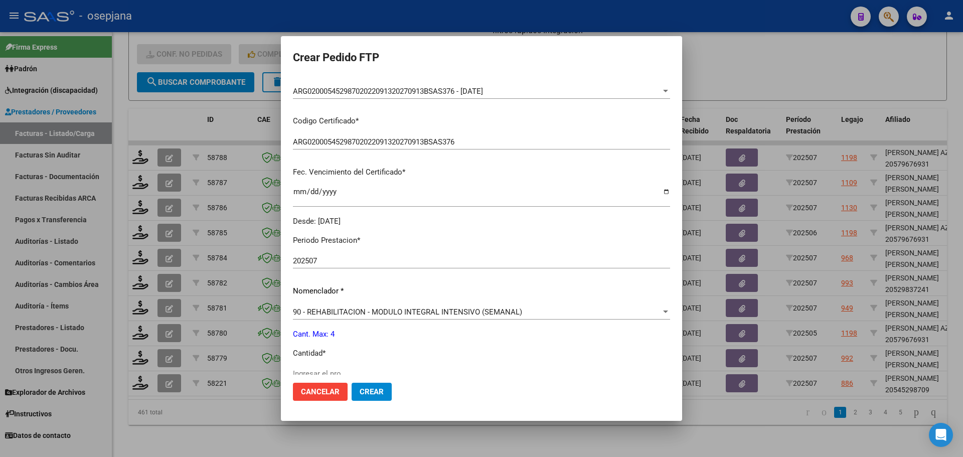
scroll to position [351, 0]
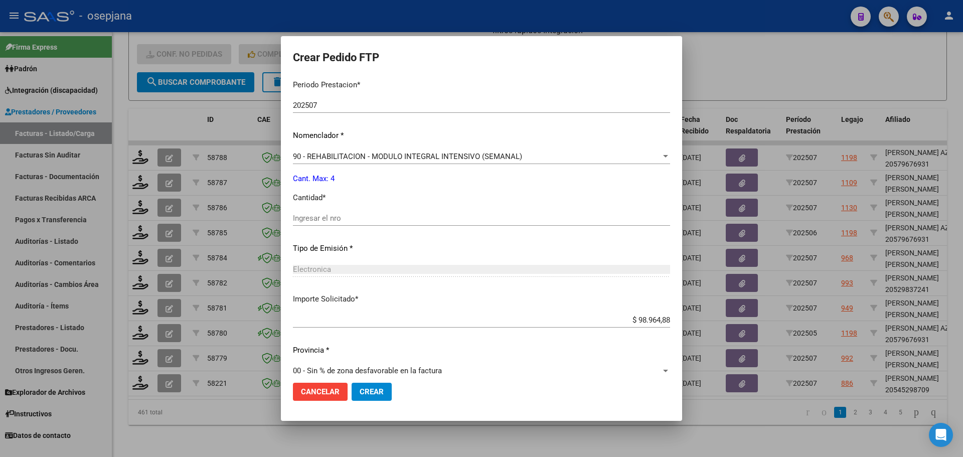
click at [371, 206] on div "Periodo Prestacion * 202507 Ingresar el Periodo Prestacion Nomenclador * 90 - R…" at bounding box center [481, 230] width 377 height 316
click at [364, 219] on input "Ingresar el nro" at bounding box center [481, 218] width 377 height 9
type input "4"
click at [388, 387] on button "Crear" at bounding box center [371, 391] width 40 height 18
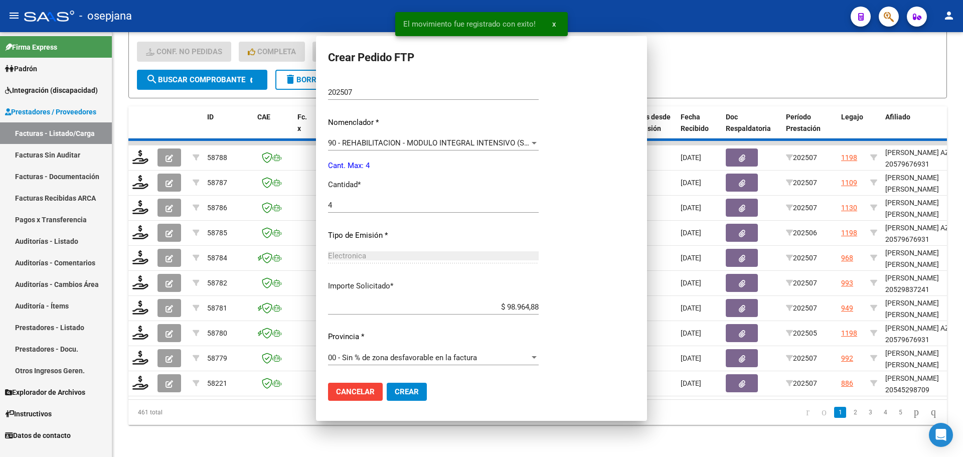
scroll to position [0, 0]
